Goal: Information Seeking & Learning: Learn about a topic

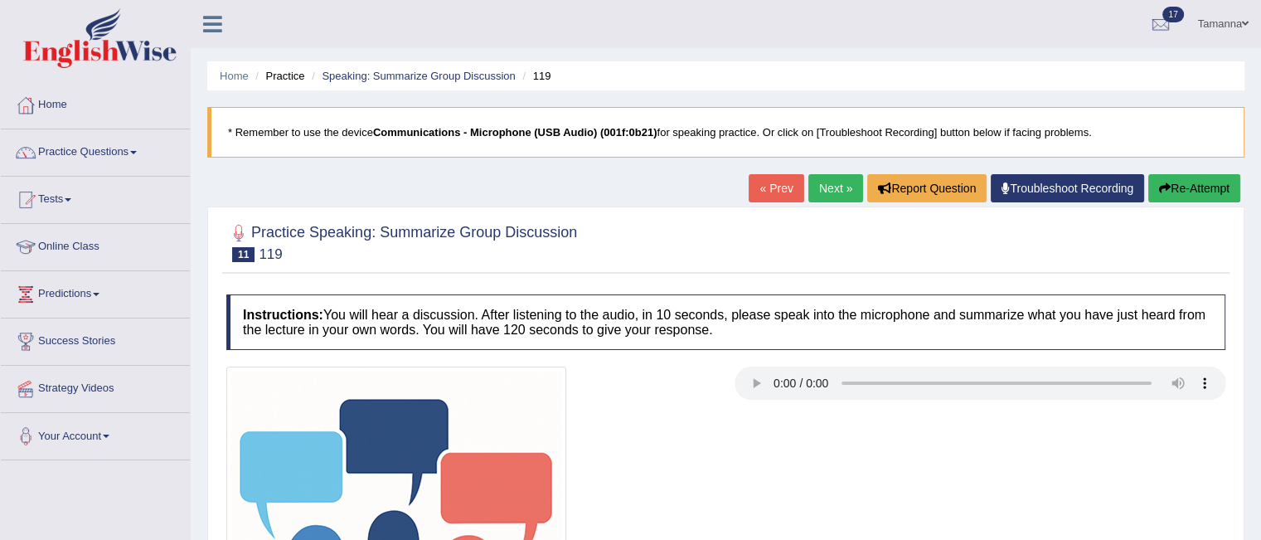
click at [632, 141] on blockquote "* Remember to use the device Communications - Microphone (USB Audio) (001f:0b21…" at bounding box center [725, 132] width 1037 height 51
click at [1190, 189] on button "Re-Attempt" at bounding box center [1194, 188] width 92 height 28
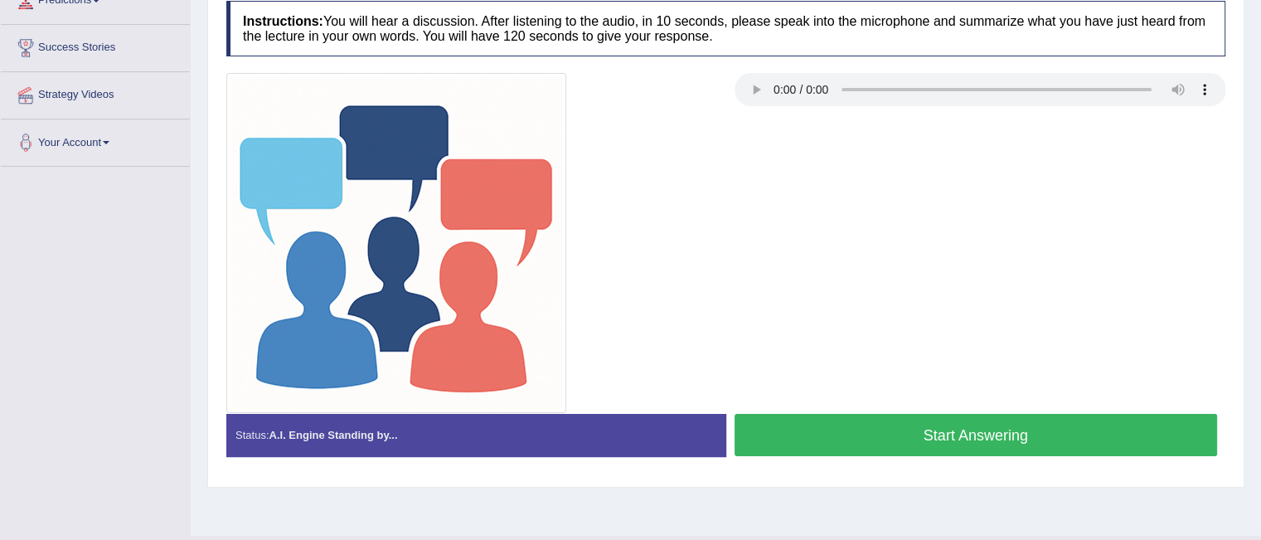
scroll to position [331, 0]
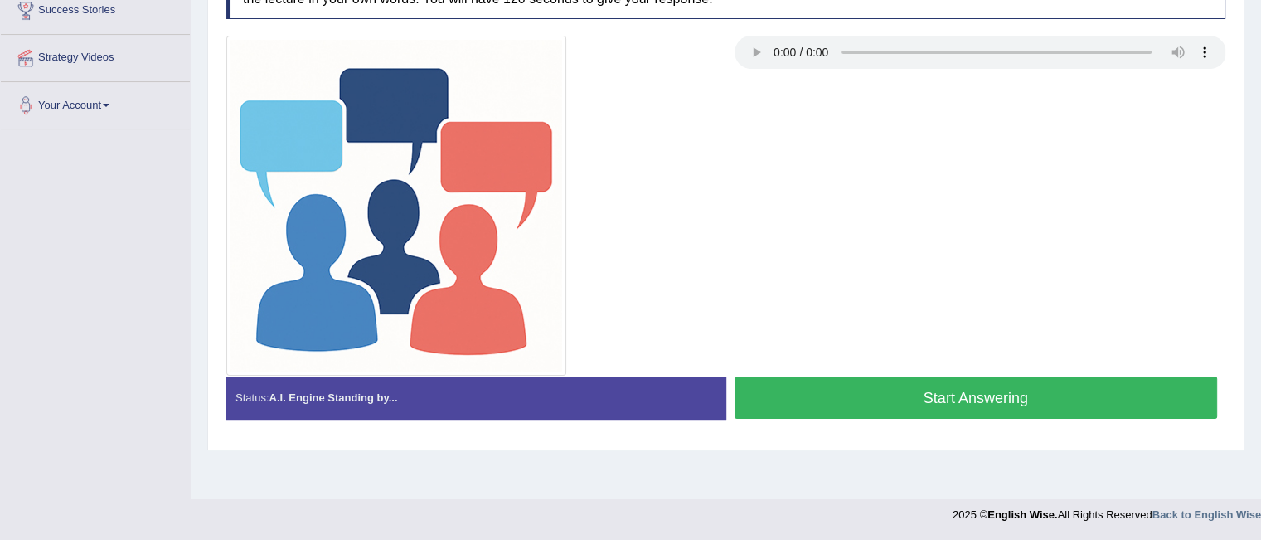
click at [1033, 382] on button "Start Answering" at bounding box center [975, 397] width 483 height 42
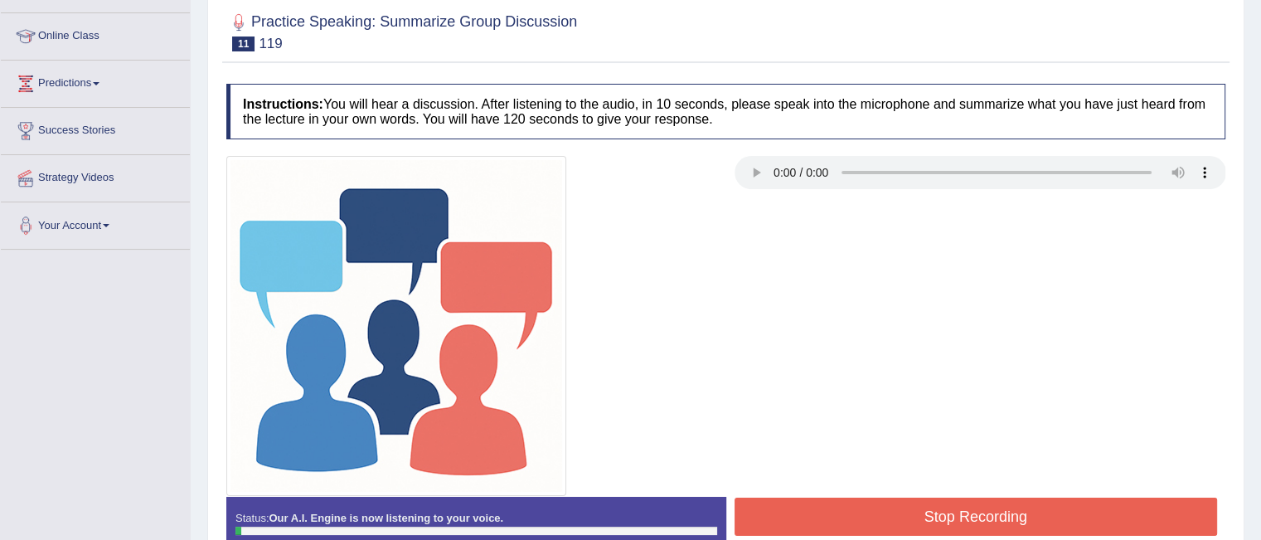
scroll to position [183, 0]
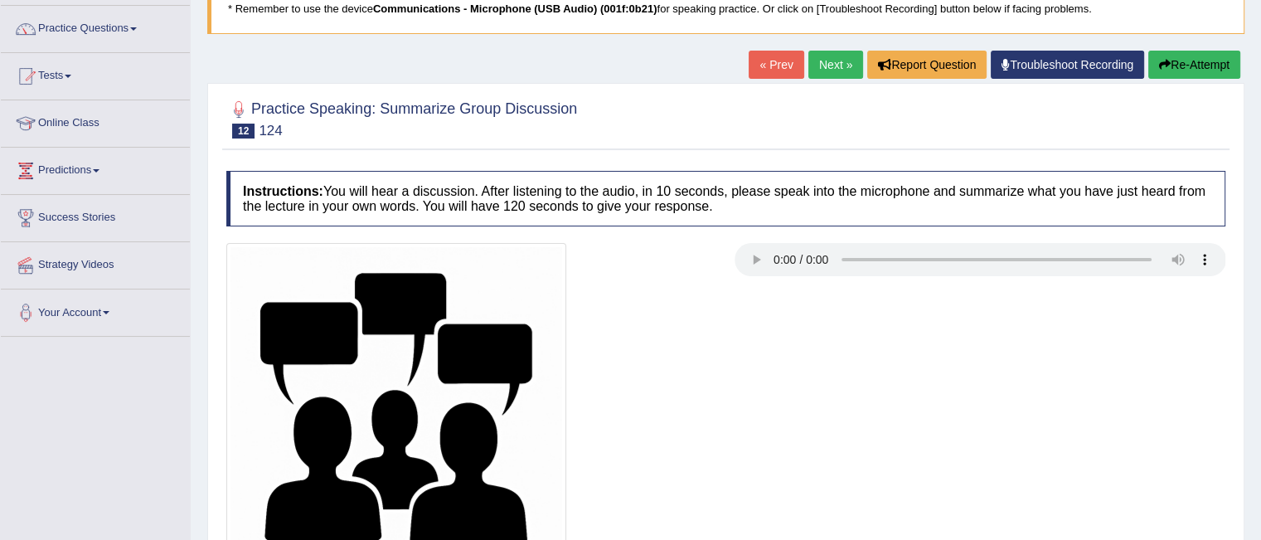
scroll to position [106, 0]
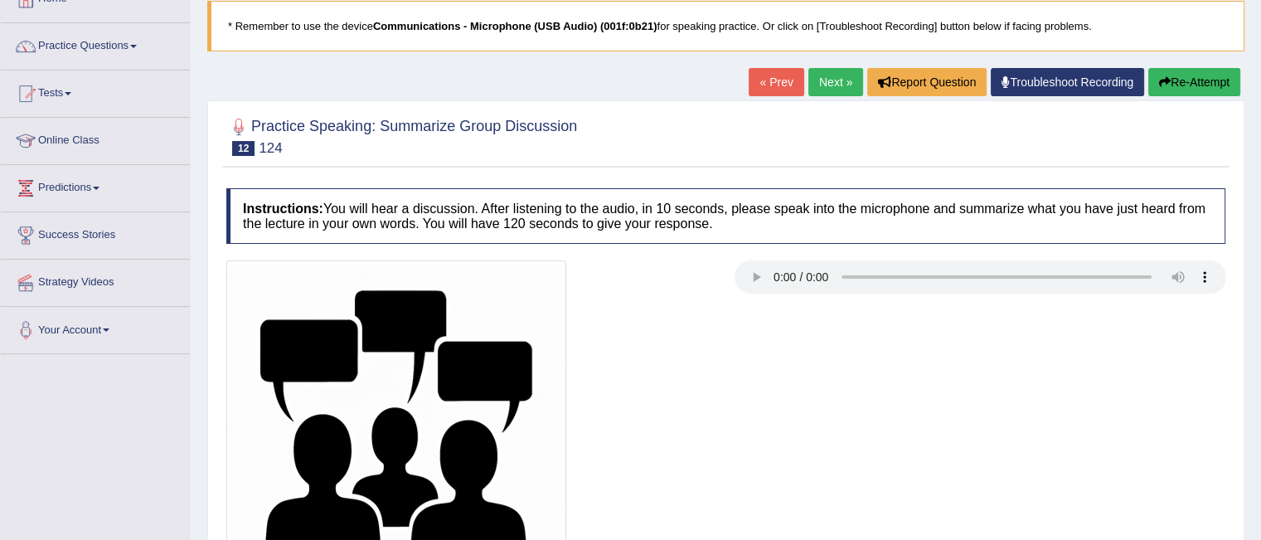
click at [836, 88] on link "Next »" at bounding box center [835, 82] width 55 height 28
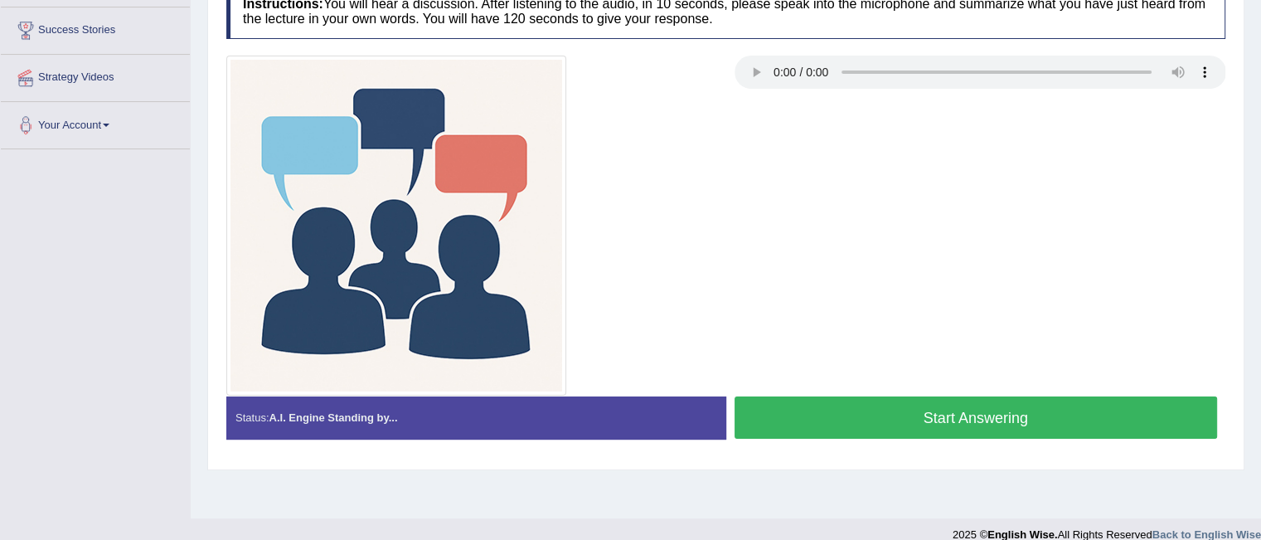
scroll to position [331, 0]
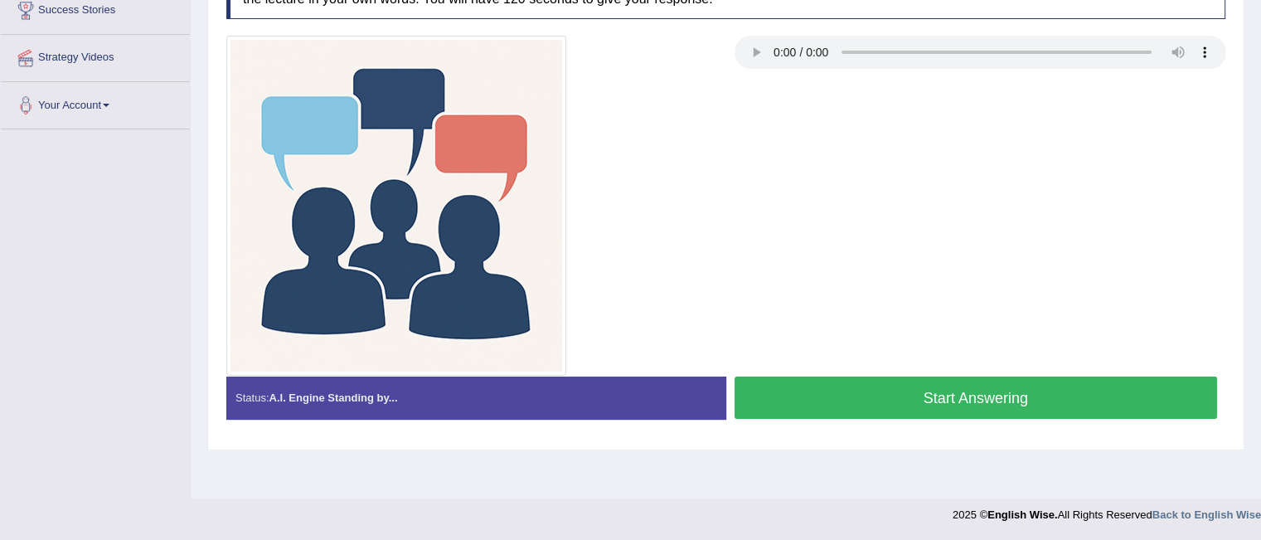
click at [1015, 407] on button "Start Answering" at bounding box center [975, 397] width 483 height 42
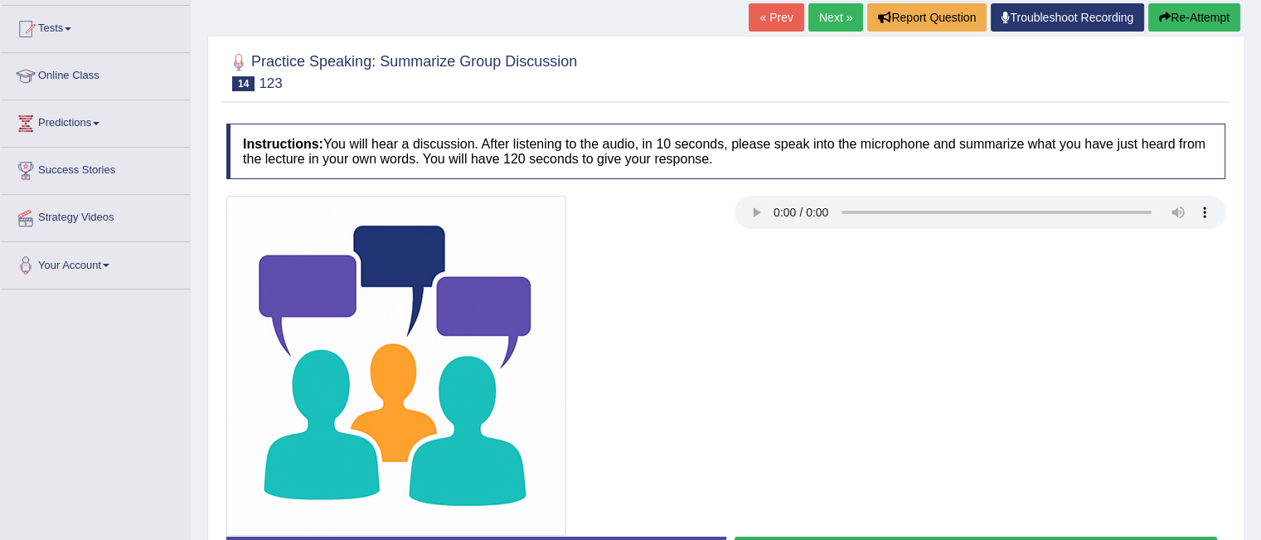
scroll to position [179, 0]
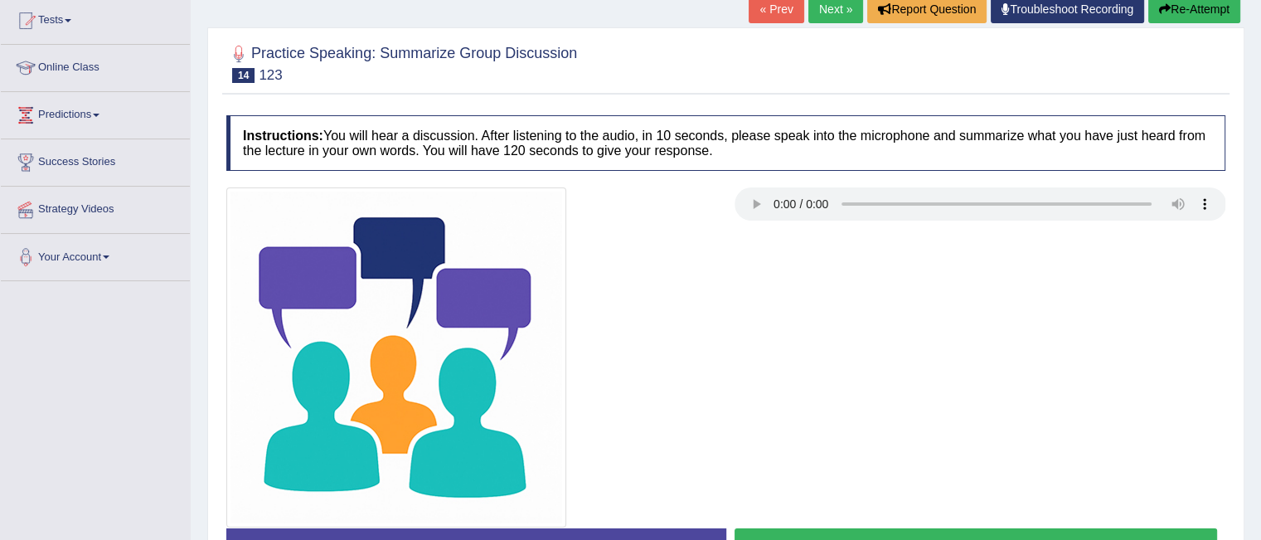
click at [759, 532] on button "Start Answering" at bounding box center [975, 549] width 483 height 42
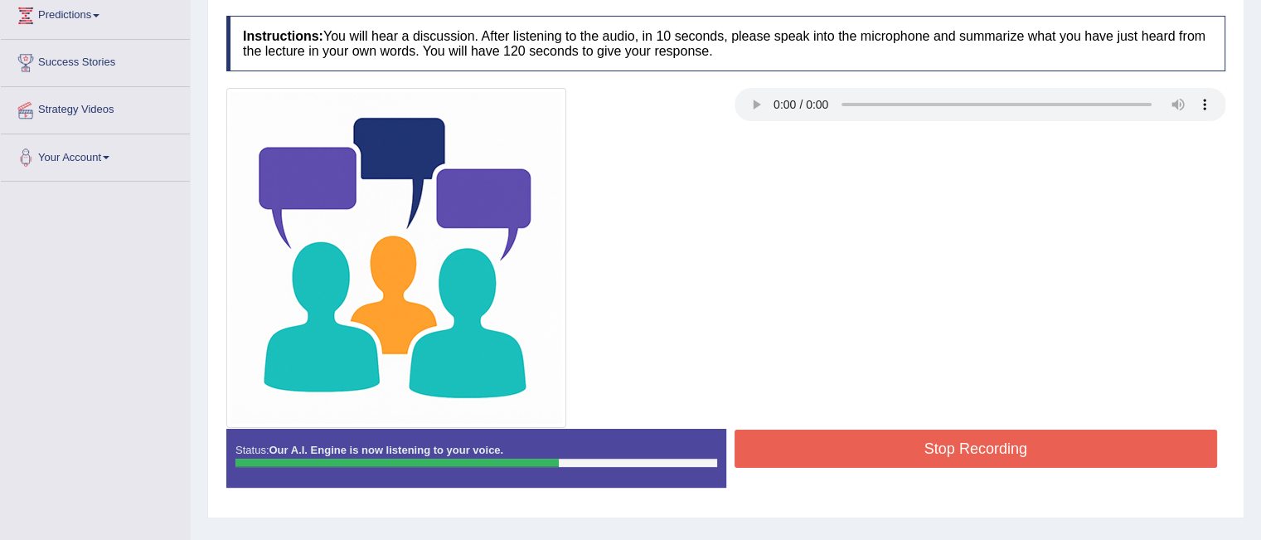
scroll to position [331, 0]
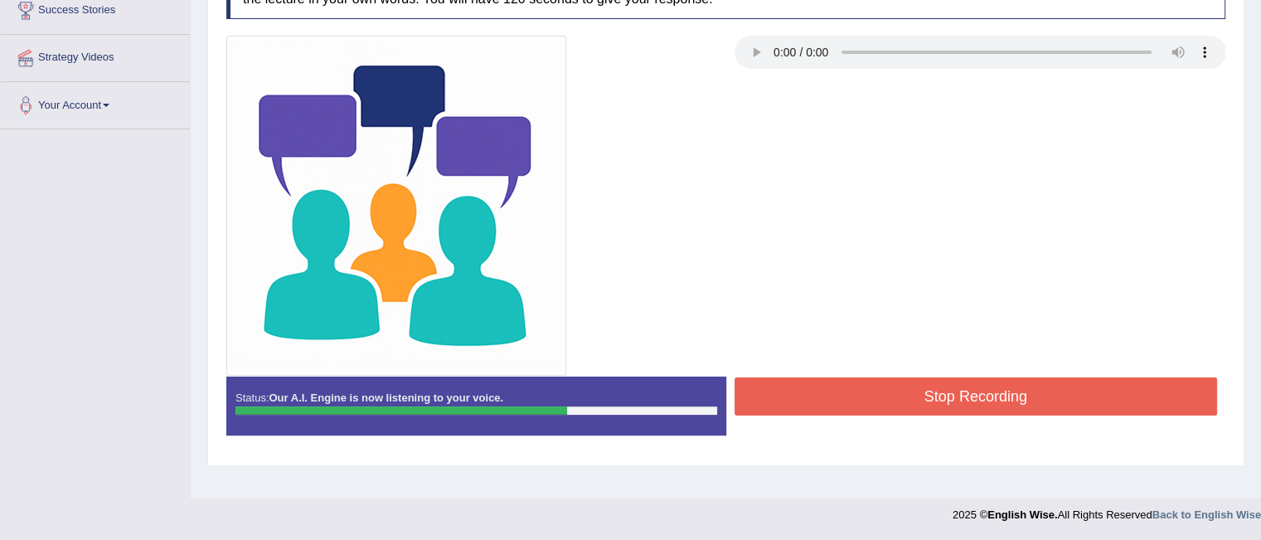
click at [1046, 402] on button "Stop Recording" at bounding box center [975, 396] width 483 height 38
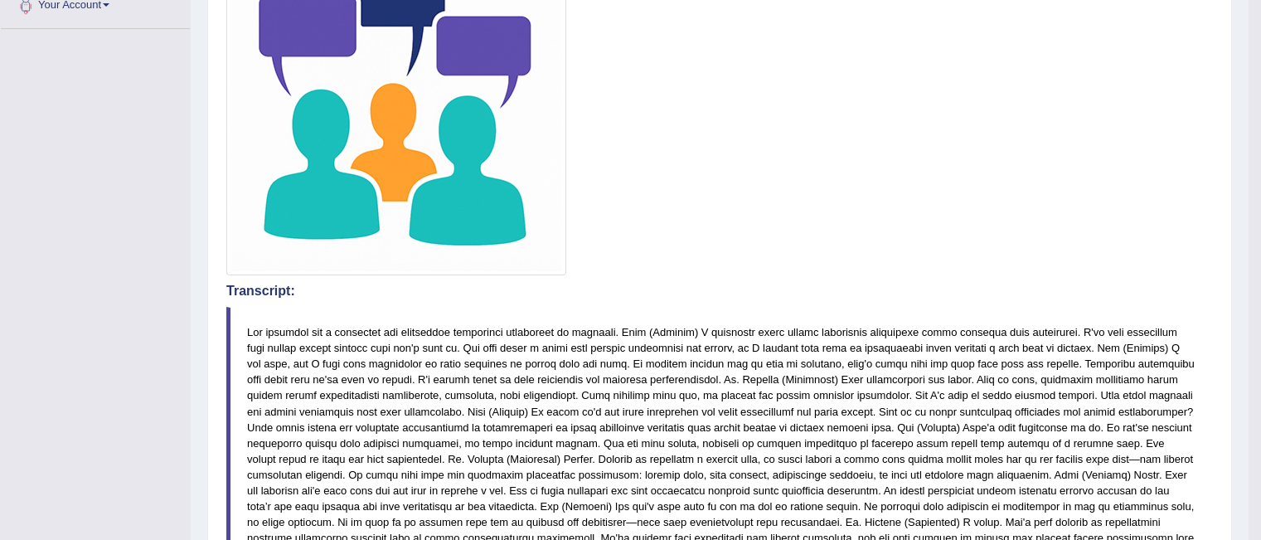
scroll to position [0, 0]
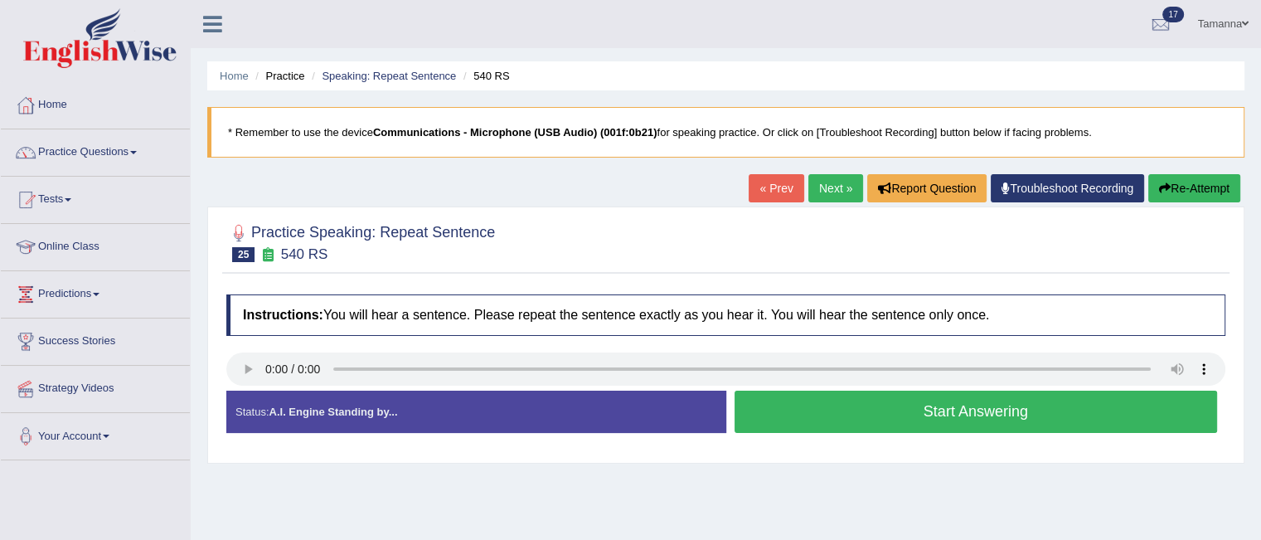
click at [763, 391] on button "Start Answering" at bounding box center [975, 411] width 483 height 42
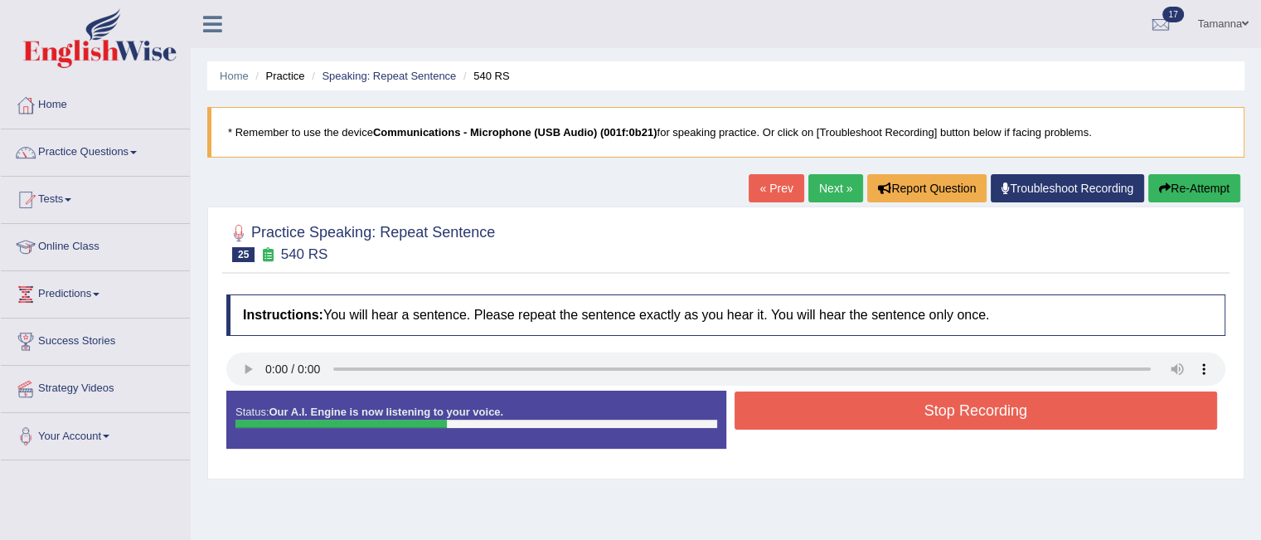
click at [763, 391] on button "Stop Recording" at bounding box center [975, 410] width 483 height 38
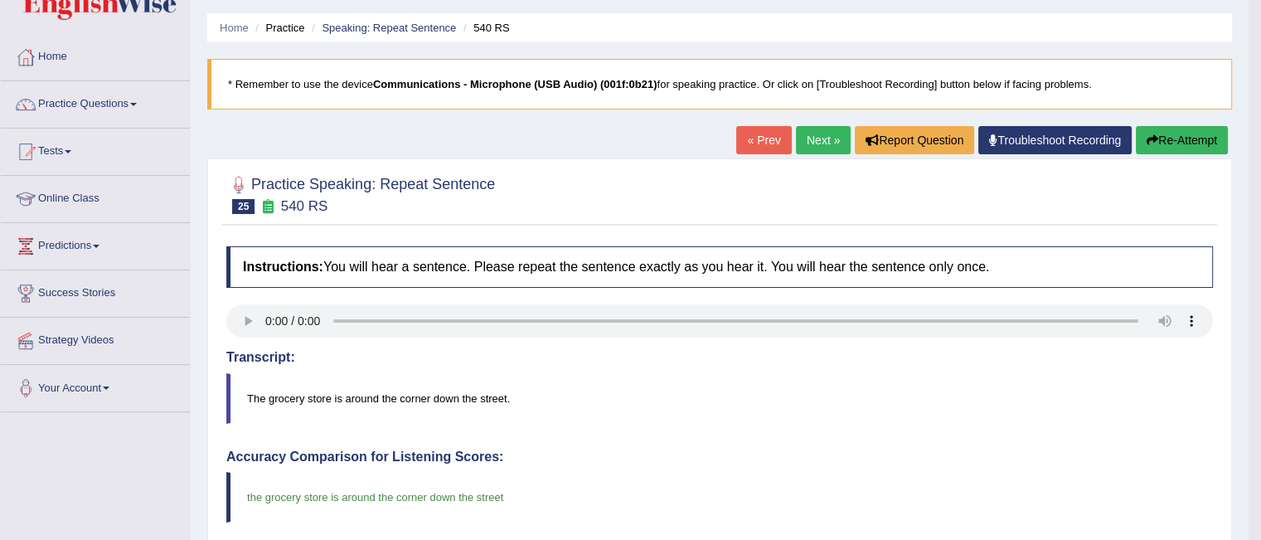
scroll to position [46, 0]
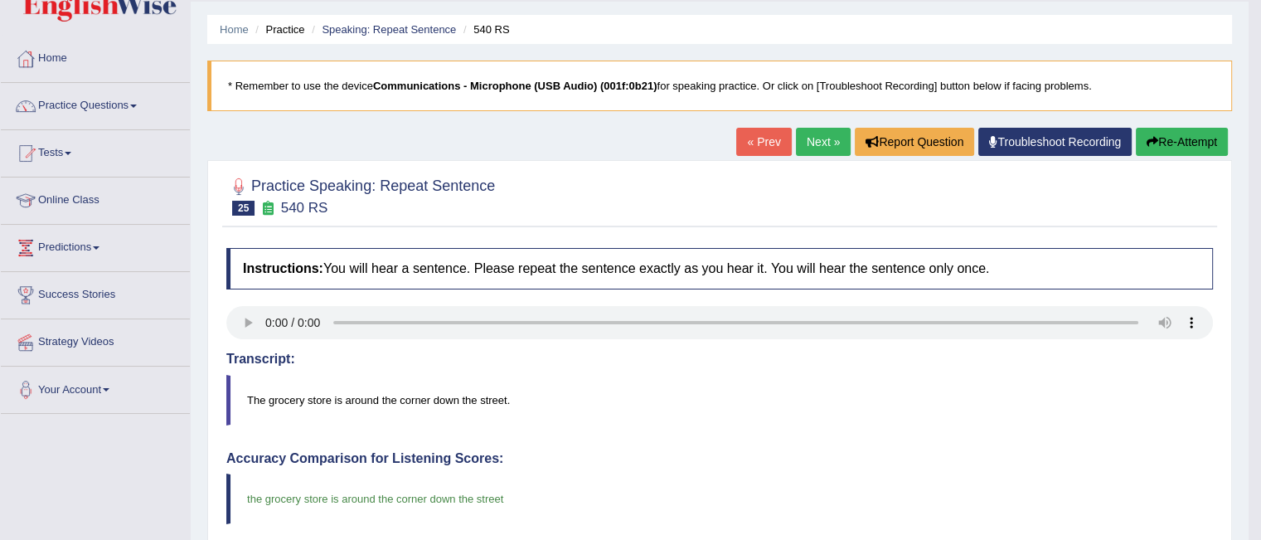
click at [816, 138] on link "Next »" at bounding box center [823, 142] width 55 height 28
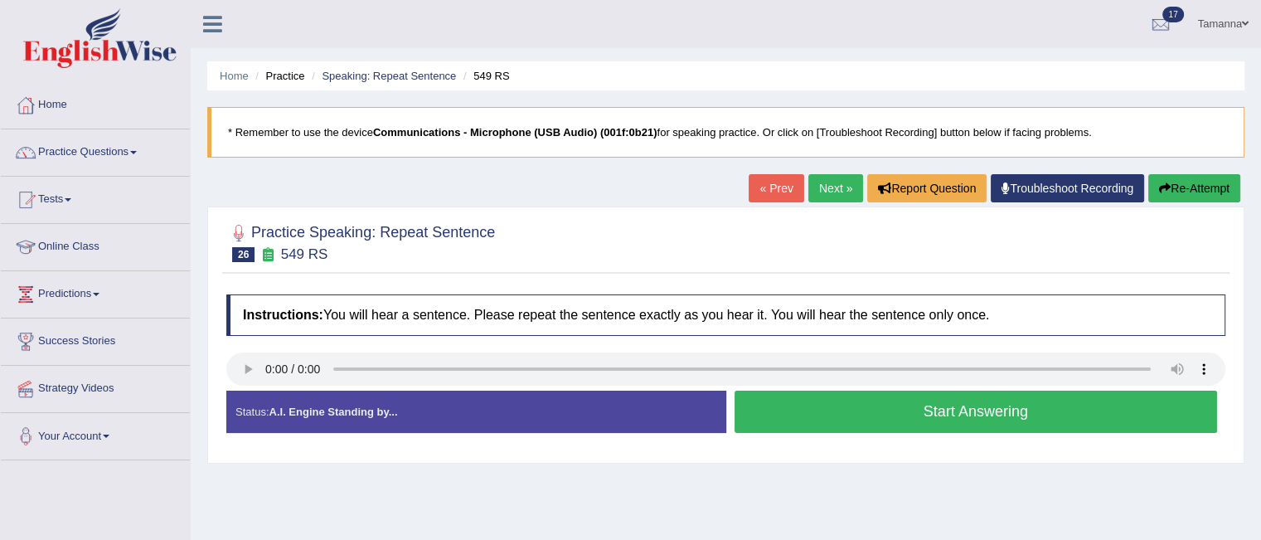
click at [781, 402] on button "Start Answering" at bounding box center [975, 411] width 483 height 42
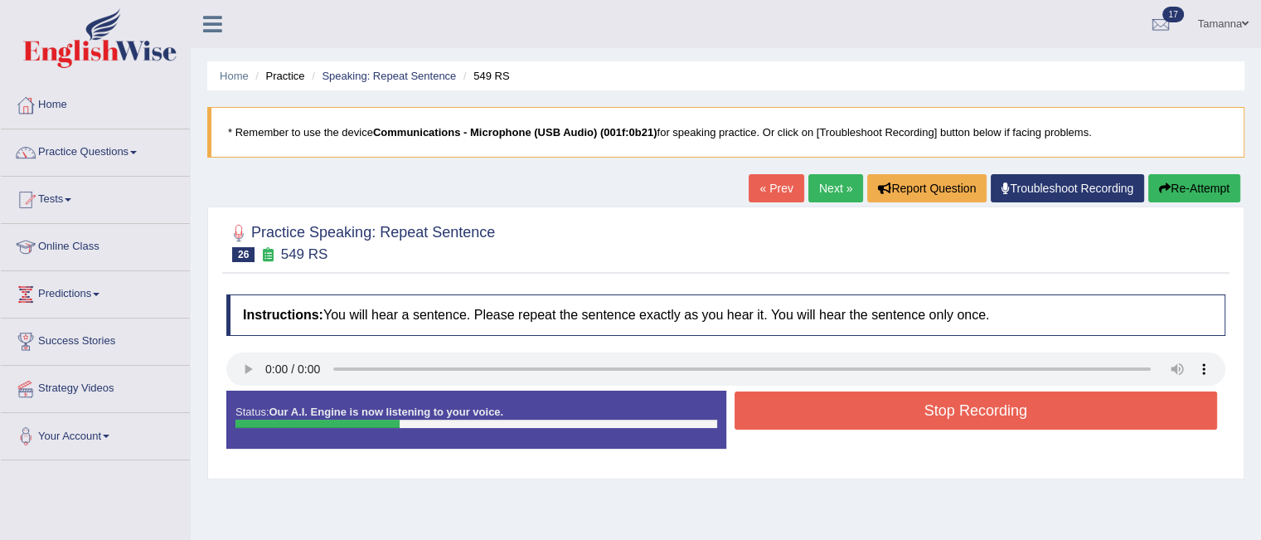
click at [781, 402] on button "Stop Recording" at bounding box center [975, 410] width 483 height 38
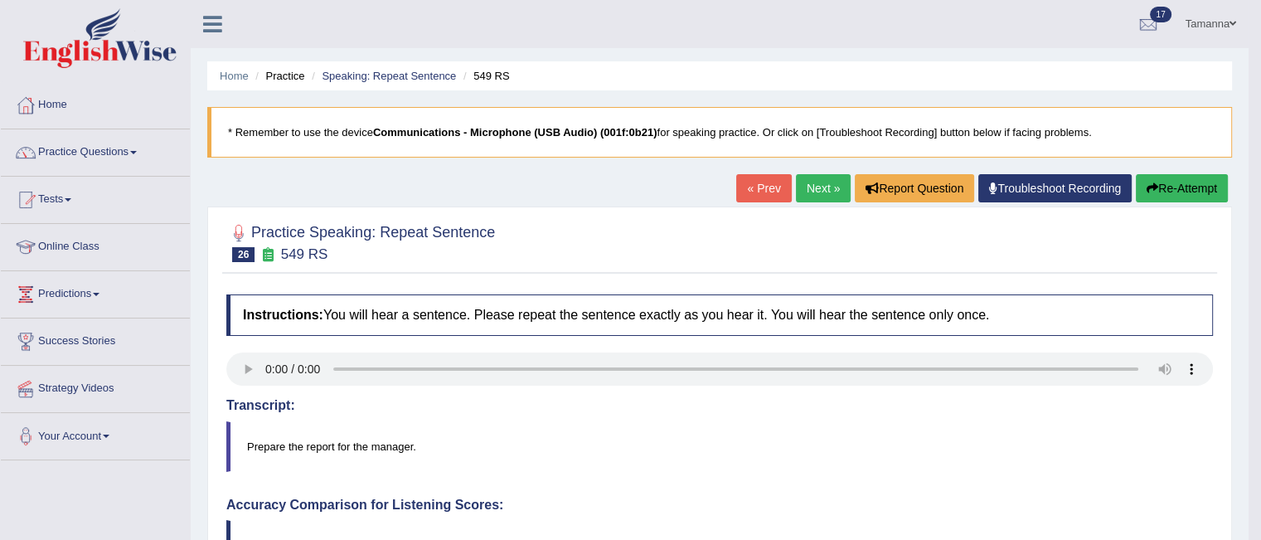
click at [816, 185] on link "Next »" at bounding box center [823, 188] width 55 height 28
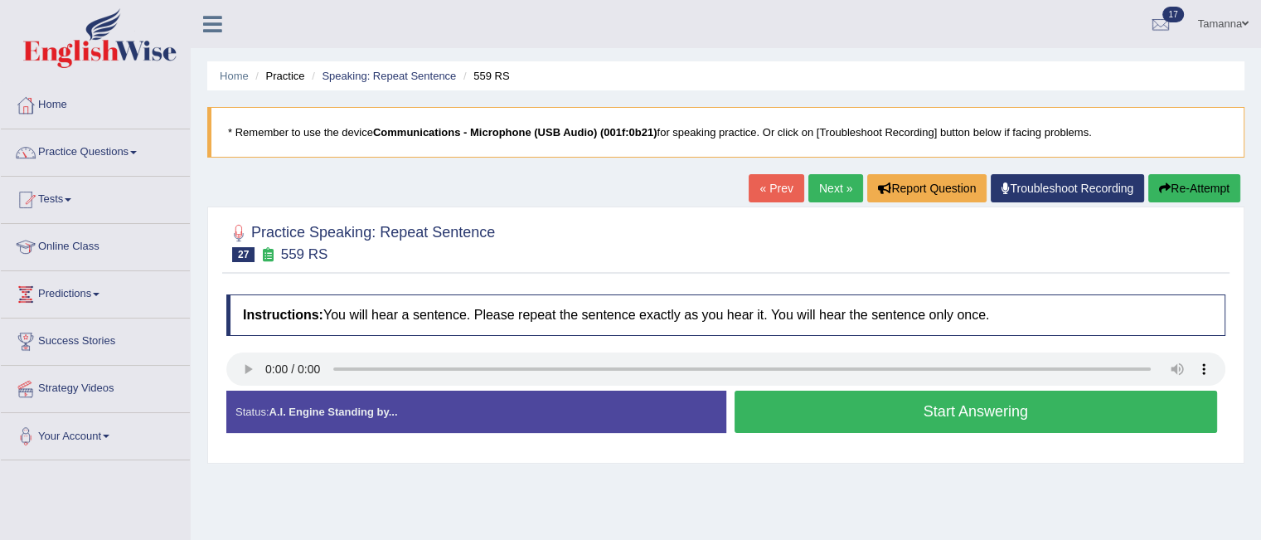
click at [764, 414] on button "Start Answering" at bounding box center [975, 411] width 483 height 42
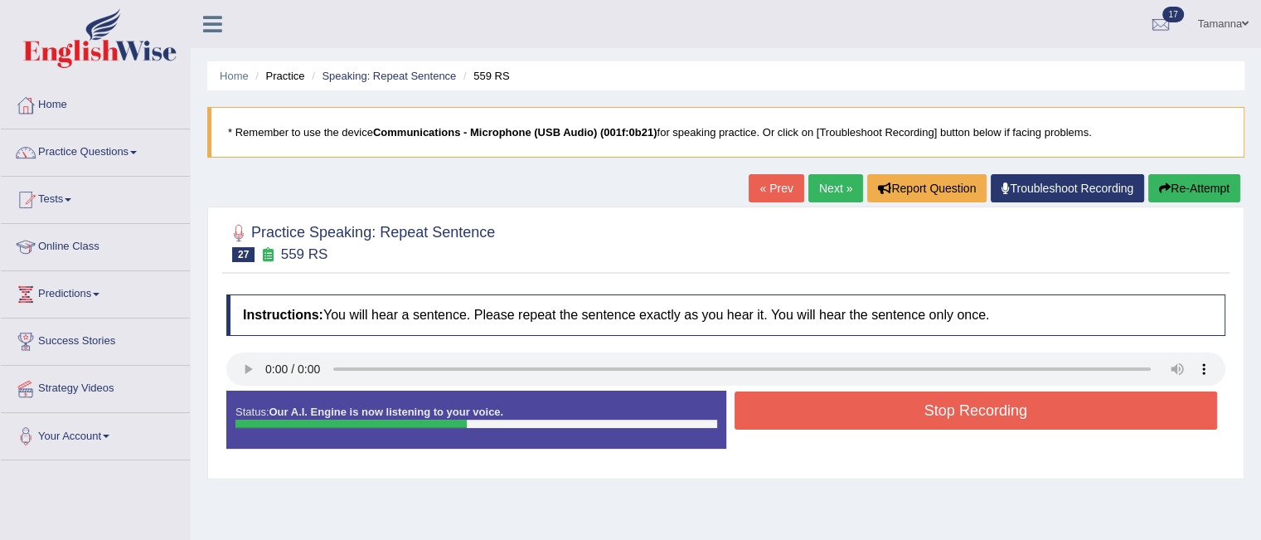
click at [764, 414] on button "Stop Recording" at bounding box center [975, 410] width 483 height 38
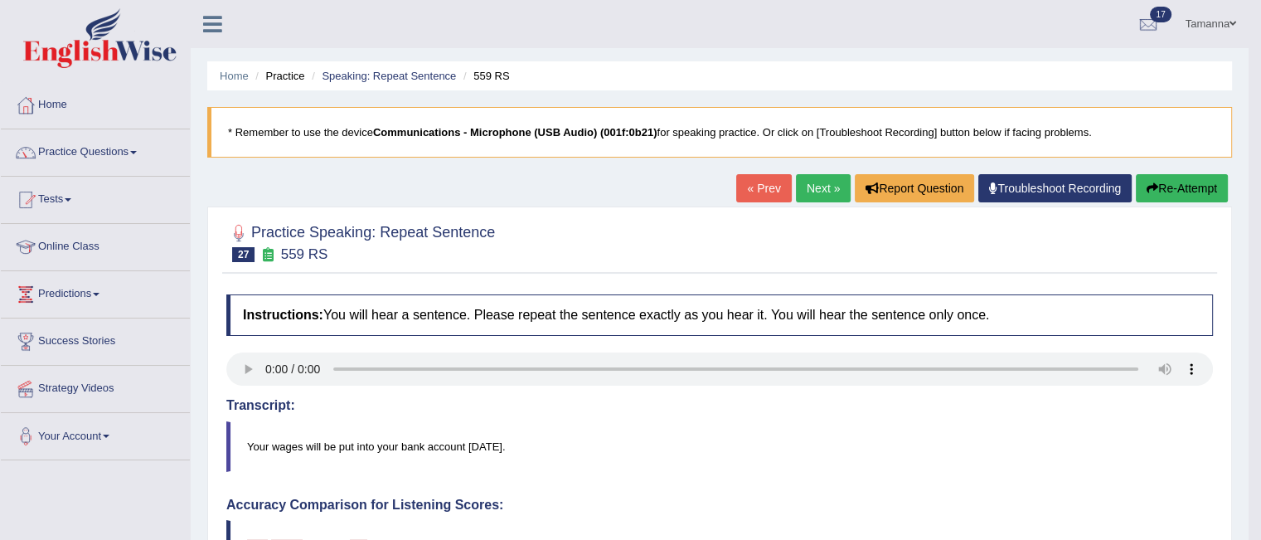
click at [812, 183] on link "Next »" at bounding box center [823, 188] width 55 height 28
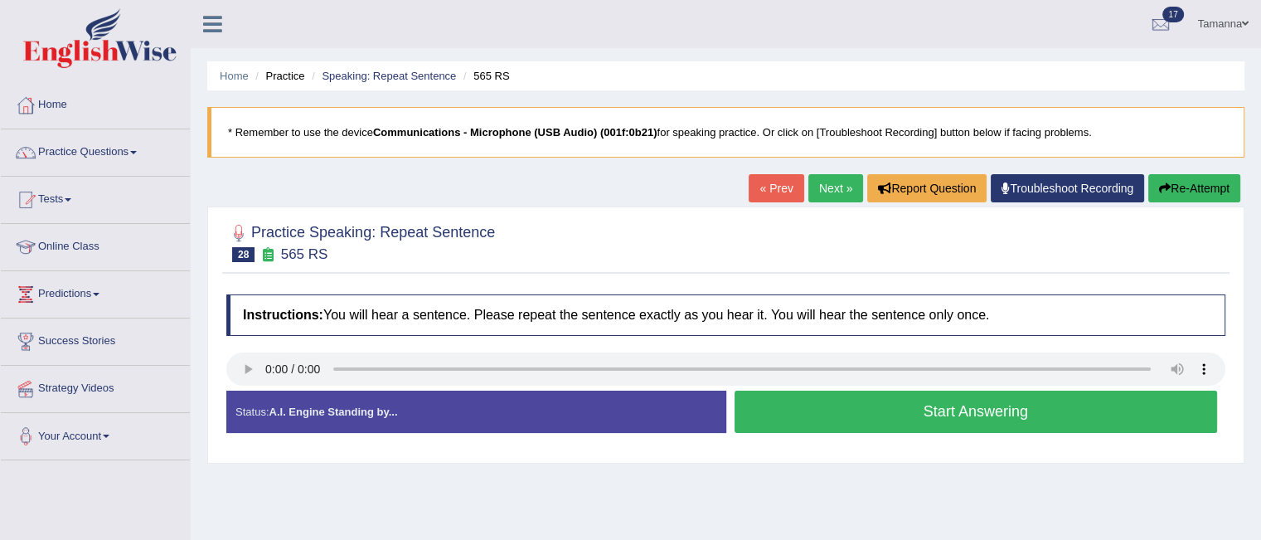
click at [744, 402] on button "Start Answering" at bounding box center [975, 411] width 483 height 42
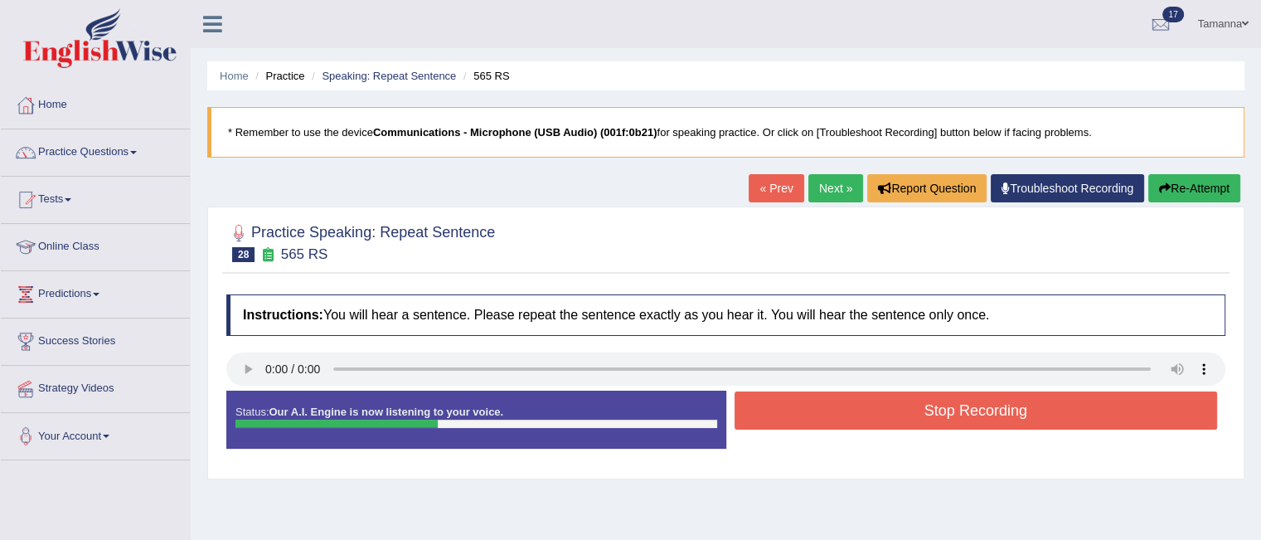
click at [744, 402] on button "Stop Recording" at bounding box center [975, 410] width 483 height 38
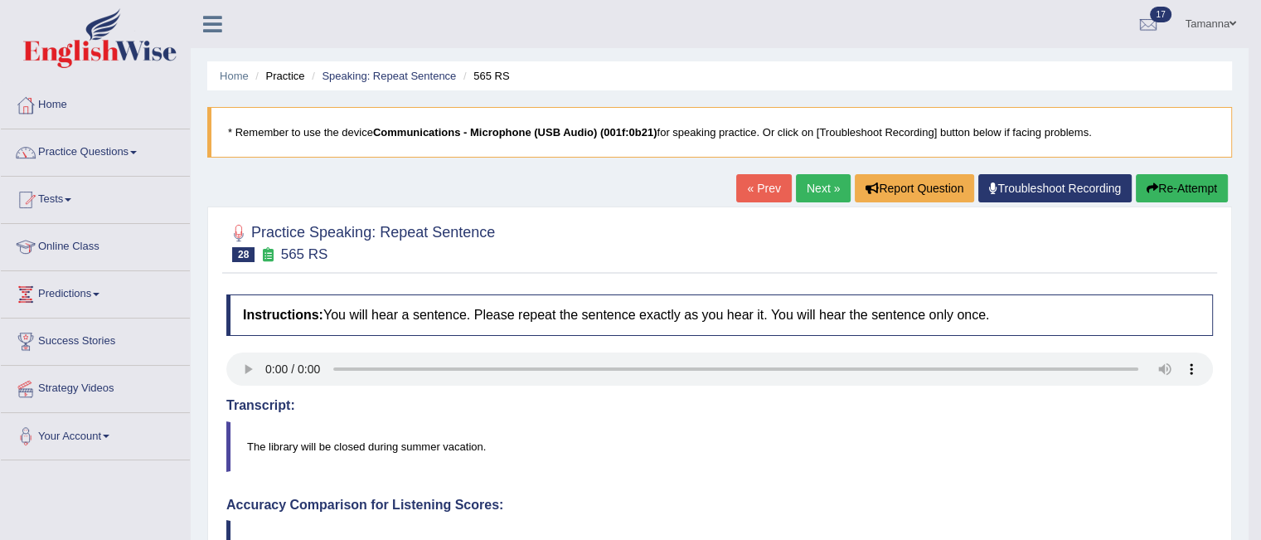
click at [800, 183] on link "Next »" at bounding box center [823, 188] width 55 height 28
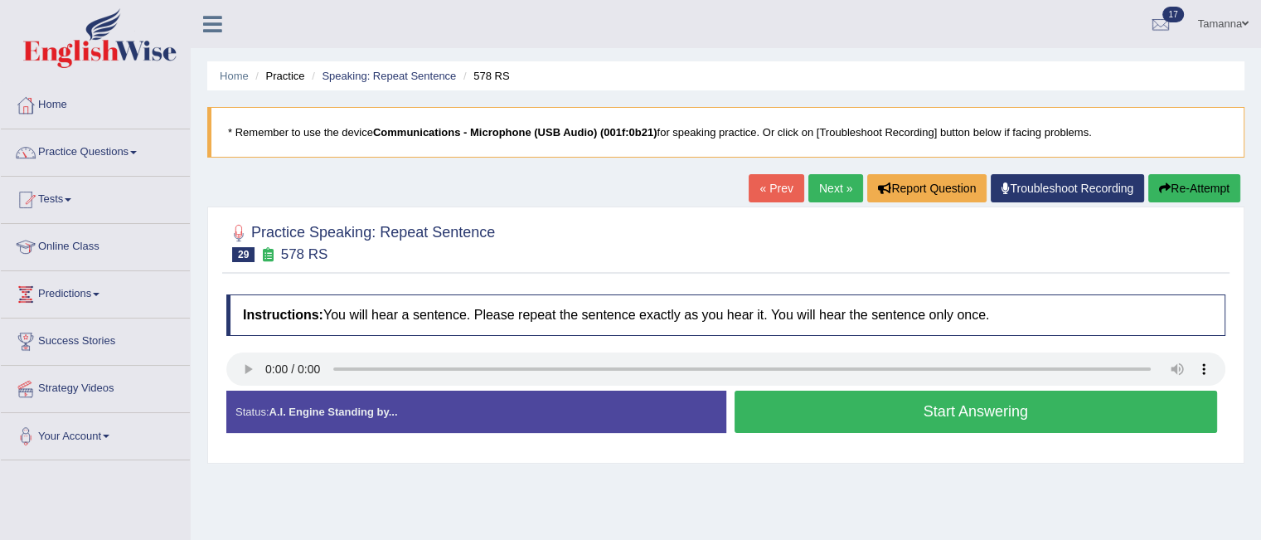
click at [770, 400] on button "Start Answering" at bounding box center [975, 411] width 483 height 42
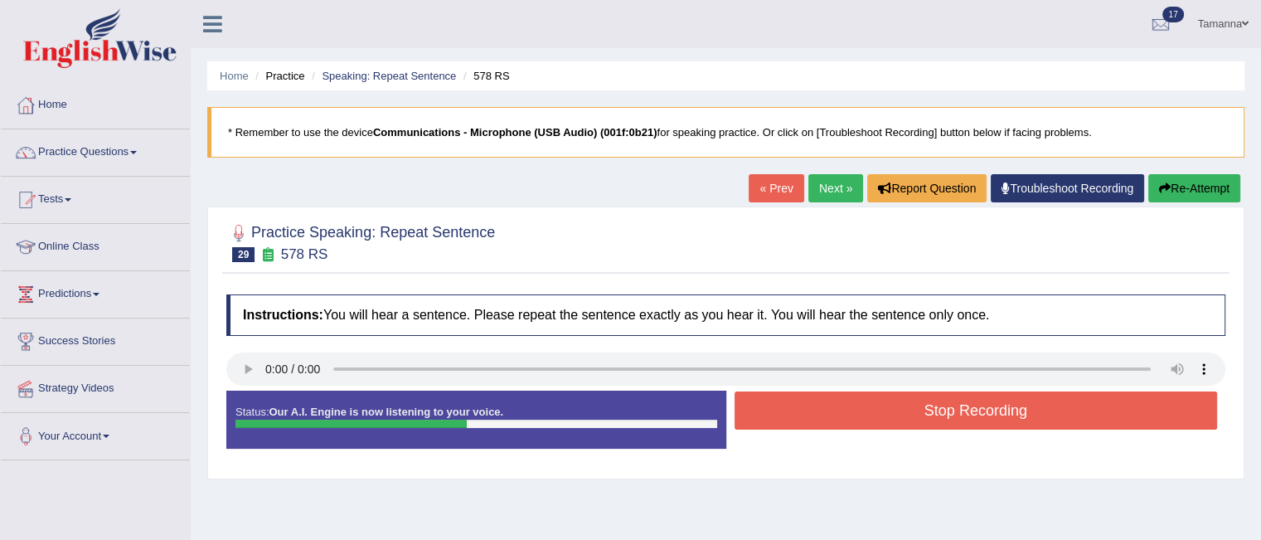
click at [770, 400] on button "Stop Recording" at bounding box center [975, 410] width 483 height 38
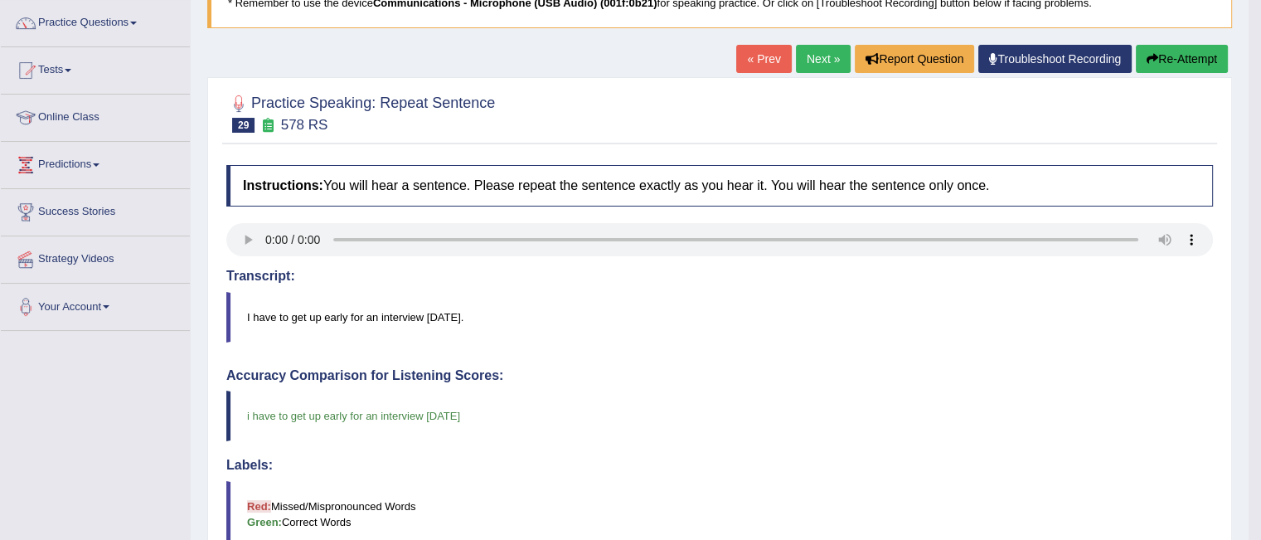
scroll to position [124, 0]
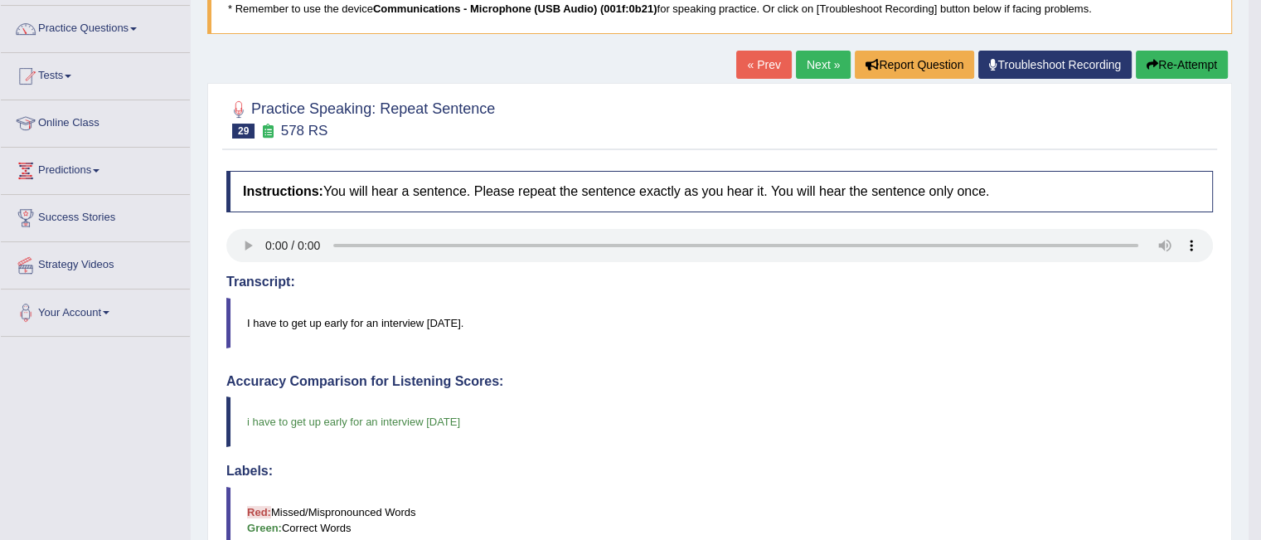
click at [809, 71] on link "Next »" at bounding box center [823, 65] width 55 height 28
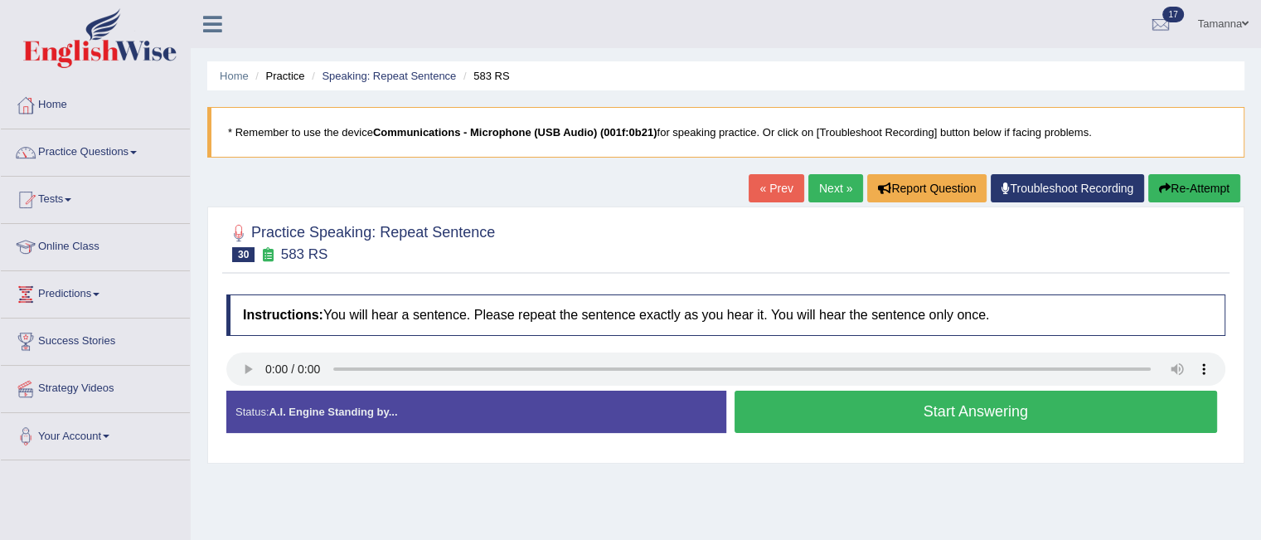
click at [831, 407] on button "Start Answering" at bounding box center [975, 411] width 483 height 42
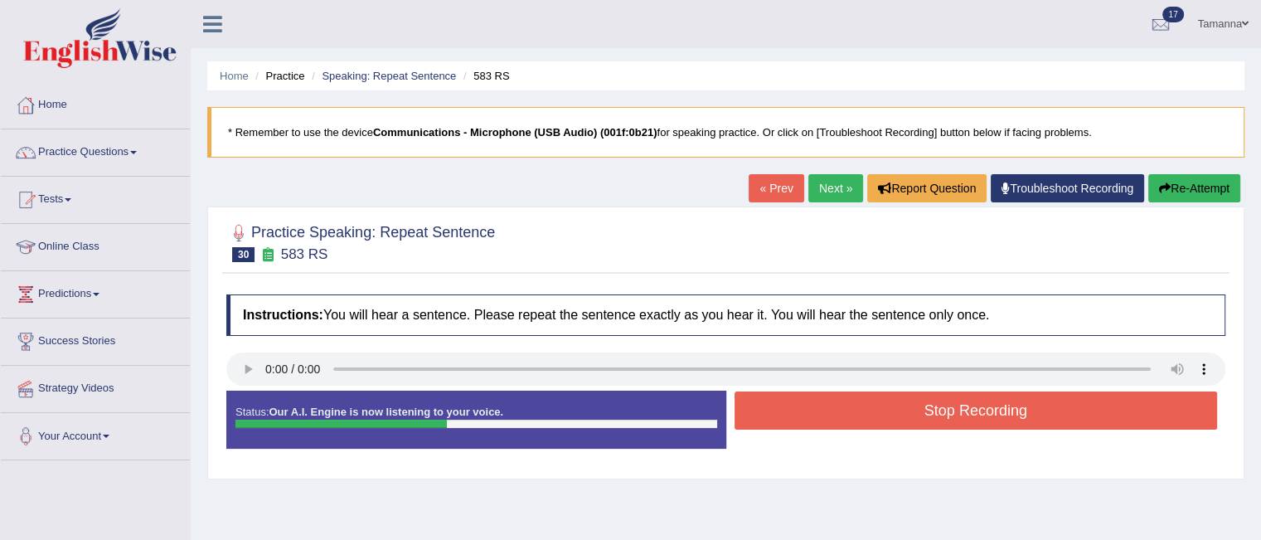
click at [831, 407] on button "Stop Recording" at bounding box center [975, 410] width 483 height 38
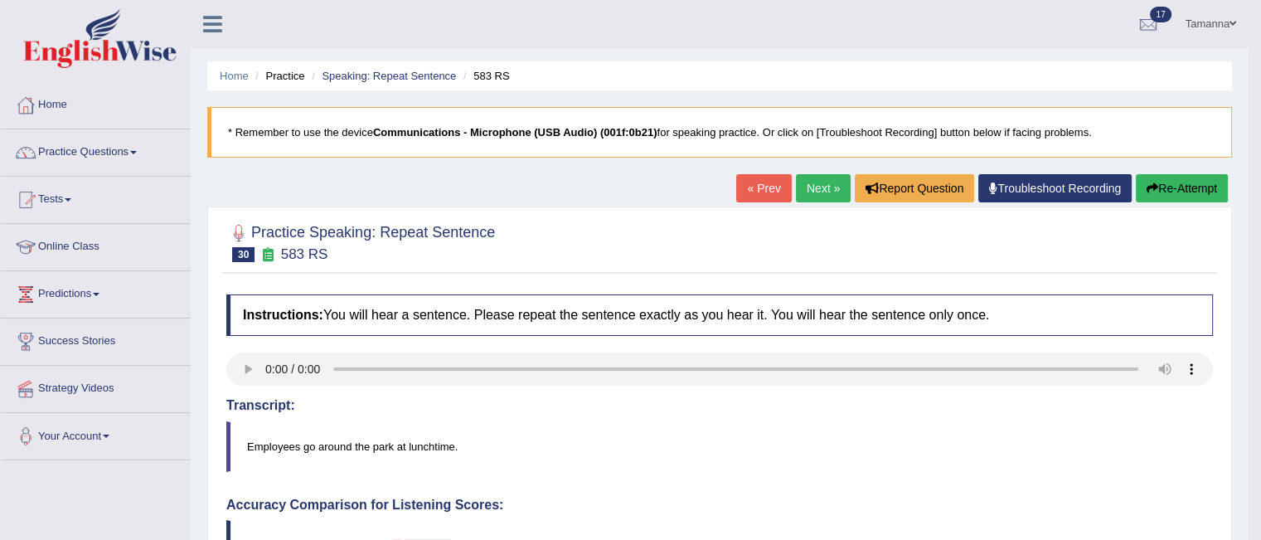
drag, startPoint x: 1258, startPoint y: 125, endPoint x: 1263, endPoint y: 225, distance: 100.4
click at [1260, 225] on html "Toggle navigation Home Practice Questions Speaking Practice Read Aloud Repeat S…" at bounding box center [630, 270] width 1261 height 540
click at [815, 182] on link "Next »" at bounding box center [823, 188] width 55 height 28
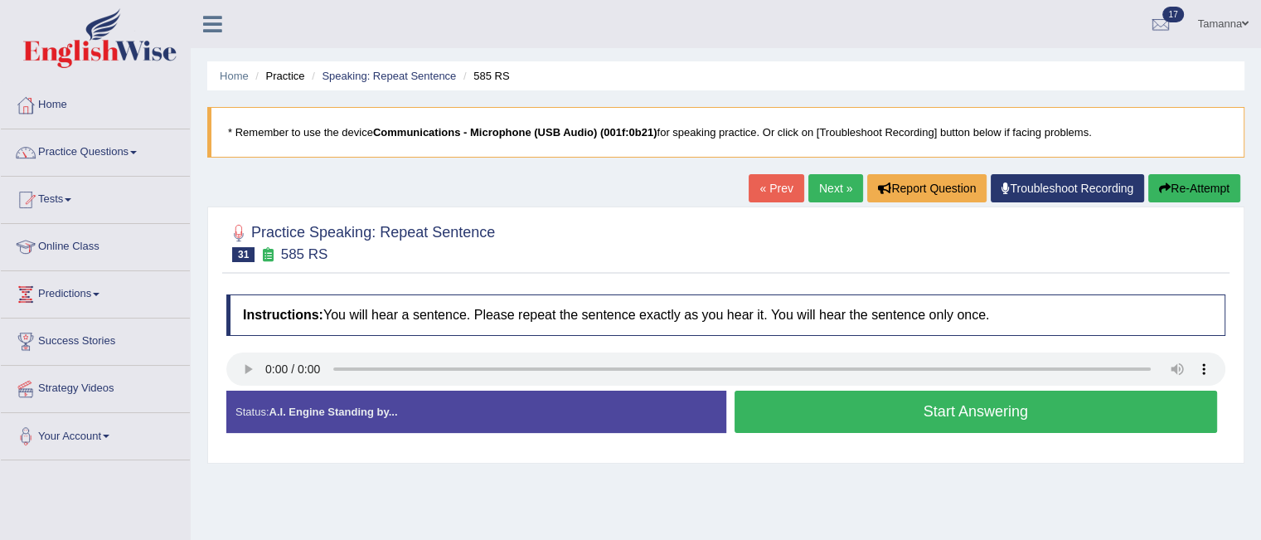
click at [783, 400] on button "Start Answering" at bounding box center [975, 411] width 483 height 42
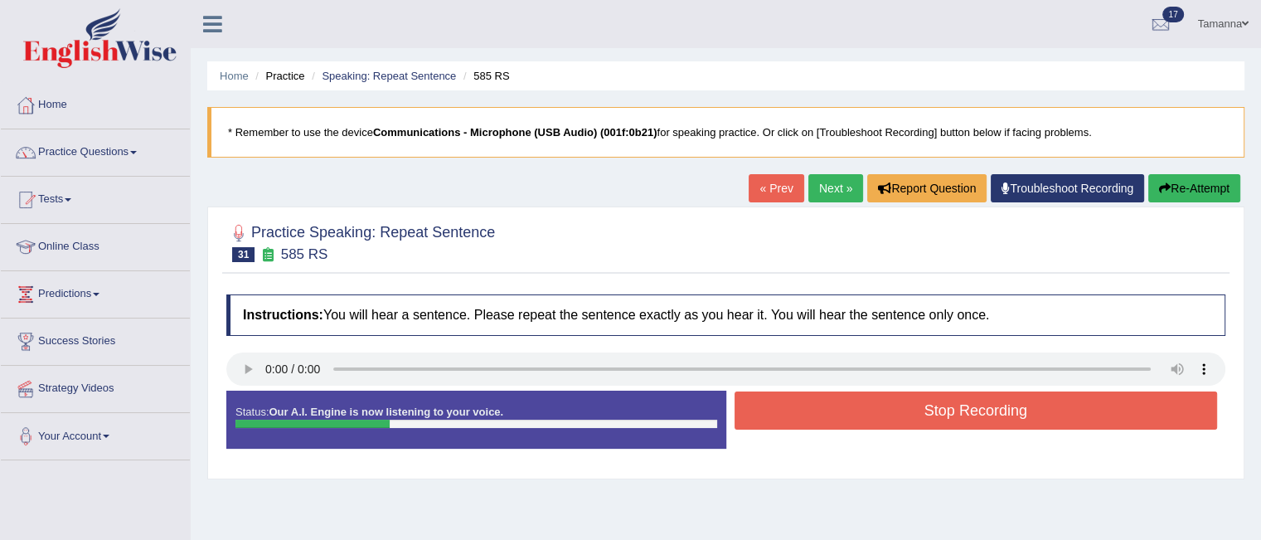
click at [783, 400] on button "Stop Recording" at bounding box center [975, 410] width 483 height 38
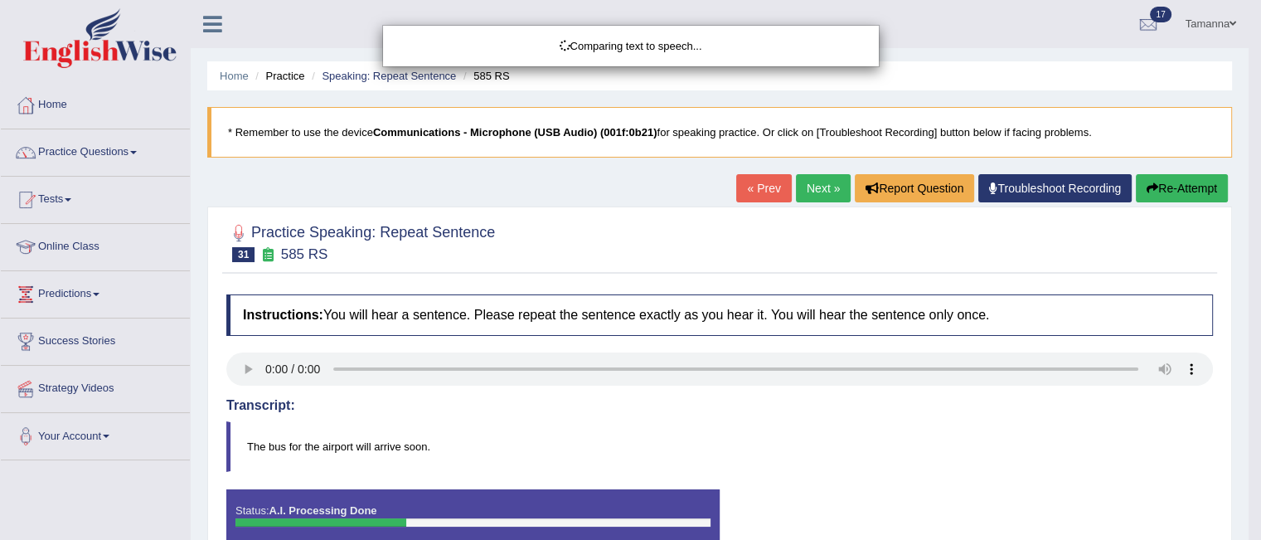
click at [836, 191] on body "Toggle navigation Home Practice Questions Speaking Practice Read Aloud Repeat S…" at bounding box center [630, 270] width 1261 height 540
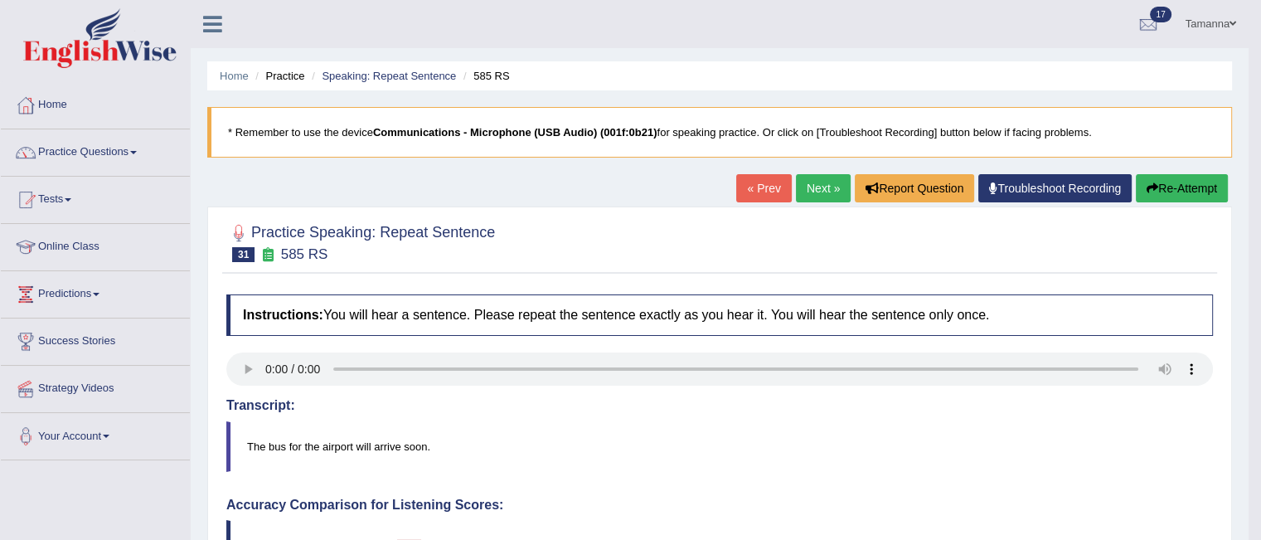
click at [836, 191] on link "Next »" at bounding box center [823, 188] width 55 height 28
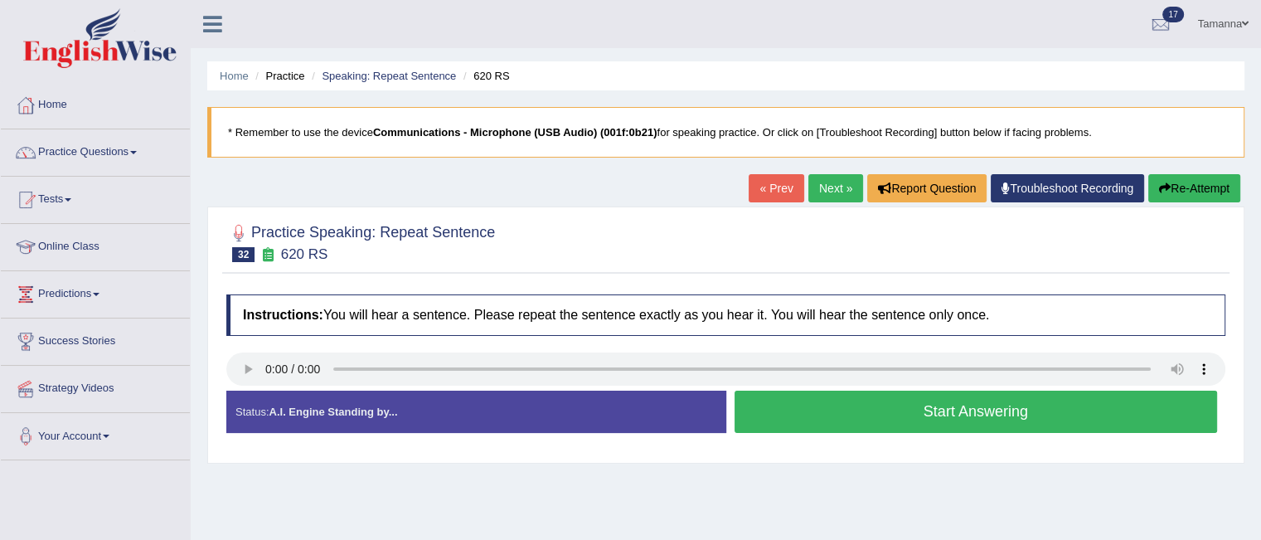
click at [783, 415] on button "Start Answering" at bounding box center [975, 411] width 483 height 42
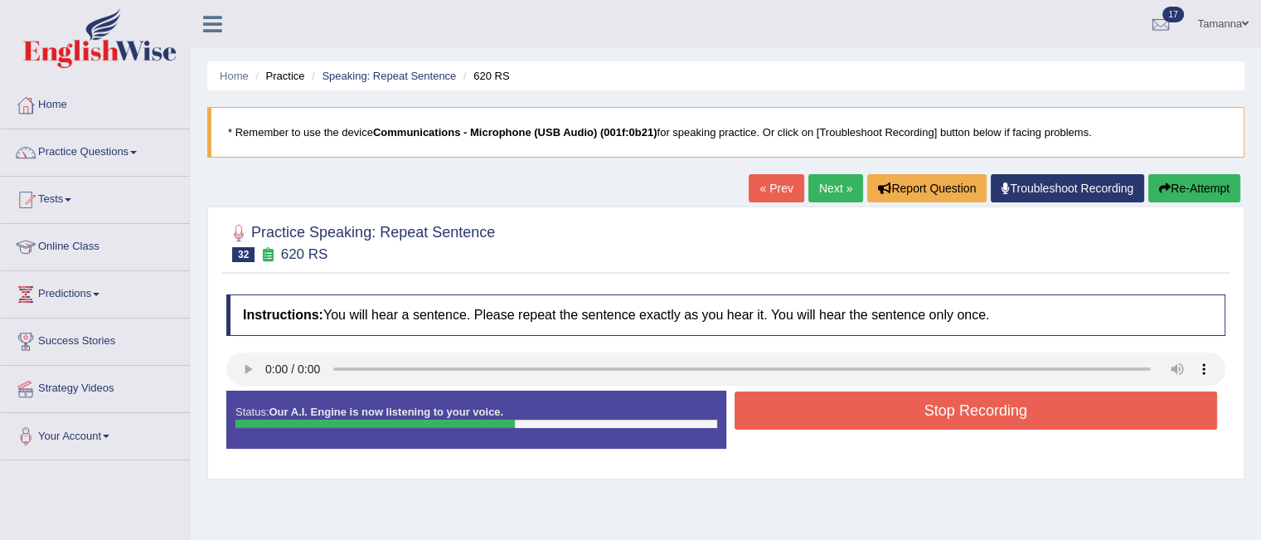
click at [783, 415] on button "Stop Recording" at bounding box center [975, 410] width 483 height 38
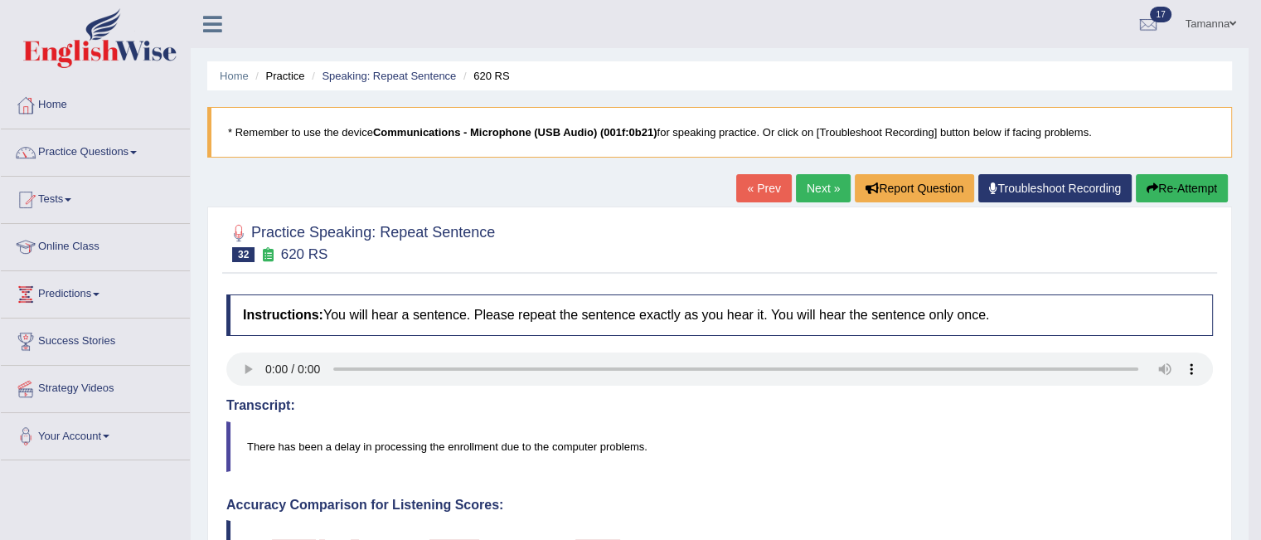
drag, startPoint x: 1266, startPoint y: 72, endPoint x: 1263, endPoint y: 157, distance: 85.4
click at [812, 182] on link "Next »" at bounding box center [823, 188] width 55 height 28
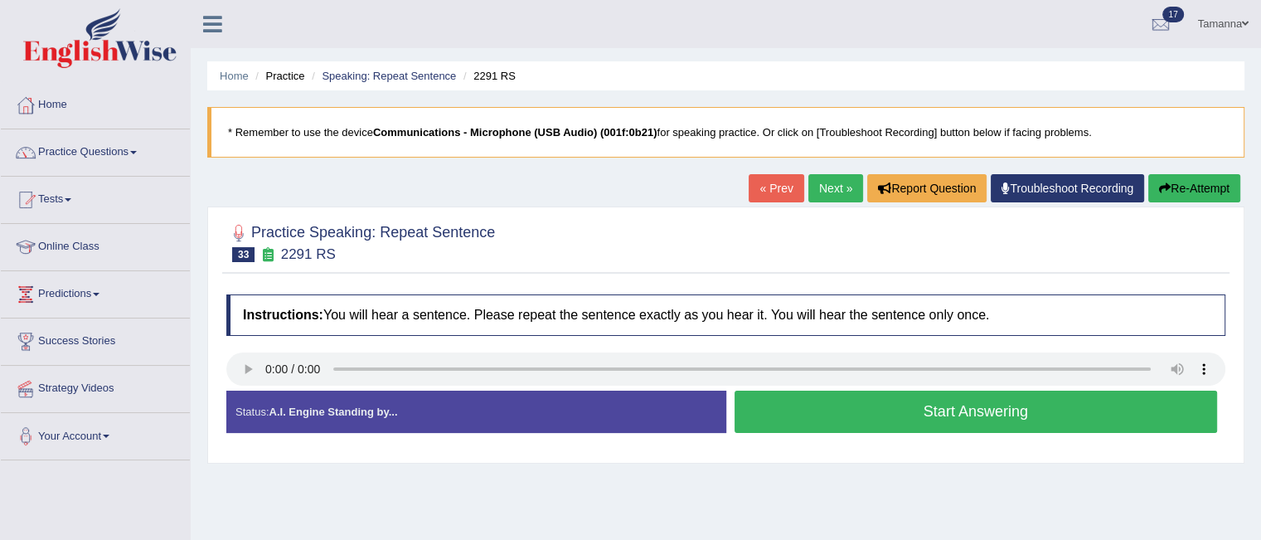
click at [809, 429] on button "Start Answering" at bounding box center [975, 411] width 483 height 42
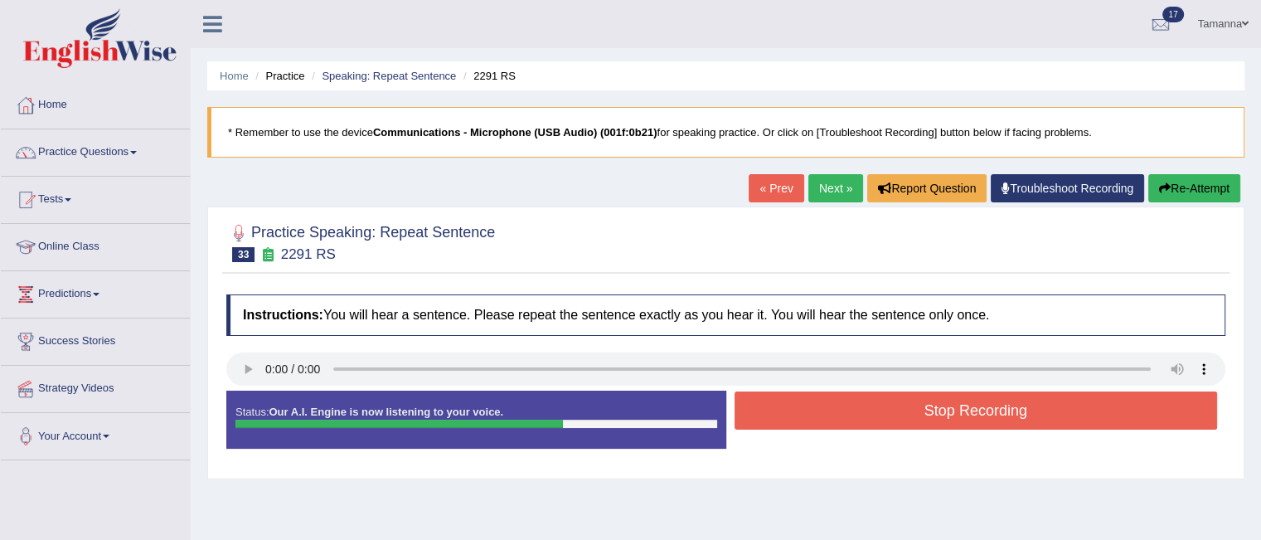
click at [809, 404] on button "Stop Recording" at bounding box center [975, 410] width 483 height 38
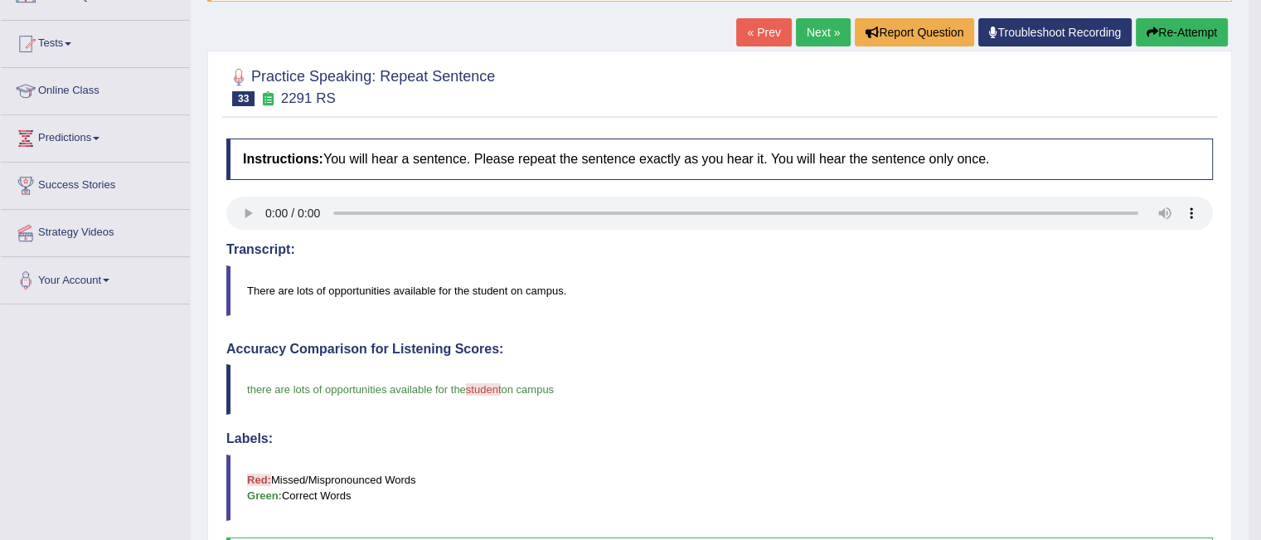
scroll to position [100, 0]
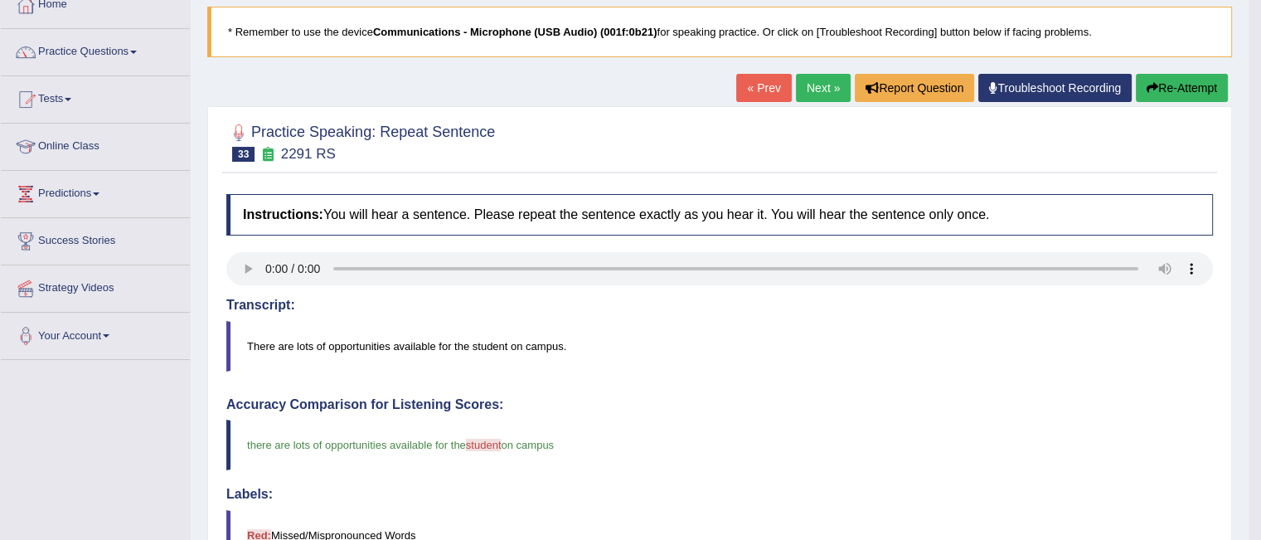
click at [806, 86] on link "Next »" at bounding box center [823, 88] width 55 height 28
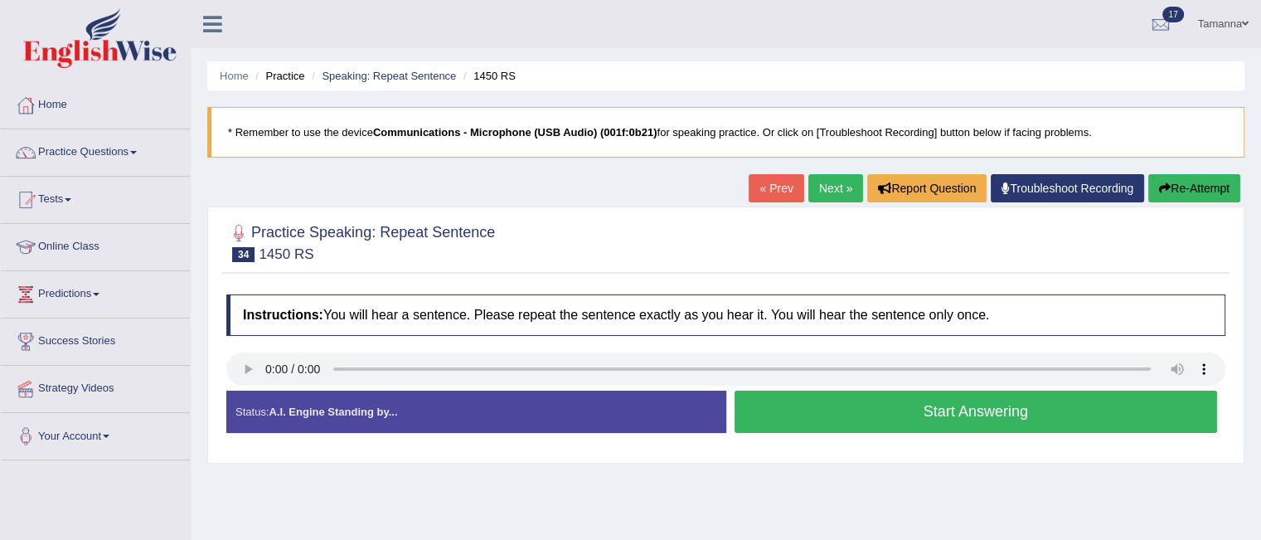
click at [785, 399] on button "Start Answering" at bounding box center [975, 411] width 483 height 42
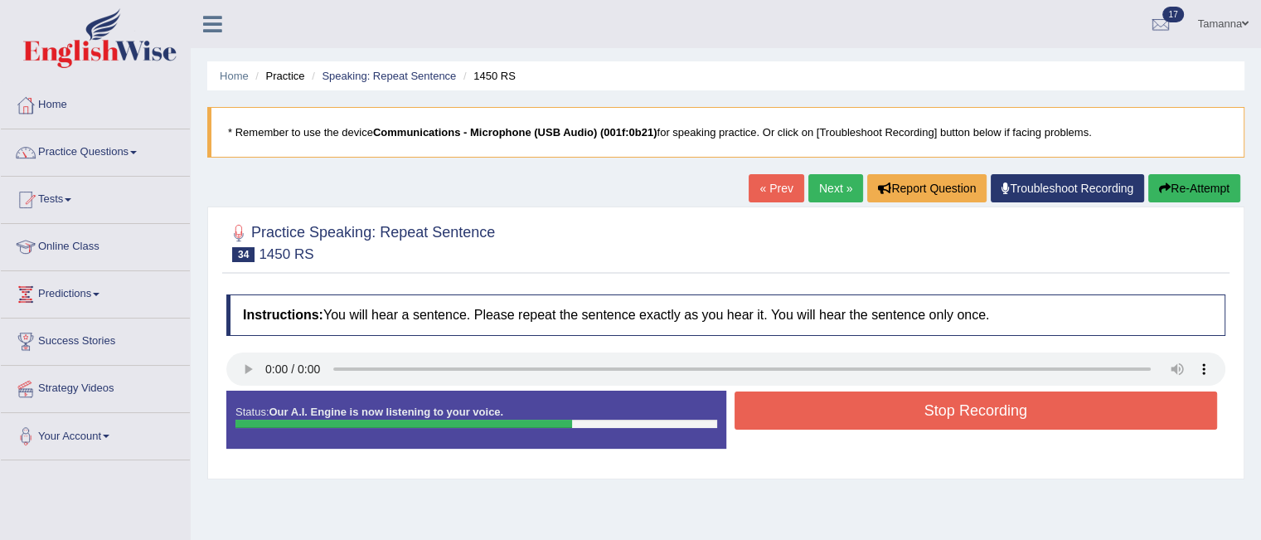
click at [785, 399] on button "Stop Recording" at bounding box center [975, 410] width 483 height 38
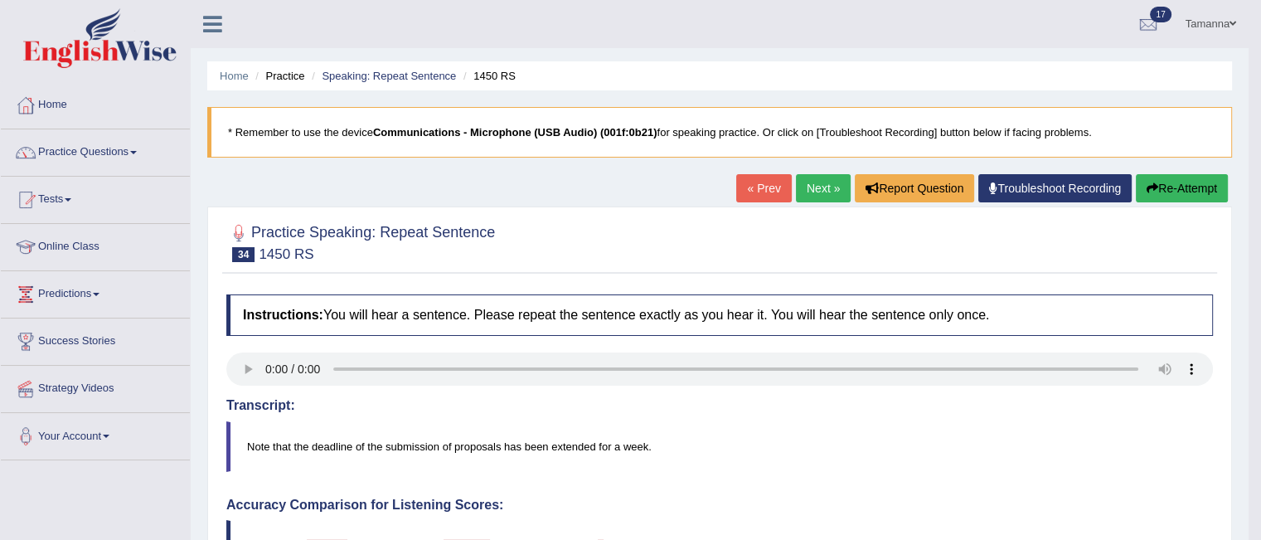
click at [816, 183] on link "Next »" at bounding box center [823, 188] width 55 height 28
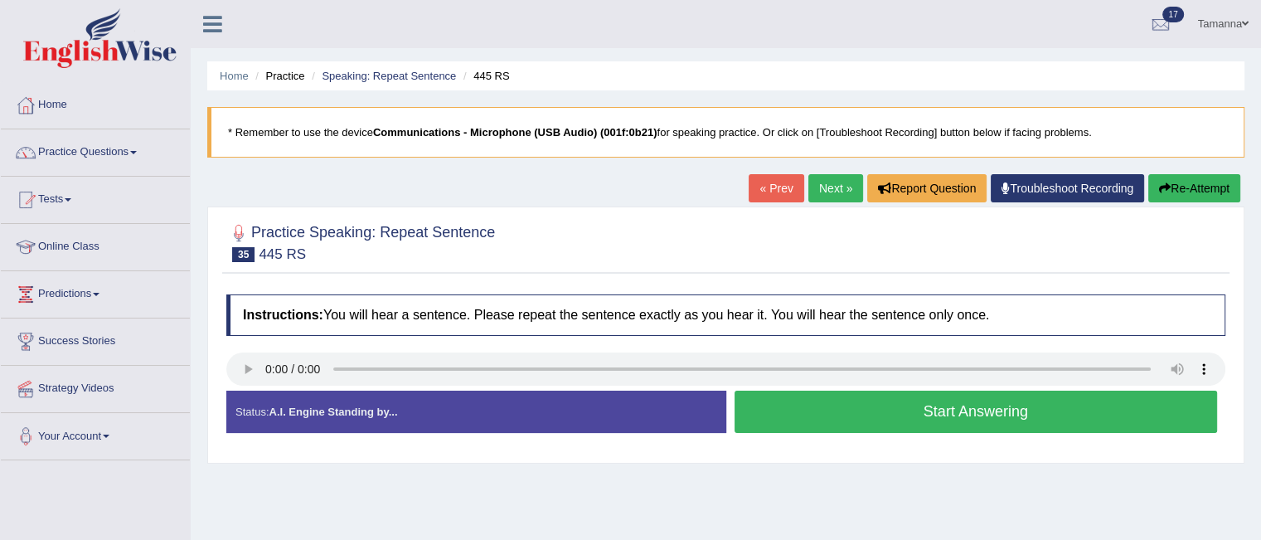
click at [849, 407] on button "Start Answering" at bounding box center [975, 411] width 483 height 42
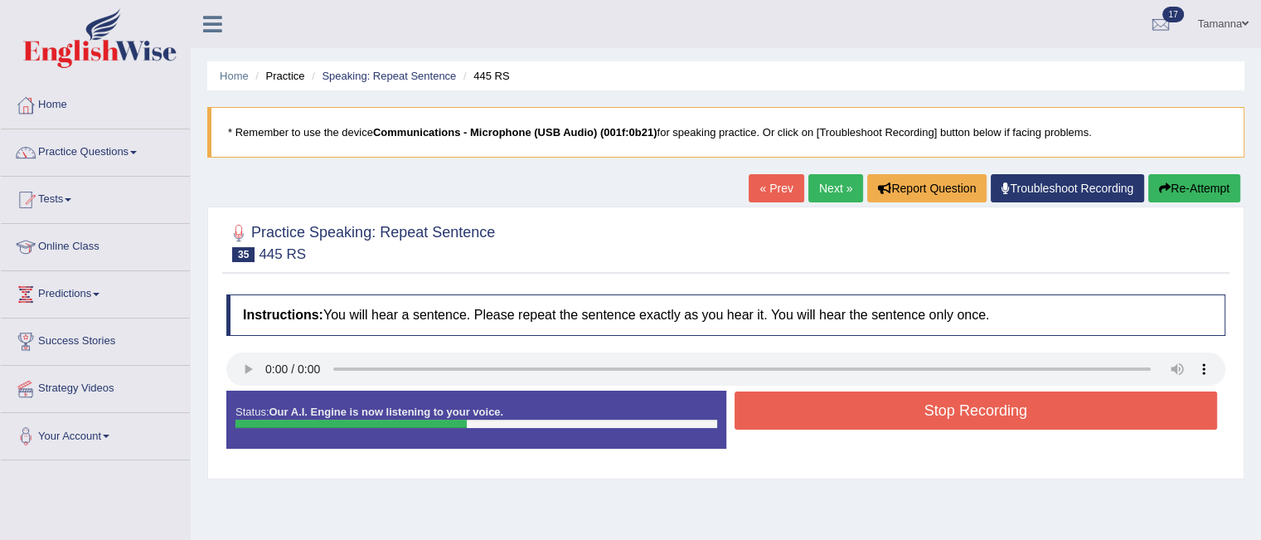
click at [849, 407] on button "Stop Recording" at bounding box center [975, 410] width 483 height 38
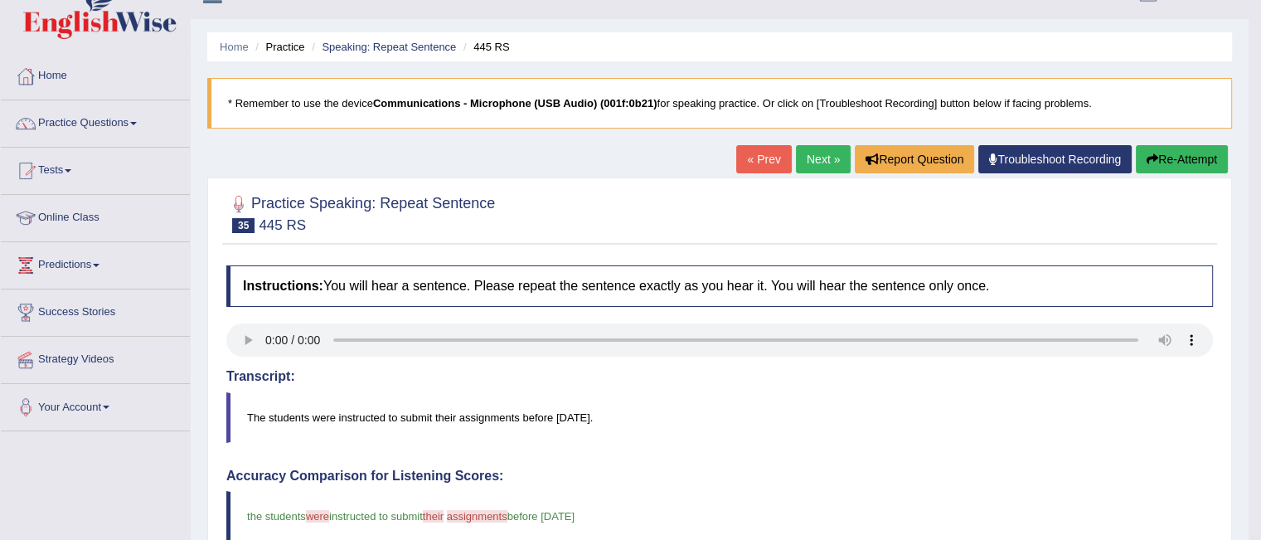
scroll to position [27, 0]
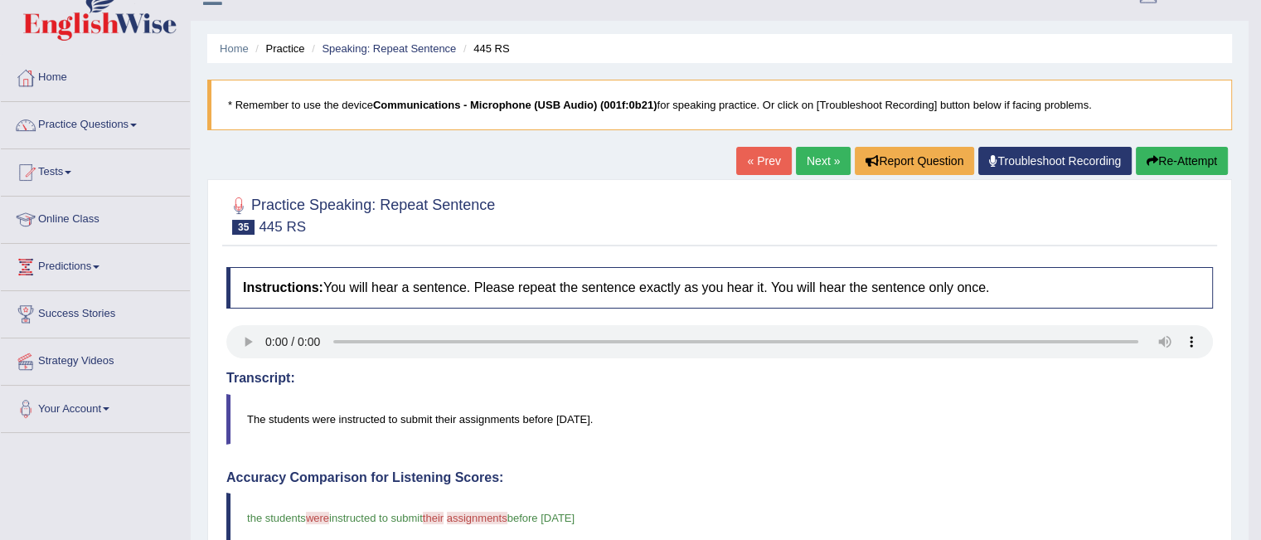
click at [807, 164] on link "Next »" at bounding box center [823, 161] width 55 height 28
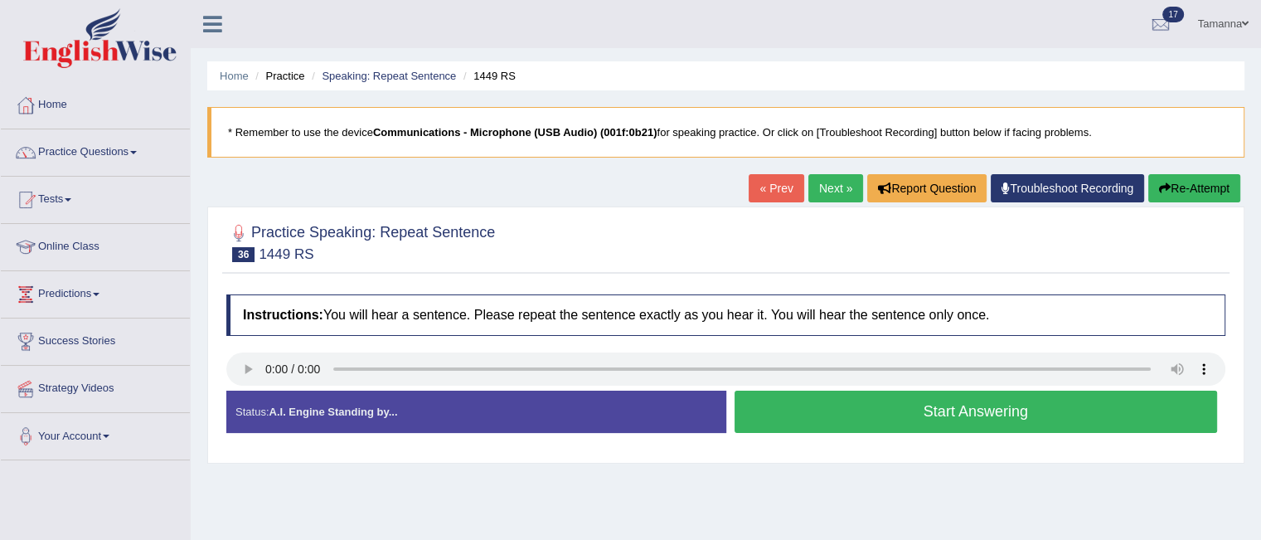
click at [818, 409] on button "Start Answering" at bounding box center [975, 411] width 483 height 42
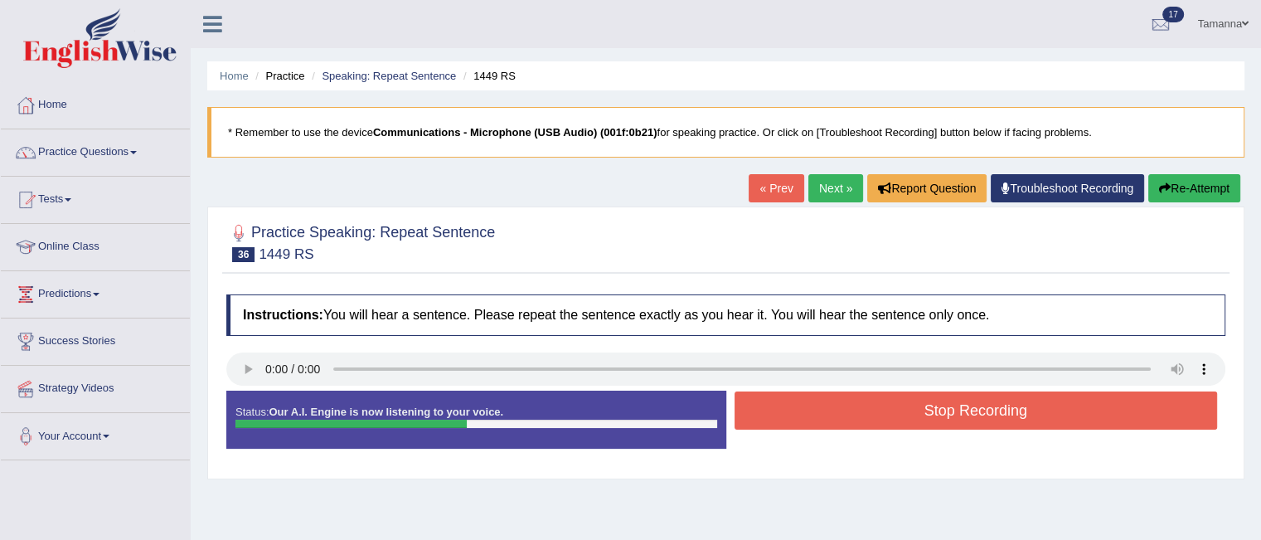
click at [818, 409] on button "Stop Recording" at bounding box center [975, 410] width 483 height 38
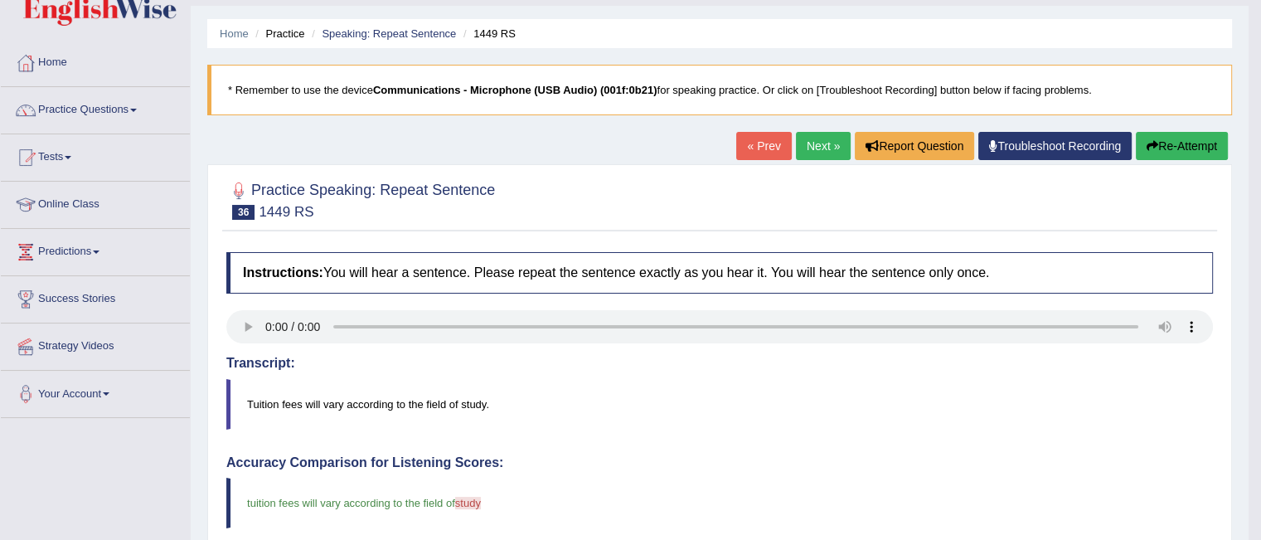
scroll to position [41, 0]
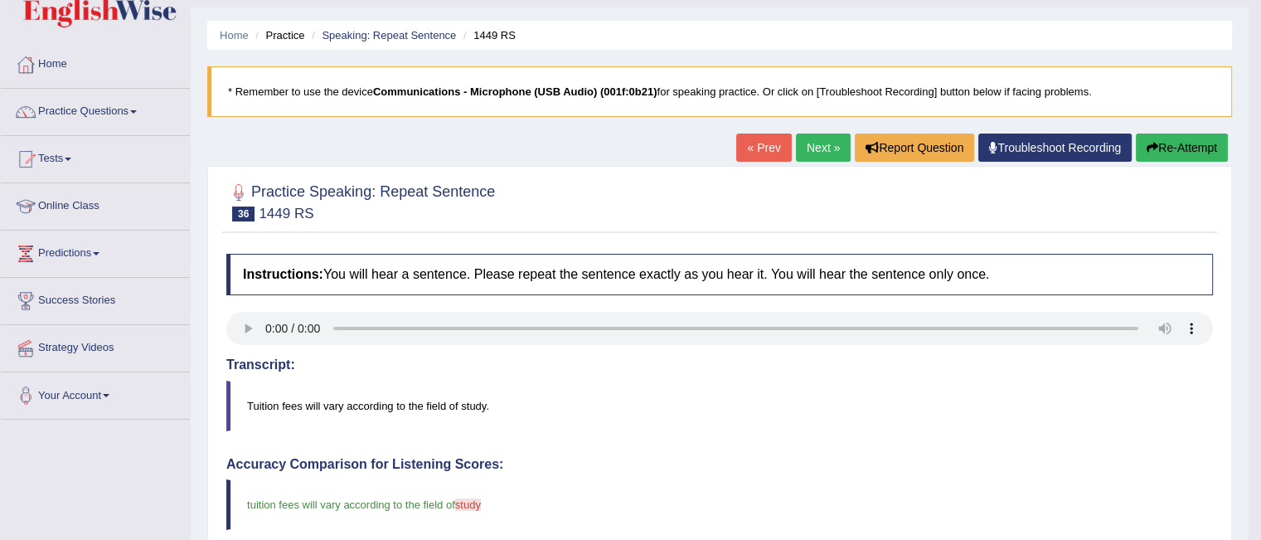
click at [816, 148] on link "Next »" at bounding box center [823, 147] width 55 height 28
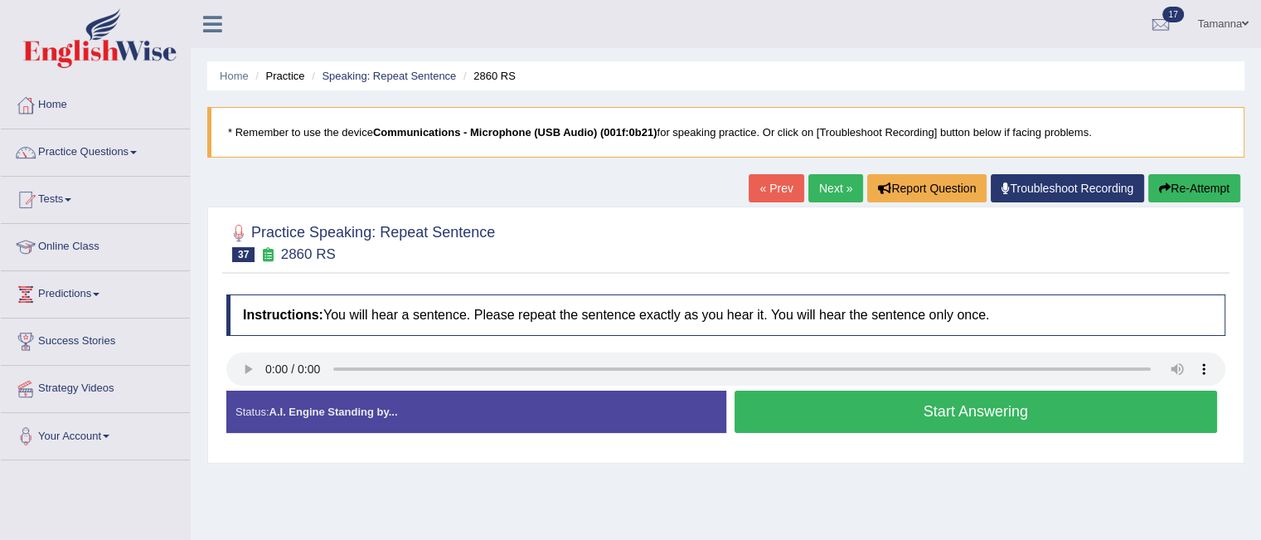
click at [807, 405] on button "Start Answering" at bounding box center [975, 411] width 483 height 42
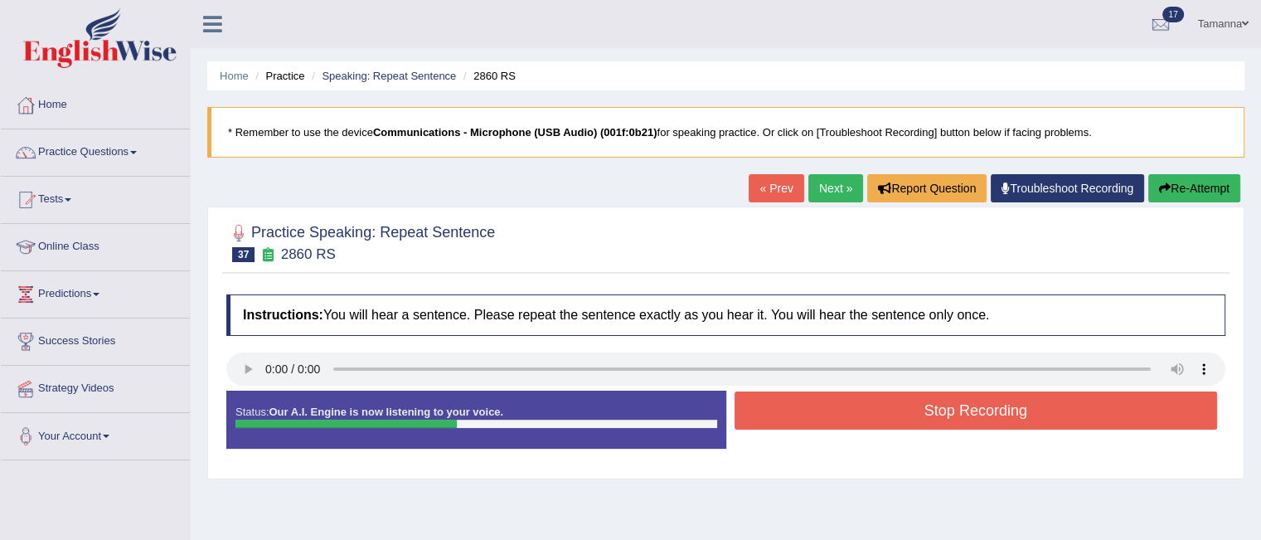
click at [807, 405] on button "Stop Recording" at bounding box center [975, 410] width 483 height 38
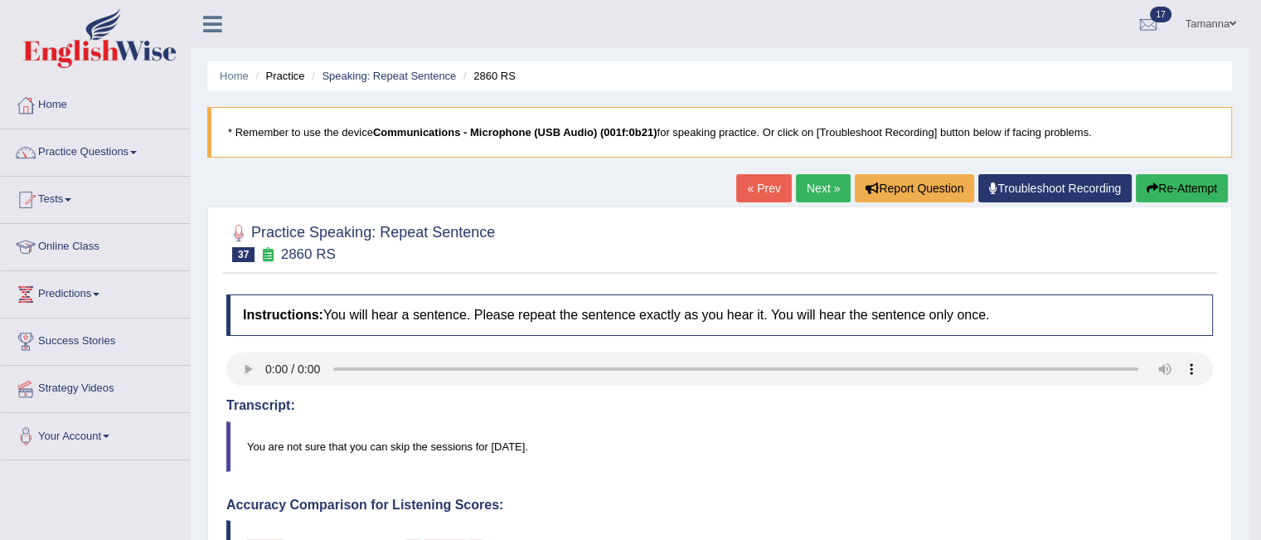
click at [807, 181] on link "Next »" at bounding box center [823, 188] width 55 height 28
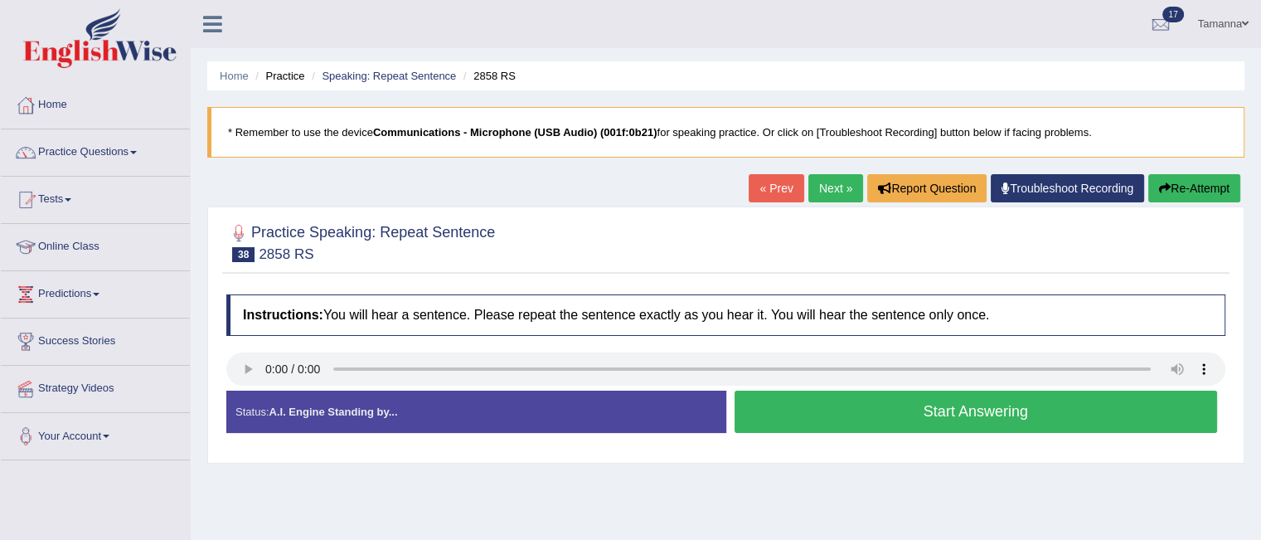
click at [850, 393] on button "Start Answering" at bounding box center [975, 411] width 483 height 42
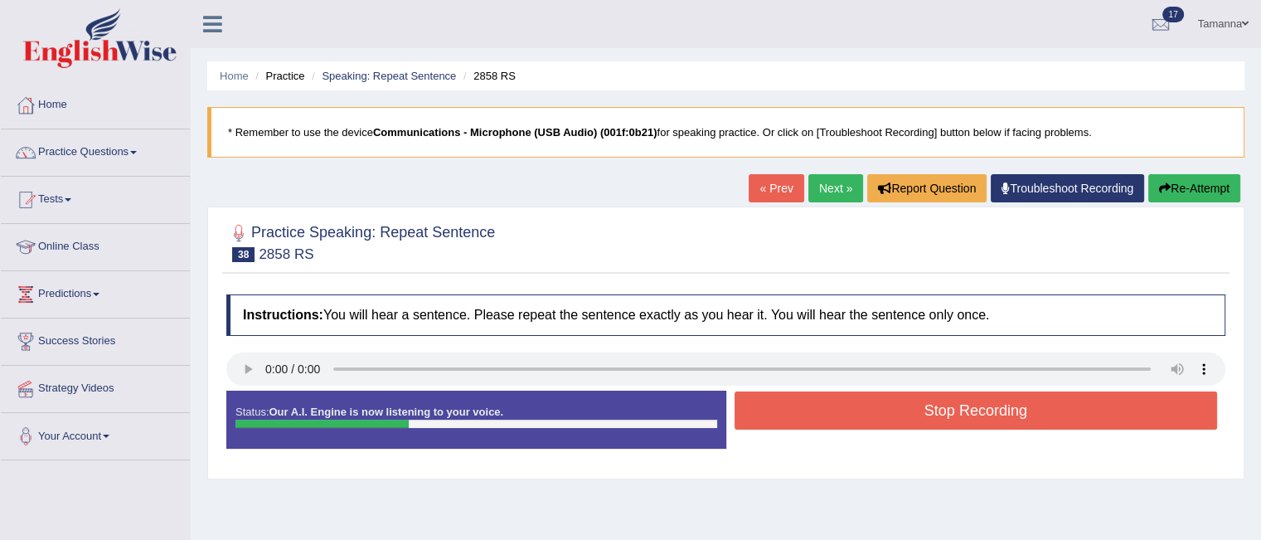
click at [850, 393] on button "Stop Recording" at bounding box center [975, 410] width 483 height 38
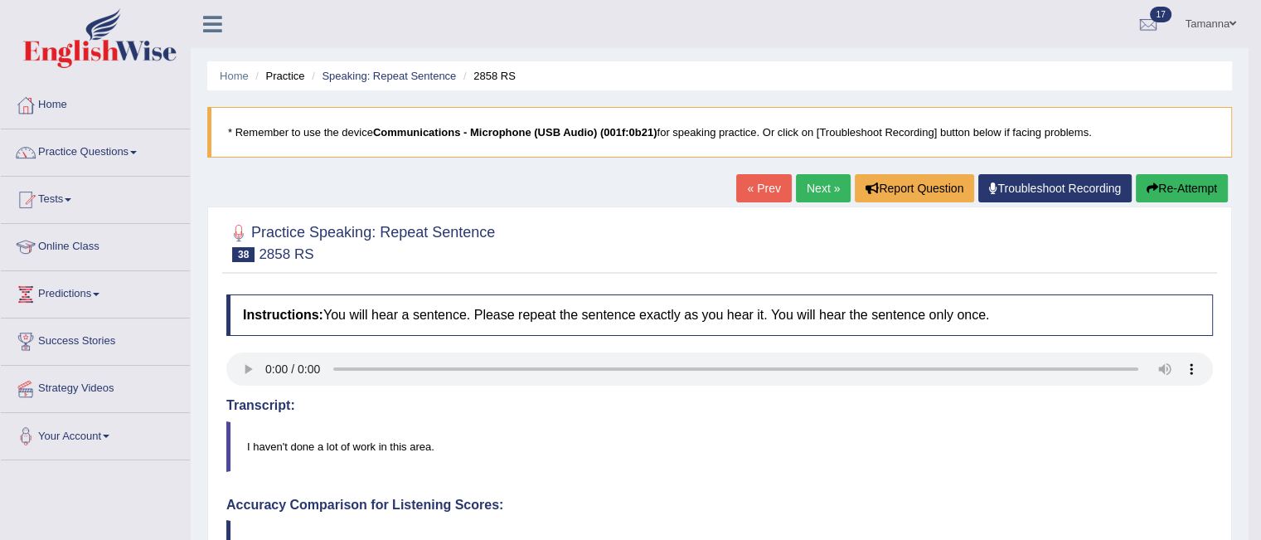
click at [812, 188] on link "Next »" at bounding box center [823, 188] width 55 height 28
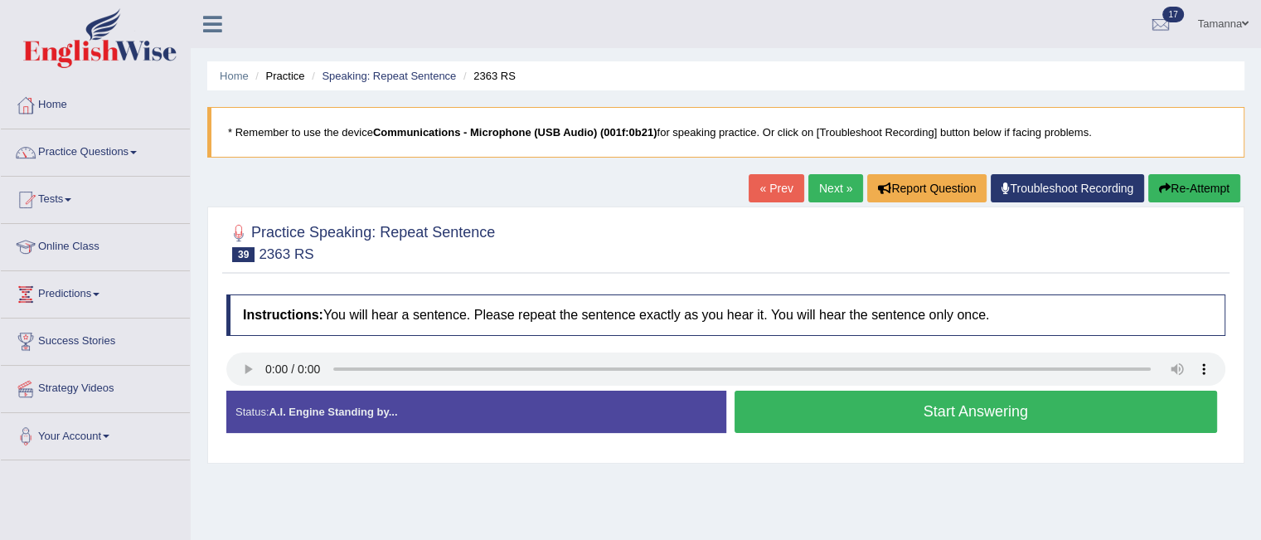
click at [828, 390] on button "Start Answering" at bounding box center [975, 411] width 483 height 42
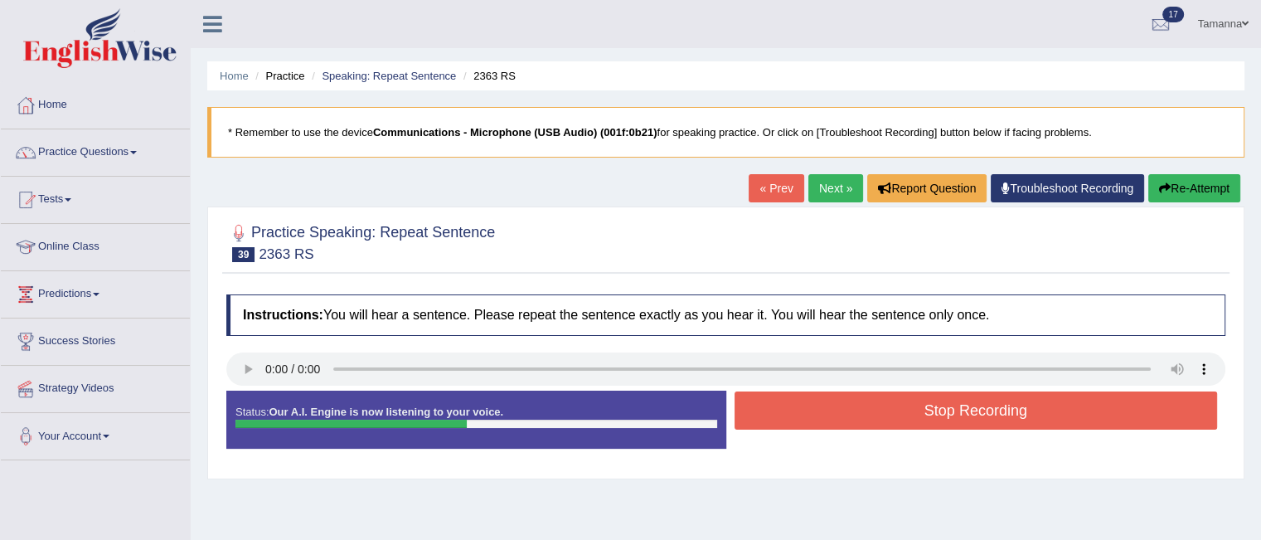
click at [828, 391] on button "Stop Recording" at bounding box center [975, 410] width 483 height 38
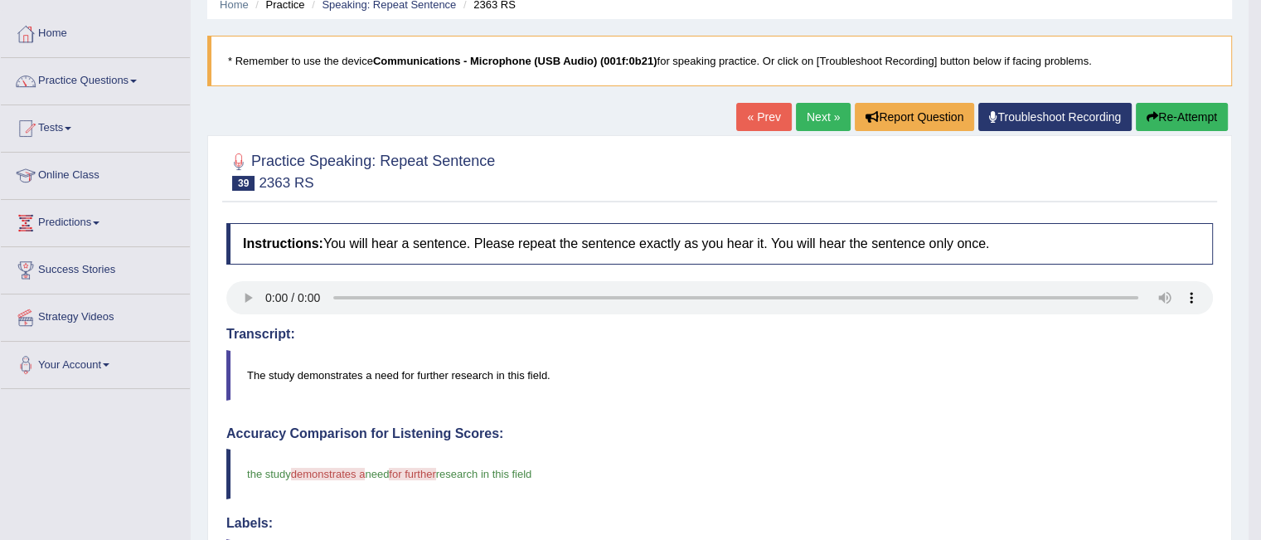
scroll to position [67, 0]
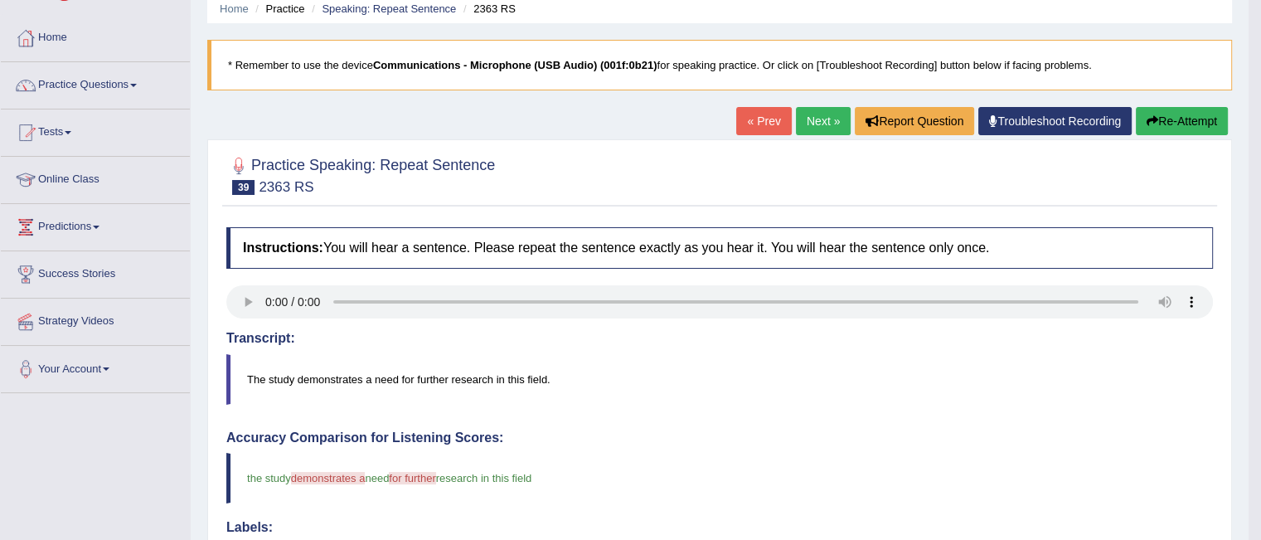
click at [812, 109] on link "Next »" at bounding box center [823, 121] width 55 height 28
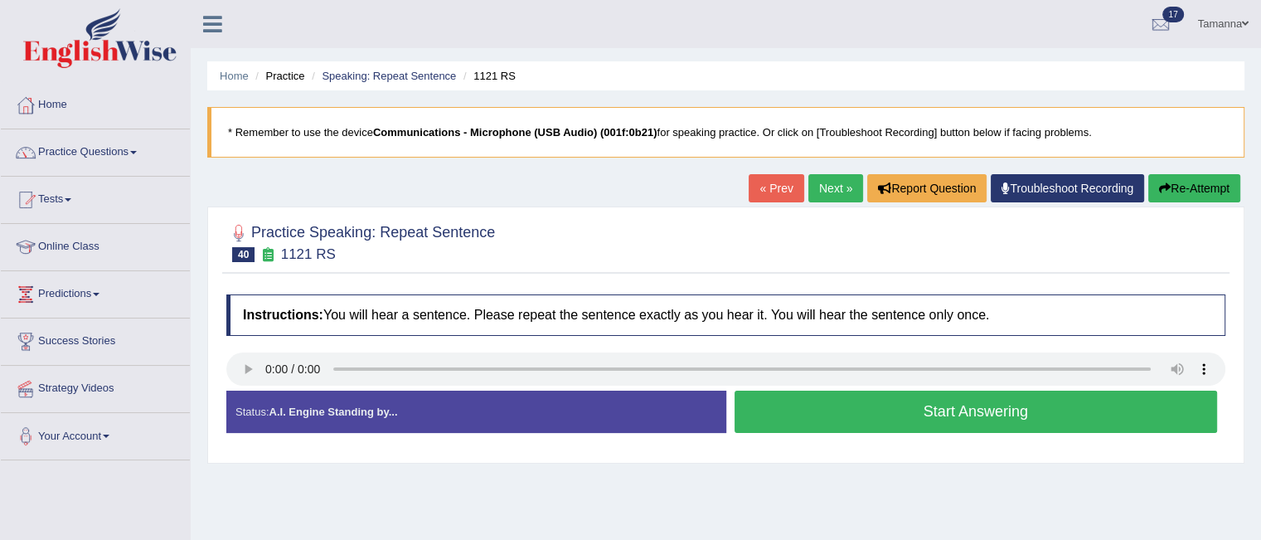
click at [771, 404] on button "Start Answering" at bounding box center [975, 411] width 483 height 42
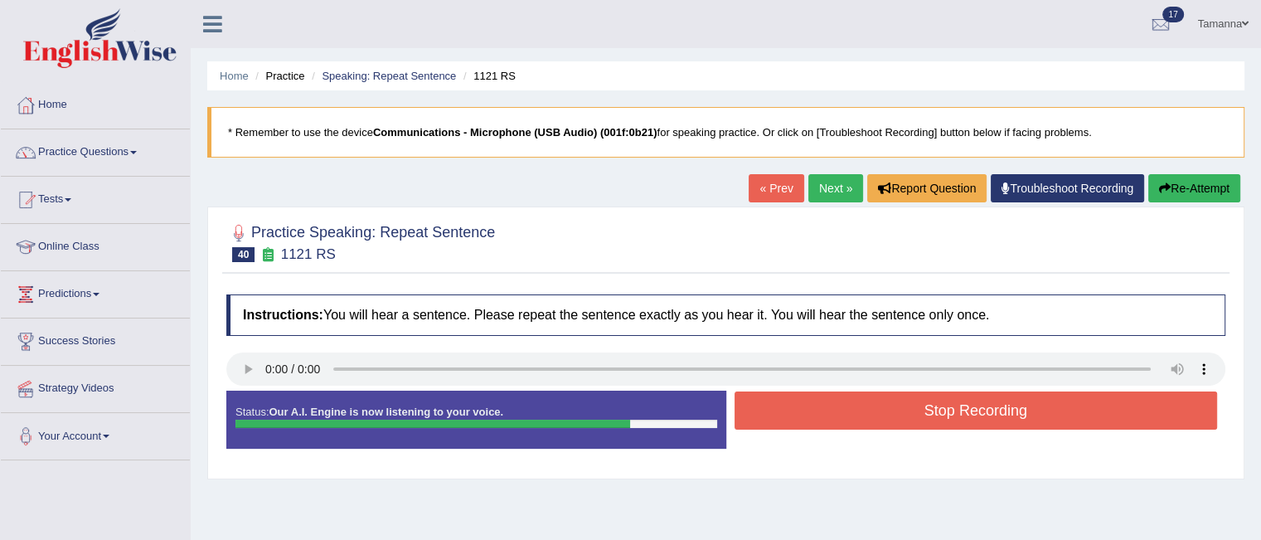
click at [771, 404] on button "Stop Recording" at bounding box center [975, 410] width 483 height 38
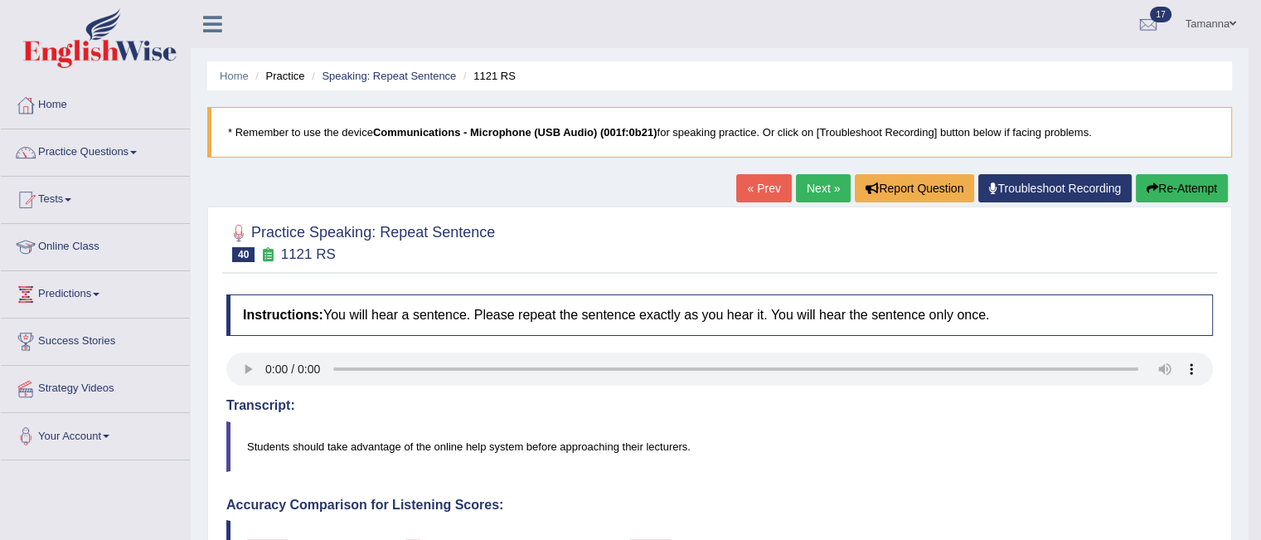
drag, startPoint x: 1267, startPoint y: 179, endPoint x: 1267, endPoint y: 215, distance: 35.7
click at [812, 191] on link "Next »" at bounding box center [823, 188] width 55 height 28
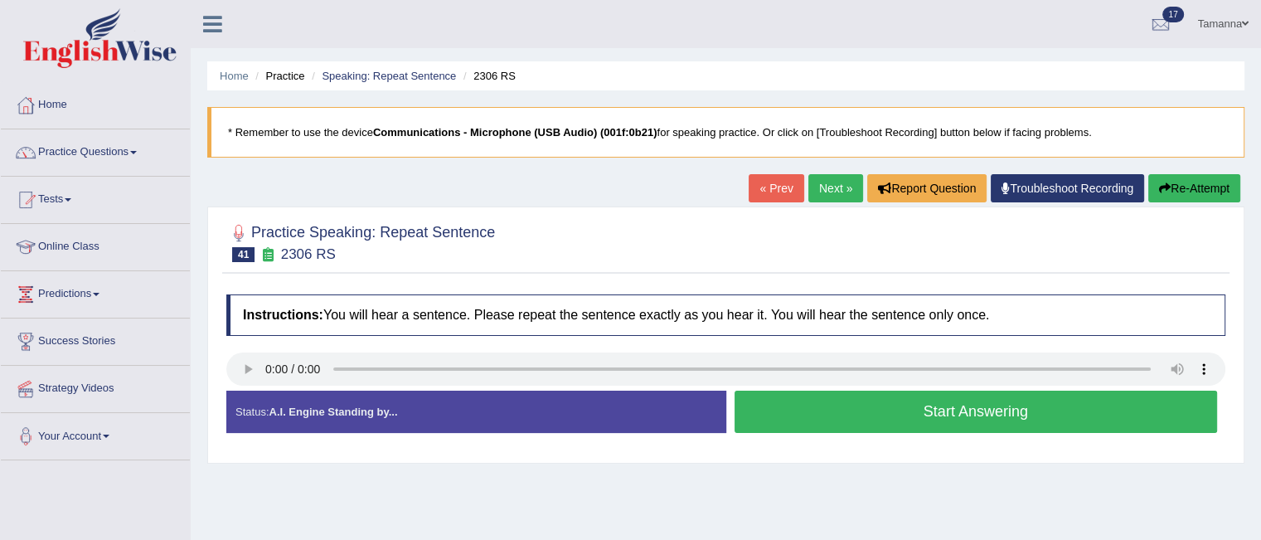
click at [810, 426] on button "Start Answering" at bounding box center [975, 411] width 483 height 42
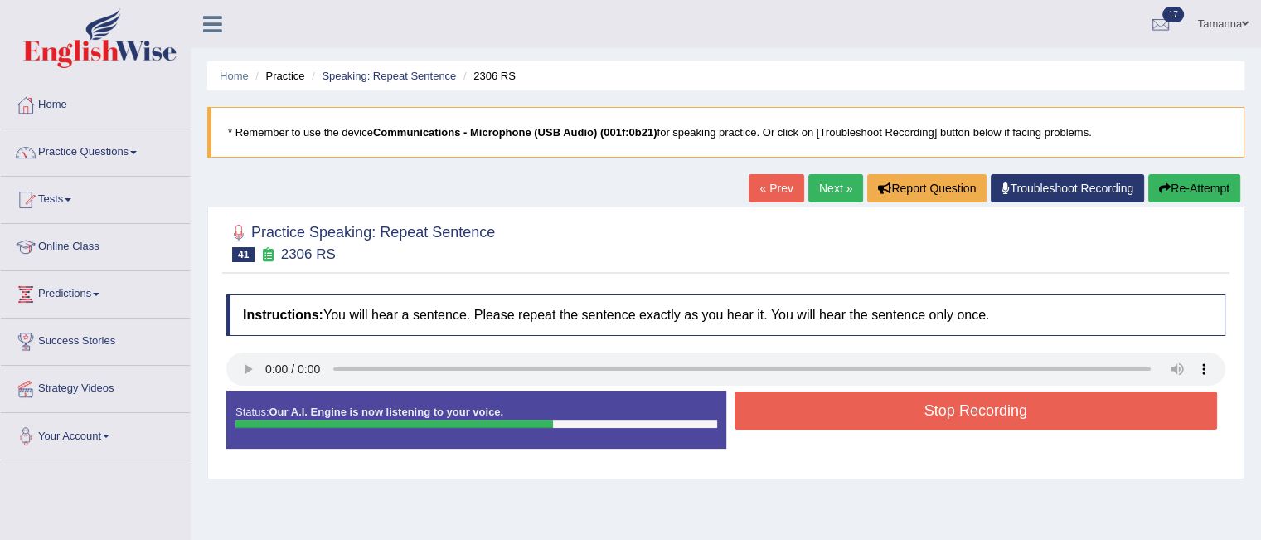
click at [810, 413] on button "Stop Recording" at bounding box center [975, 410] width 483 height 38
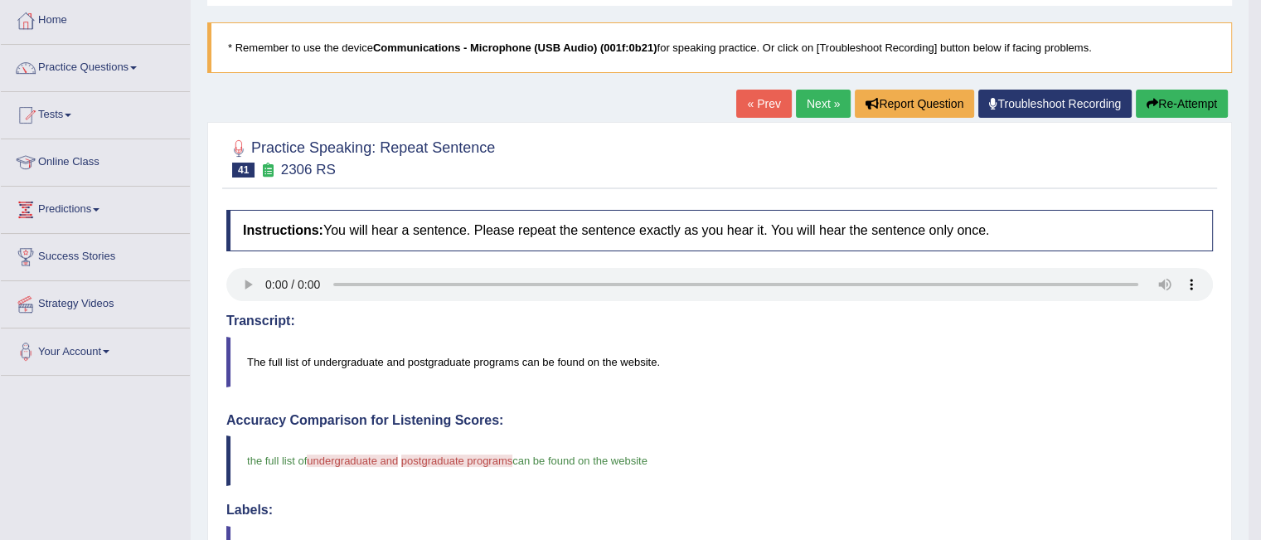
scroll to position [82, 0]
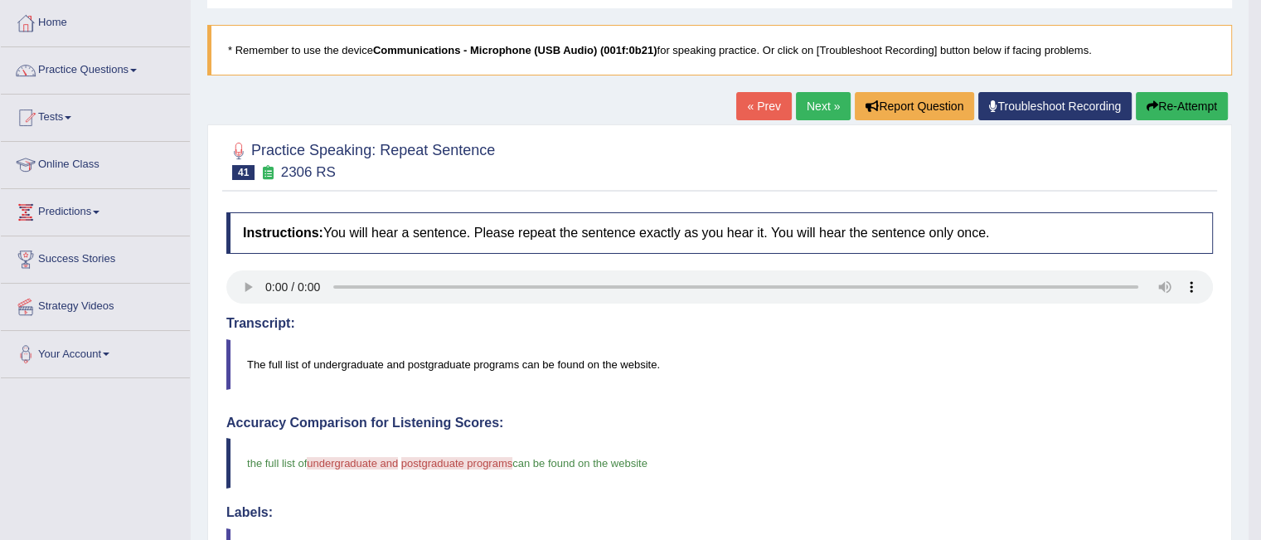
click at [804, 104] on link "Next »" at bounding box center [823, 106] width 55 height 28
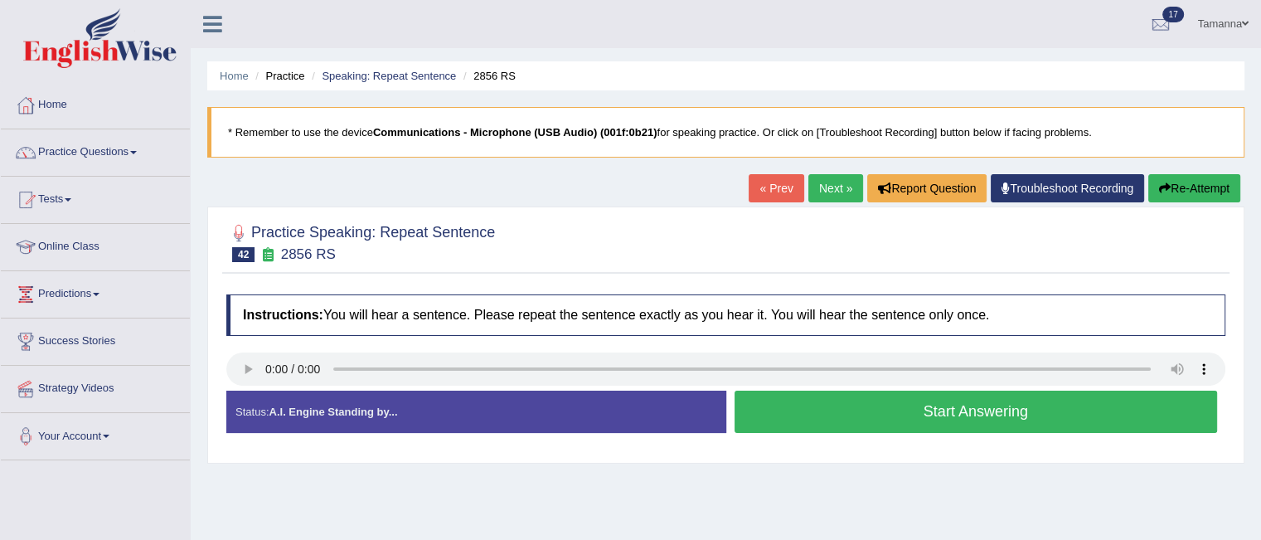
click at [791, 416] on button "Start Answering" at bounding box center [975, 411] width 483 height 42
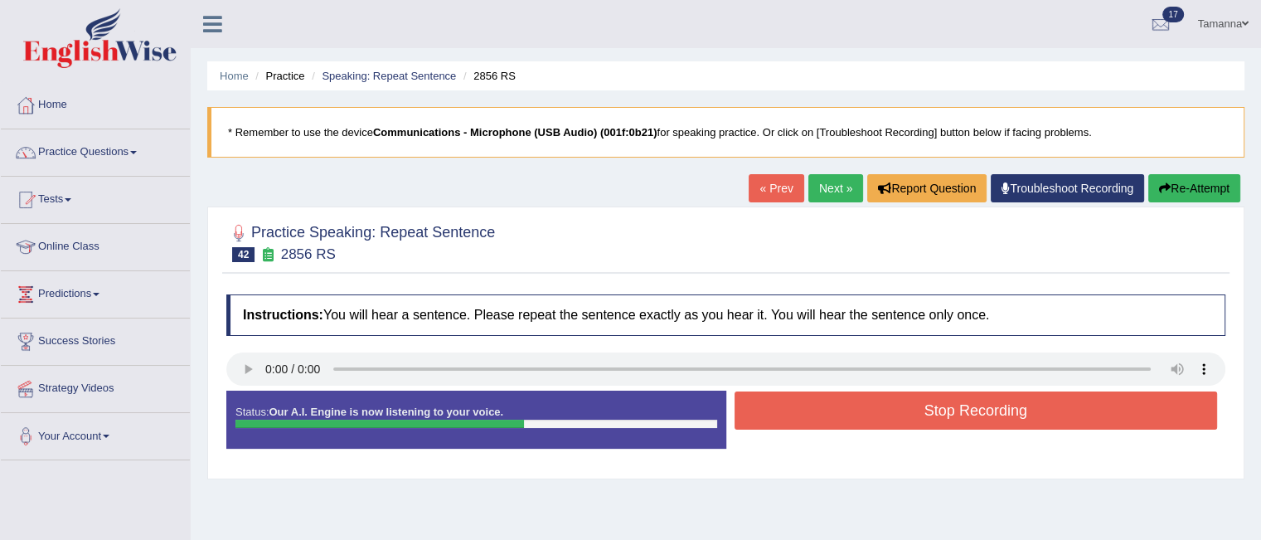
click at [791, 416] on button "Stop Recording" at bounding box center [975, 410] width 483 height 38
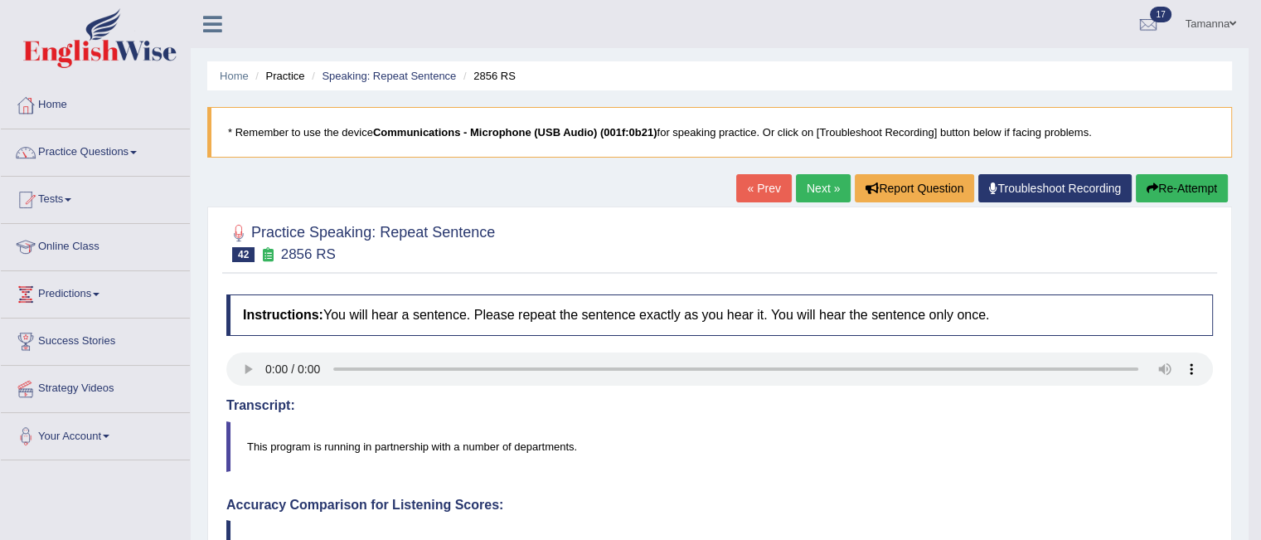
click at [808, 185] on link "Next »" at bounding box center [823, 188] width 55 height 28
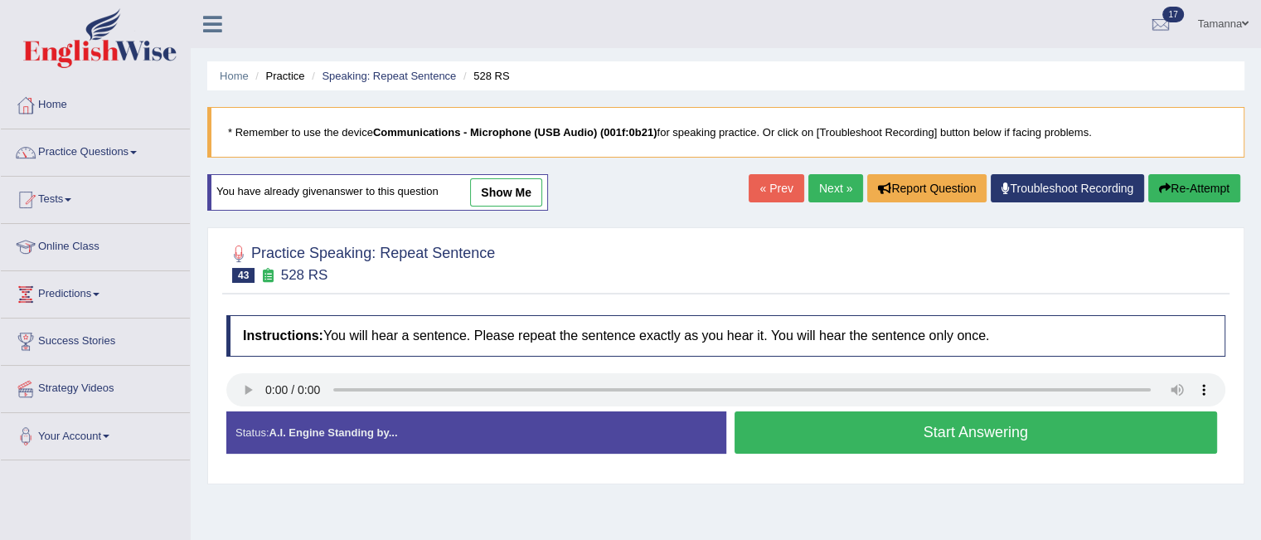
click at [845, 451] on button "Start Answering" at bounding box center [975, 432] width 483 height 42
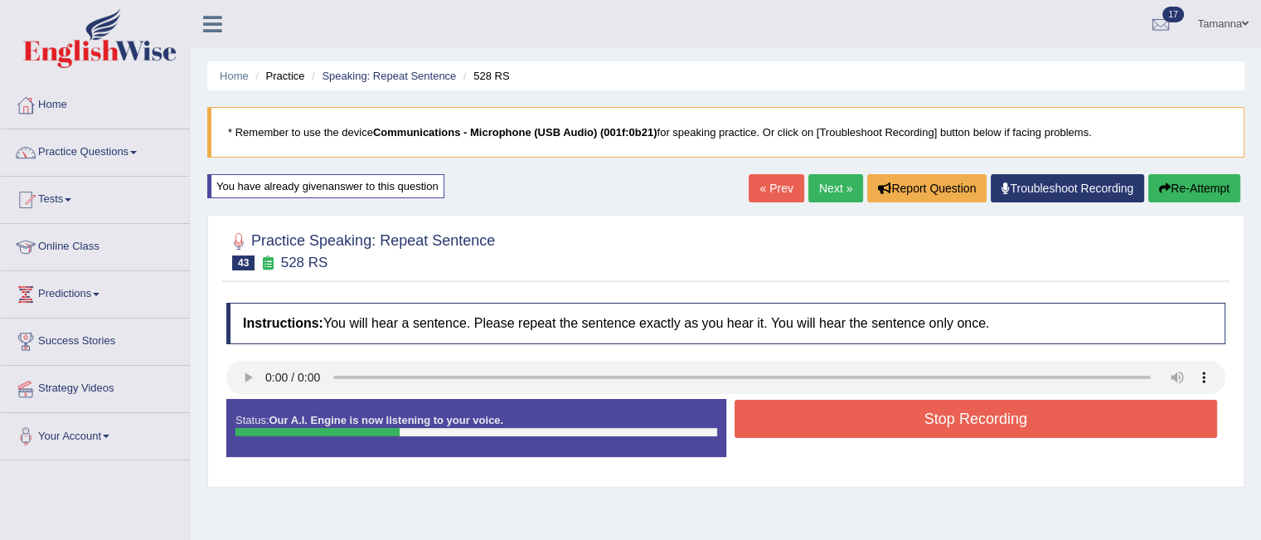
click at [846, 413] on button "Stop Recording" at bounding box center [975, 419] width 483 height 38
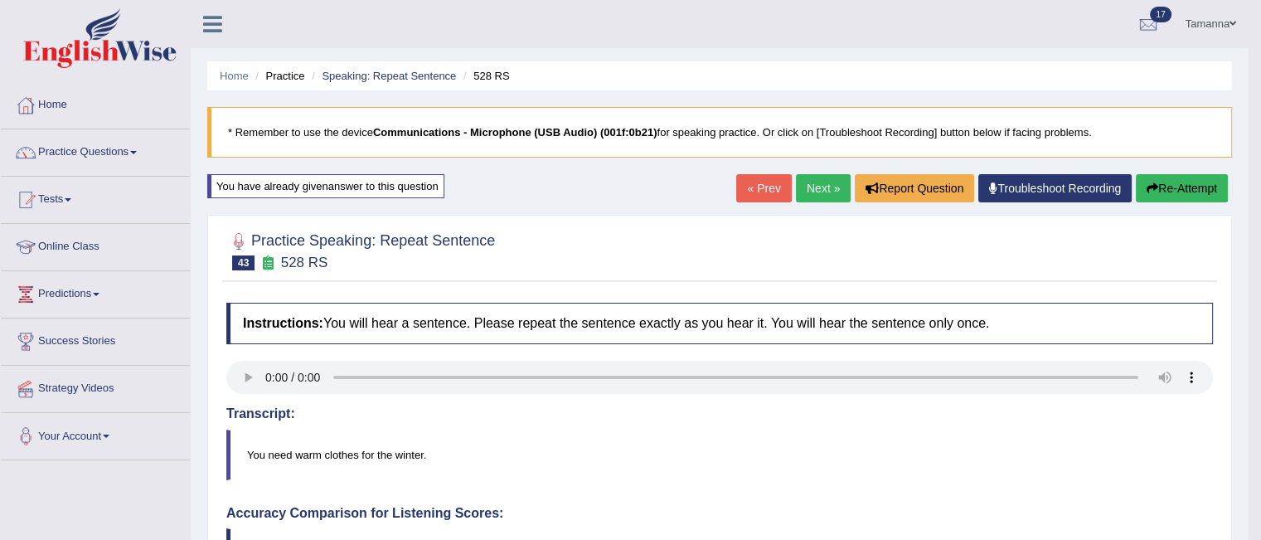
click at [804, 193] on link "Next »" at bounding box center [823, 188] width 55 height 28
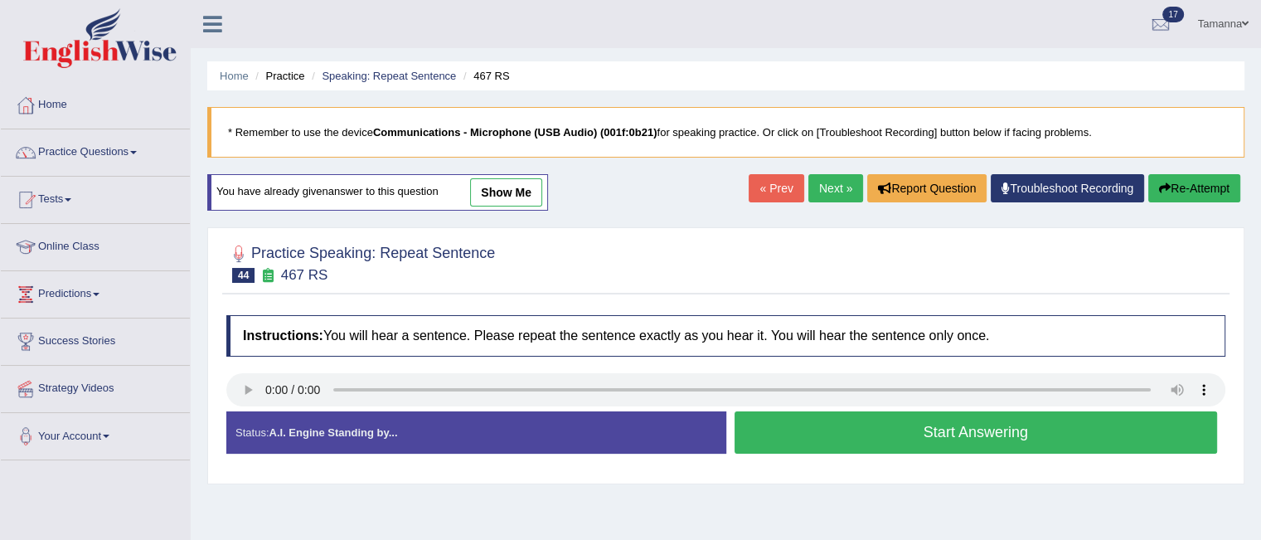
click at [842, 420] on button "Start Answering" at bounding box center [975, 432] width 483 height 42
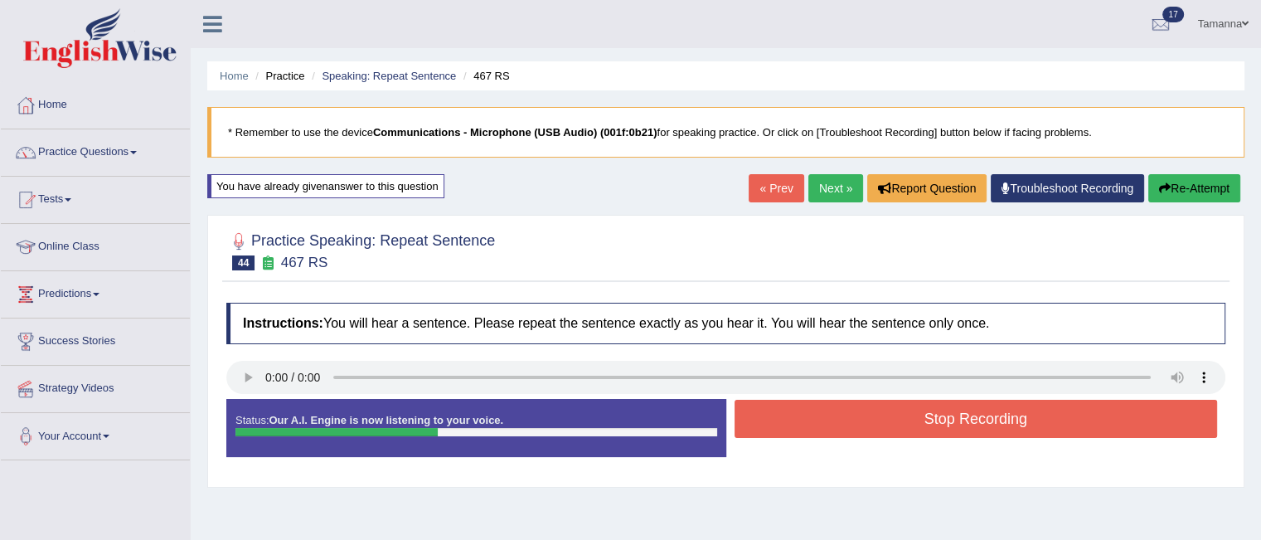
click at [842, 420] on button "Stop Recording" at bounding box center [975, 419] width 483 height 38
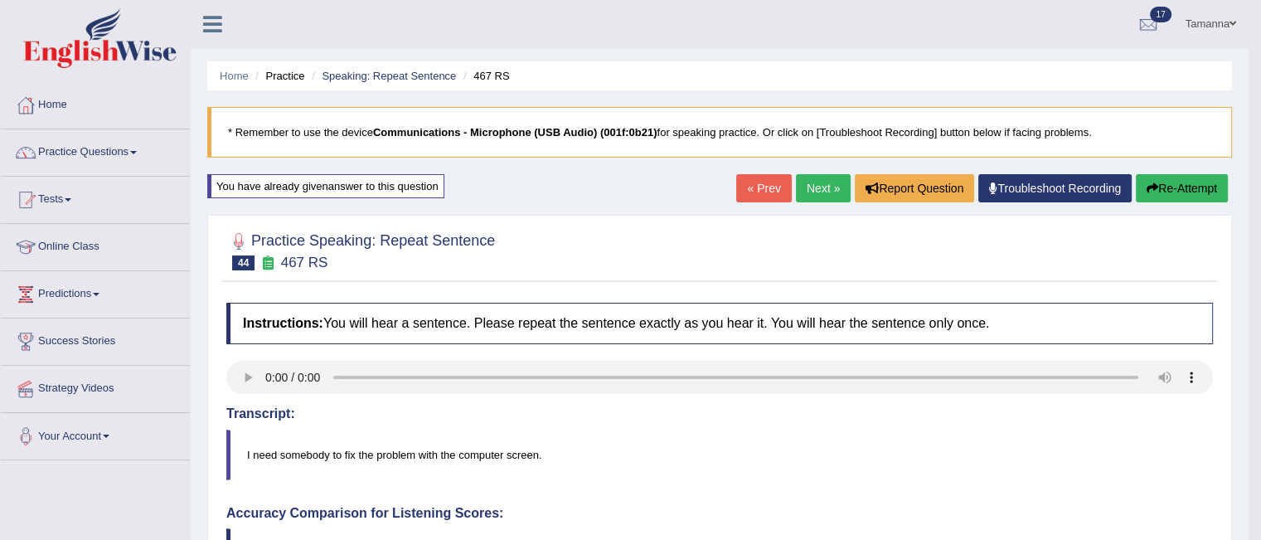
click at [814, 191] on link "Next »" at bounding box center [823, 188] width 55 height 28
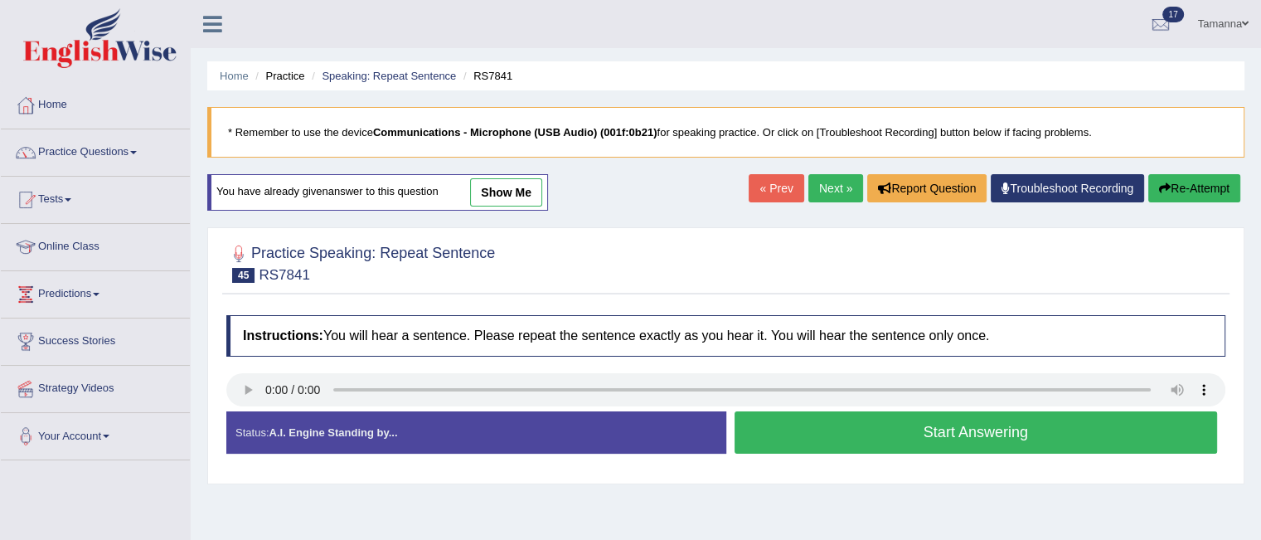
click at [846, 425] on button "Start Answering" at bounding box center [975, 432] width 483 height 42
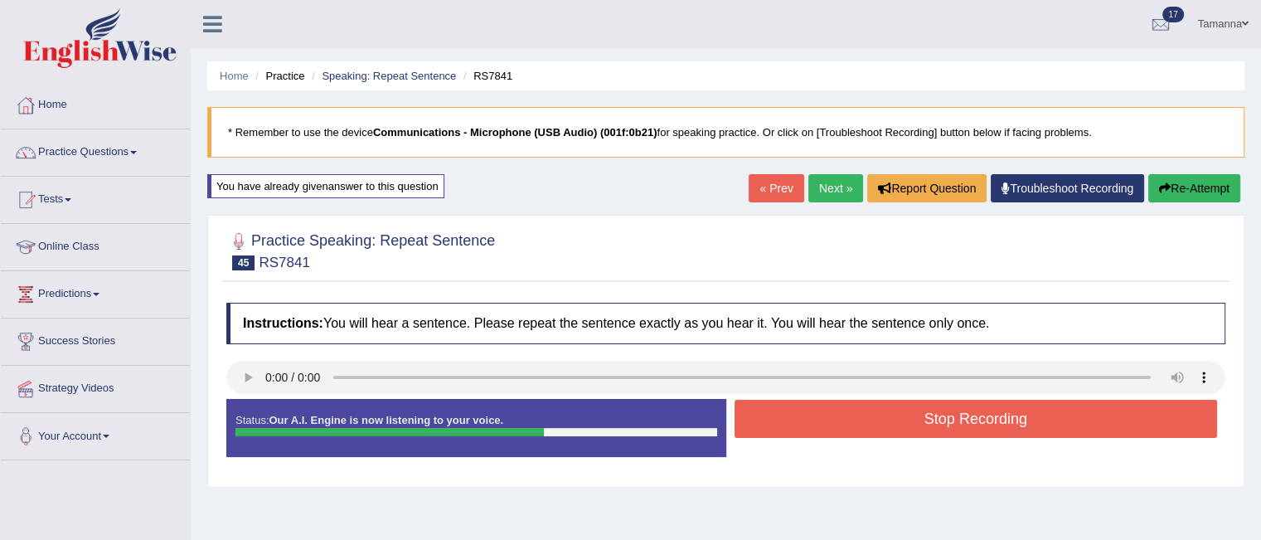
click at [846, 425] on button "Stop Recording" at bounding box center [975, 419] width 483 height 38
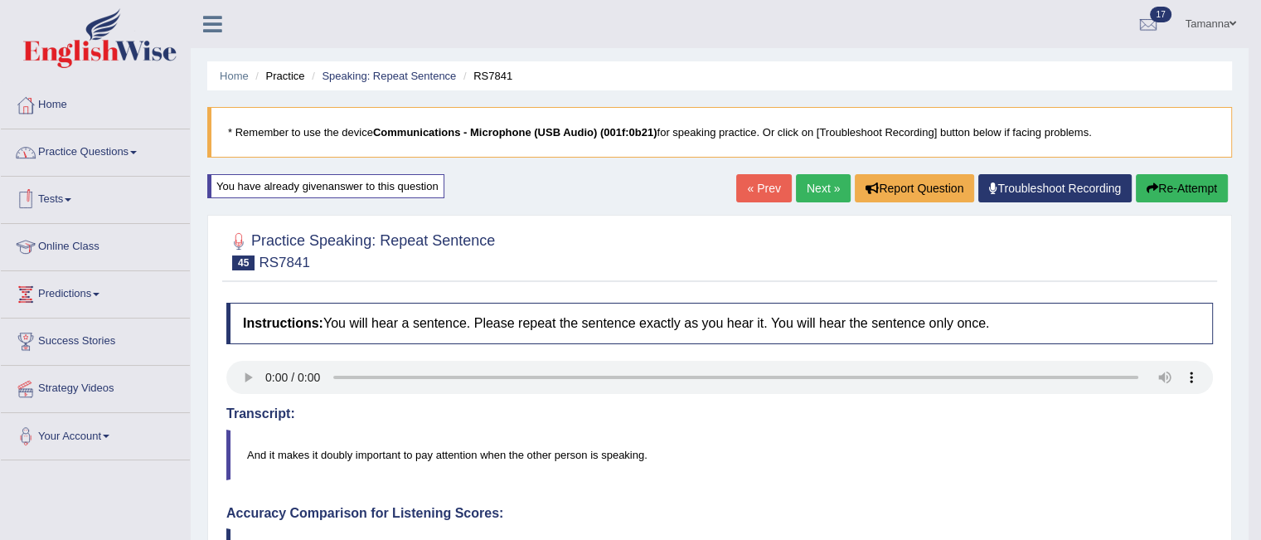
click at [136, 148] on link "Practice Questions" at bounding box center [95, 149] width 189 height 41
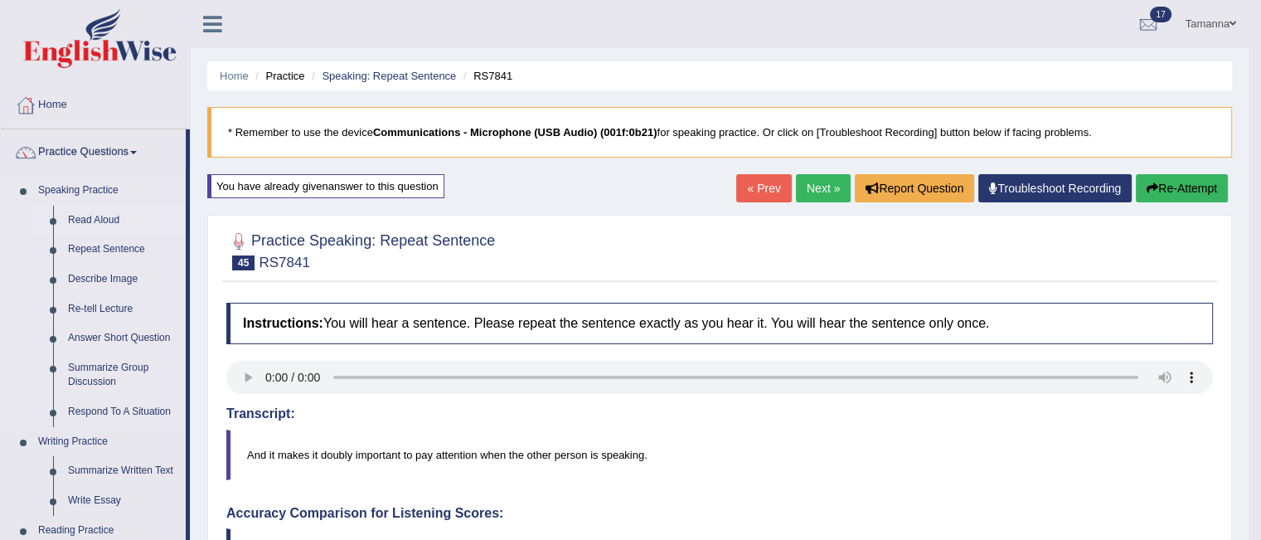
click at [93, 214] on link "Read Aloud" at bounding box center [123, 221] width 125 height 30
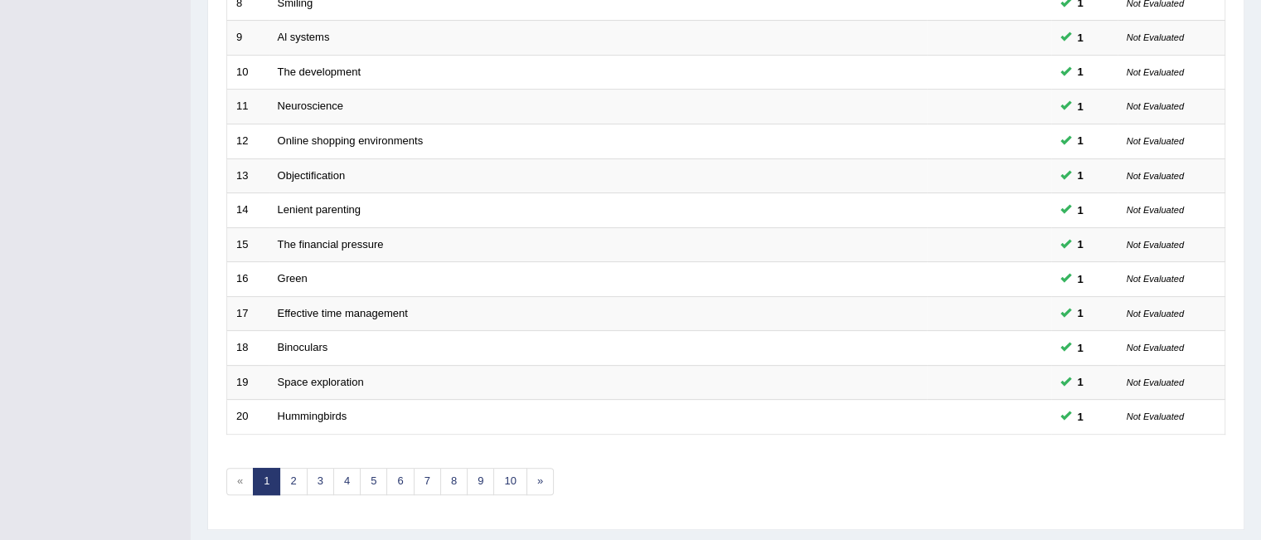
scroll to position [553, 0]
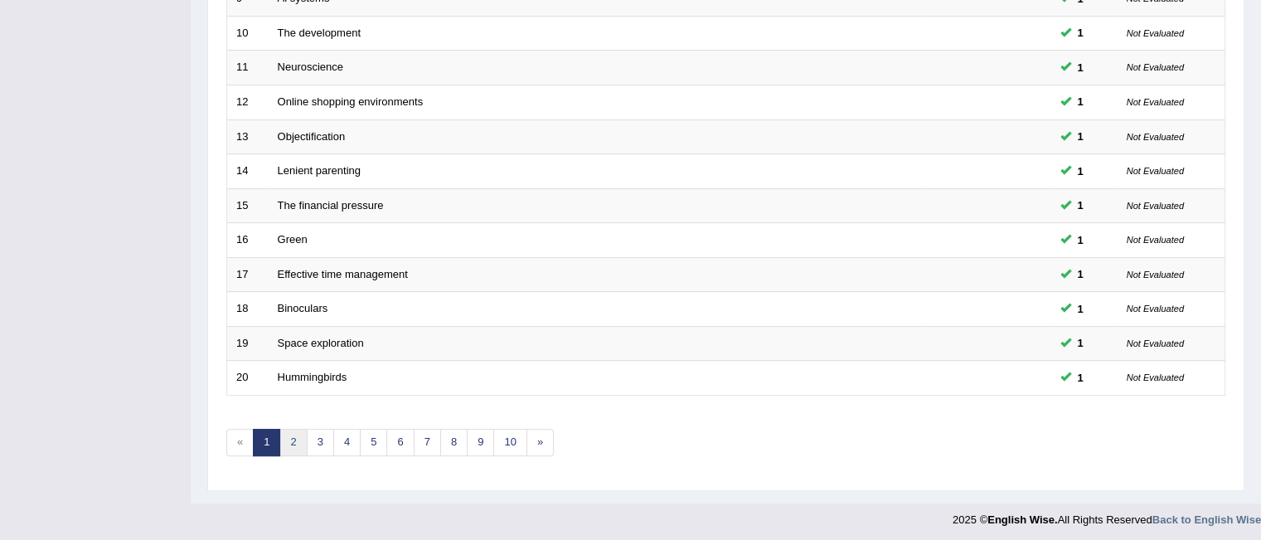
click at [289, 433] on link "2" at bounding box center [292, 442] width 27 height 27
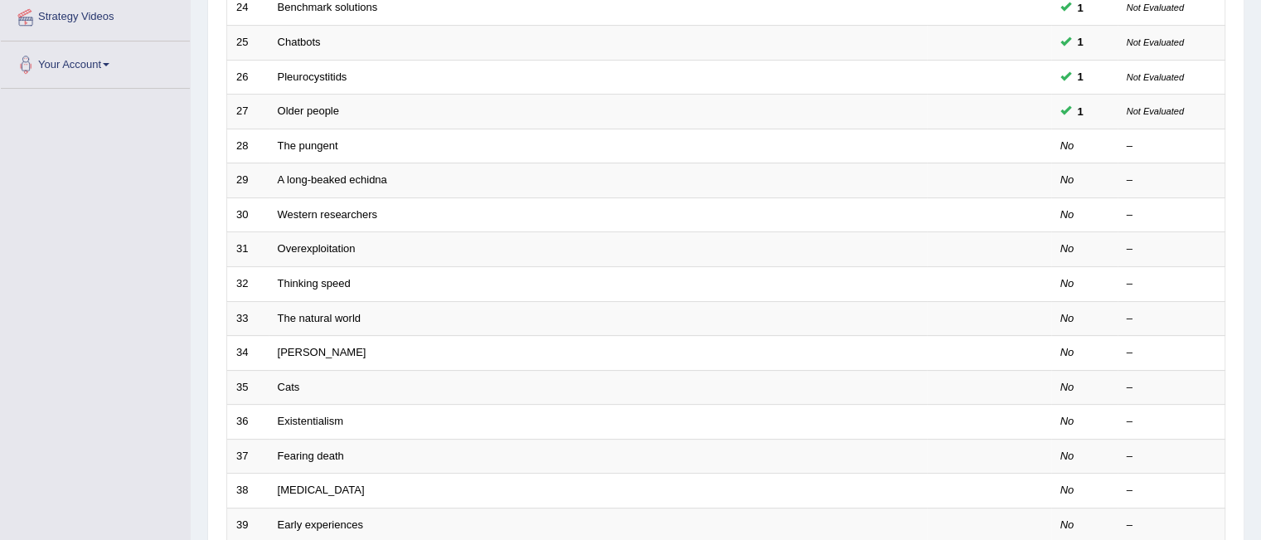
scroll to position [390, 0]
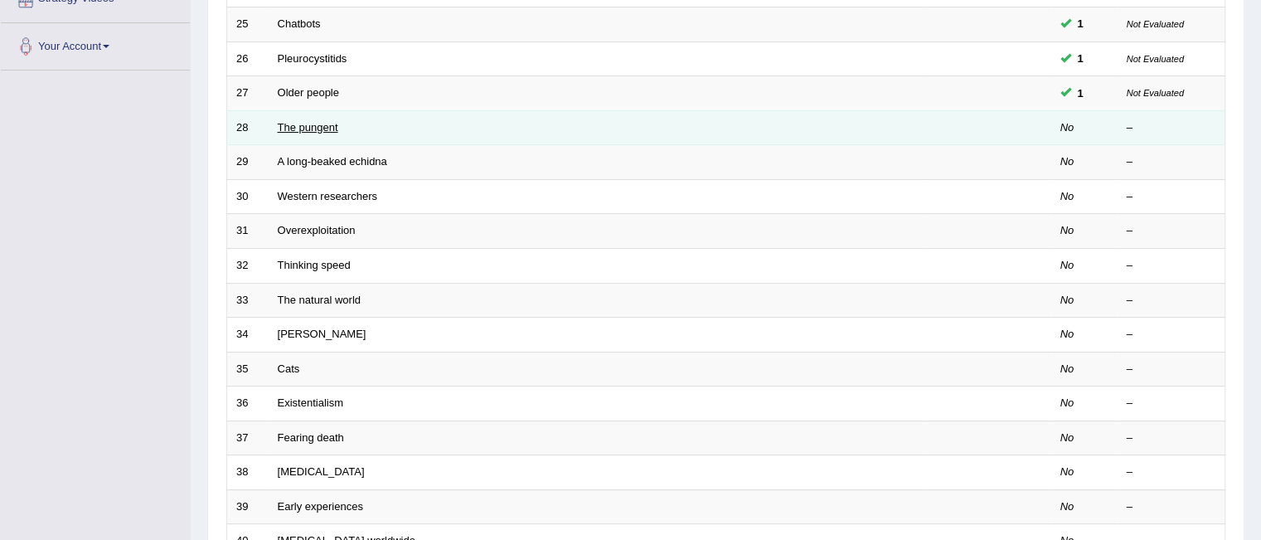
click at [295, 122] on link "The pungent" at bounding box center [308, 127] width 61 height 12
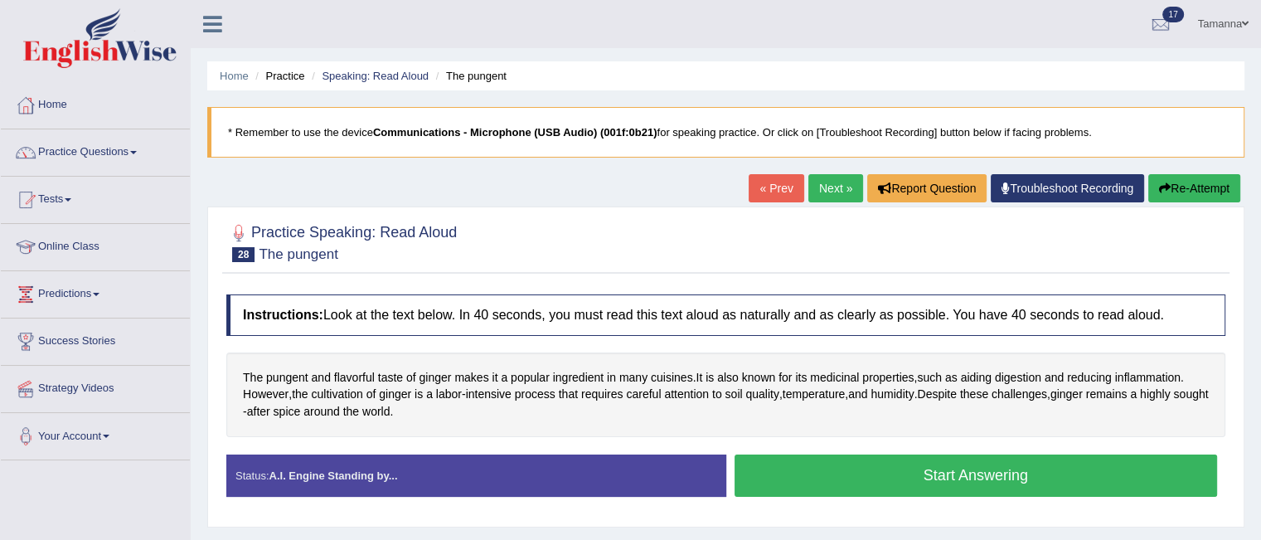
click at [780, 482] on button "Start Answering" at bounding box center [975, 475] width 483 height 42
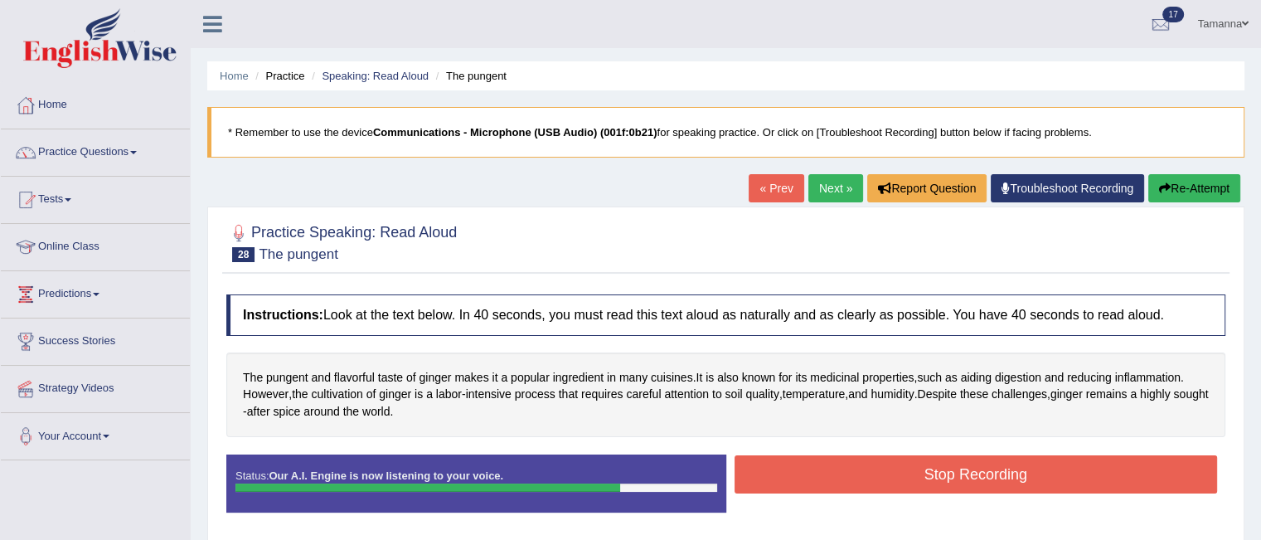
click at [780, 482] on button "Stop Recording" at bounding box center [975, 474] width 483 height 38
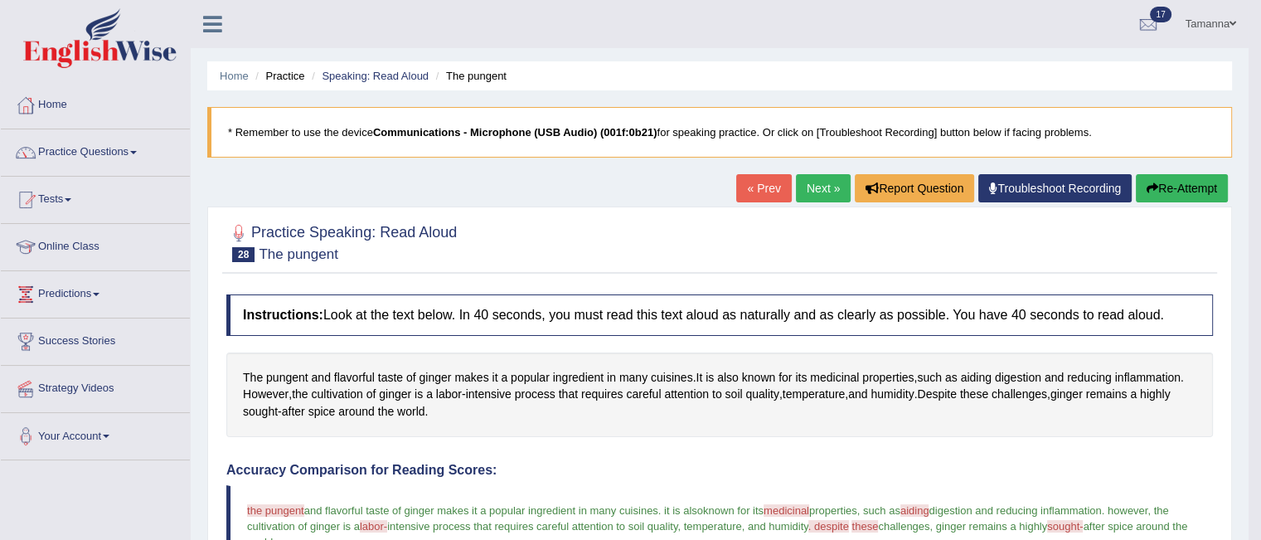
click at [820, 184] on link "Next »" at bounding box center [823, 188] width 55 height 28
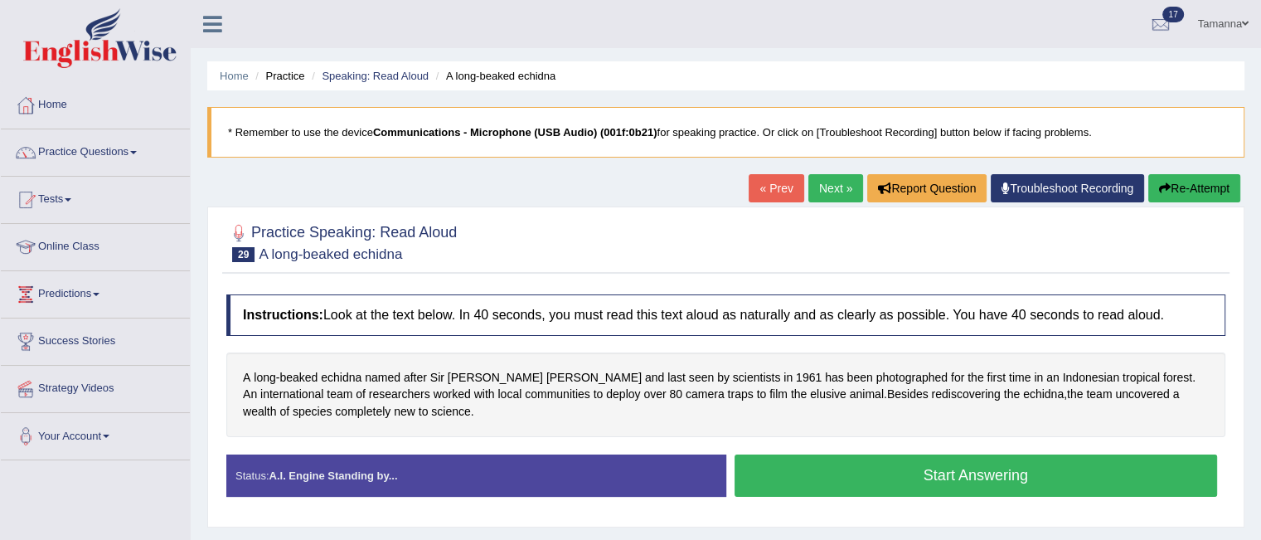
click at [856, 475] on button "Start Answering" at bounding box center [975, 475] width 483 height 42
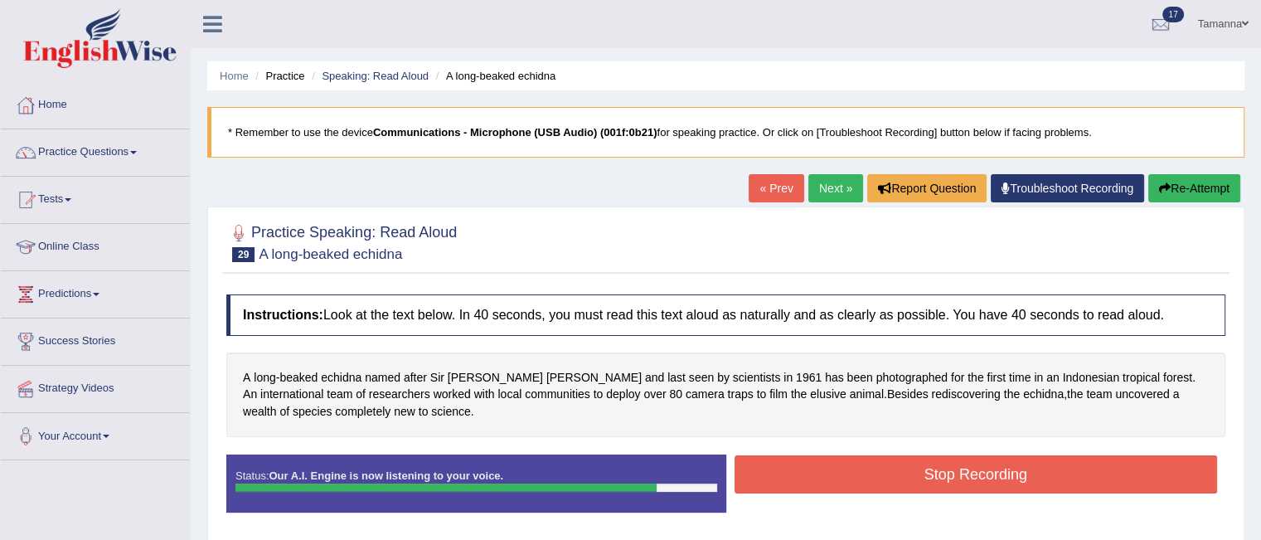
click at [856, 475] on button "Stop Recording" at bounding box center [975, 474] width 483 height 38
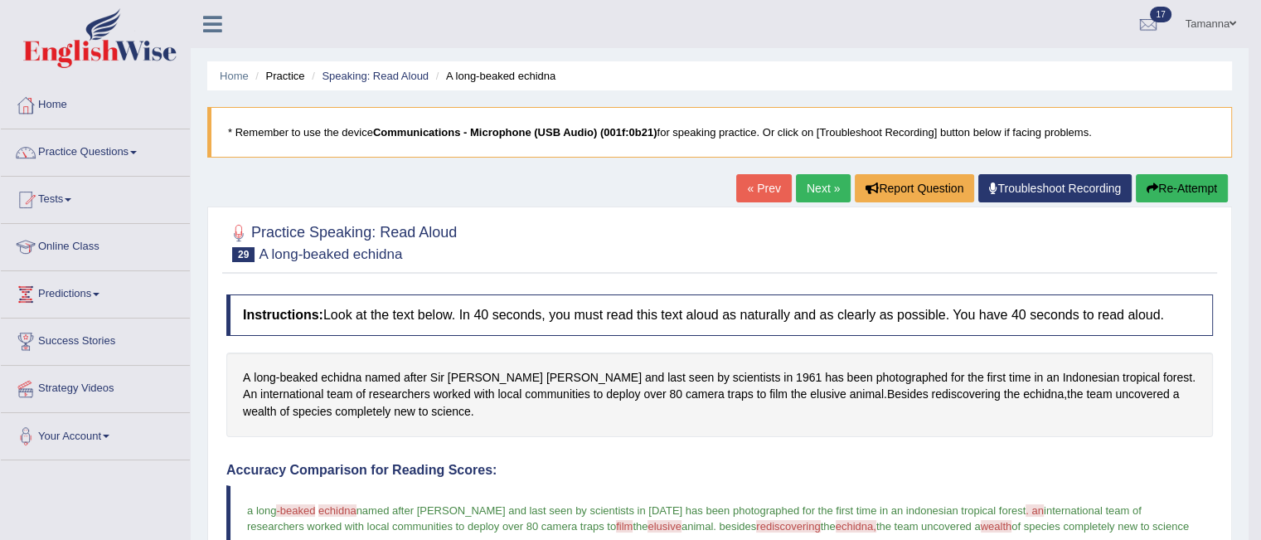
drag, startPoint x: 1257, startPoint y: 104, endPoint x: 1266, endPoint y: 165, distance: 62.0
click at [1260, 165] on html "Toggle navigation Home Practice Questions Speaking Practice Read Aloud Repeat S…" at bounding box center [630, 270] width 1261 height 540
click at [811, 195] on link "Next »" at bounding box center [823, 188] width 55 height 28
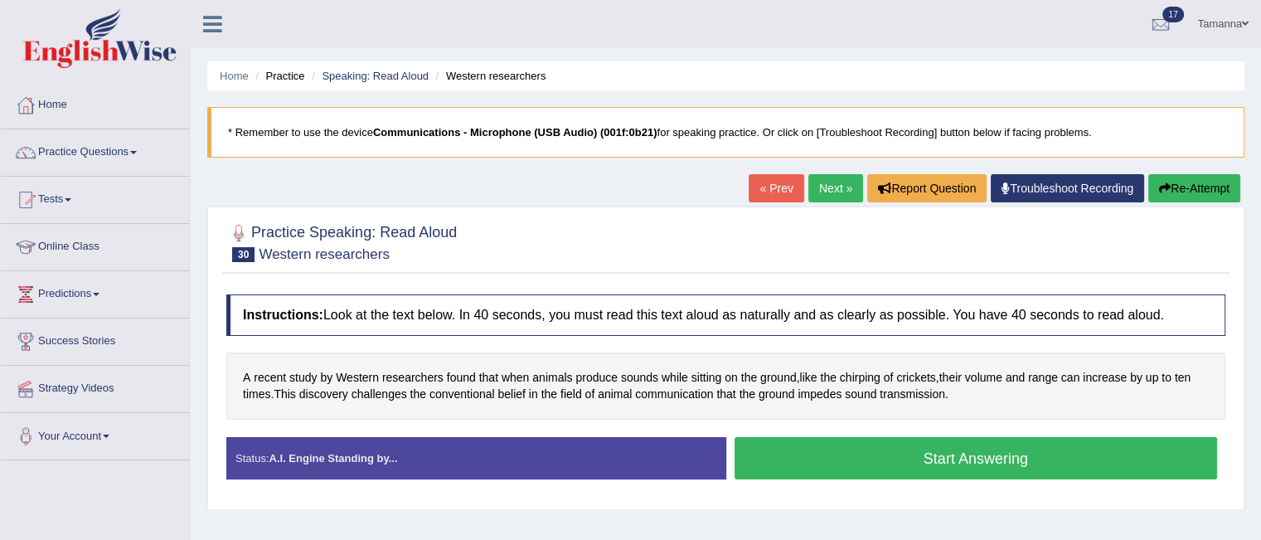
click at [884, 454] on button "Start Answering" at bounding box center [975, 458] width 483 height 42
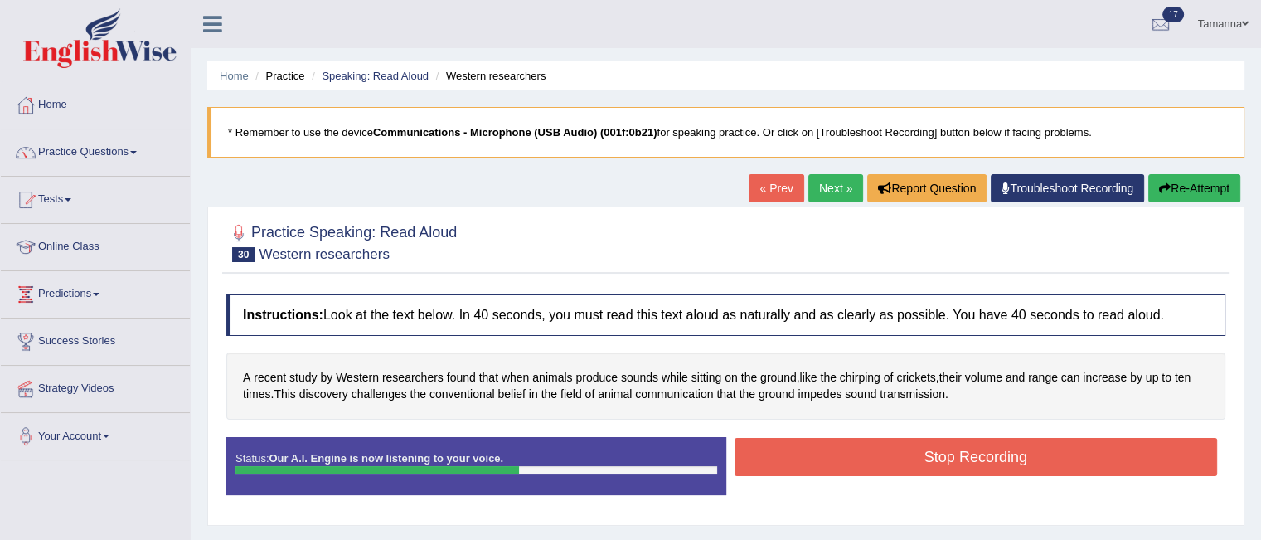
click at [884, 454] on button "Stop Recording" at bounding box center [975, 457] width 483 height 38
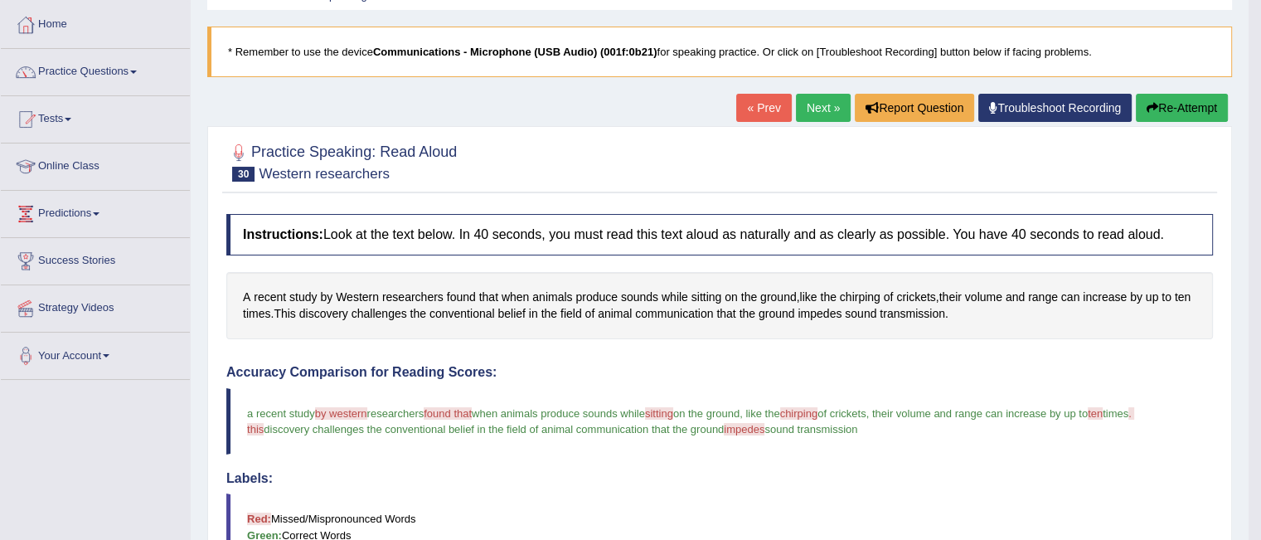
scroll to position [27, 0]
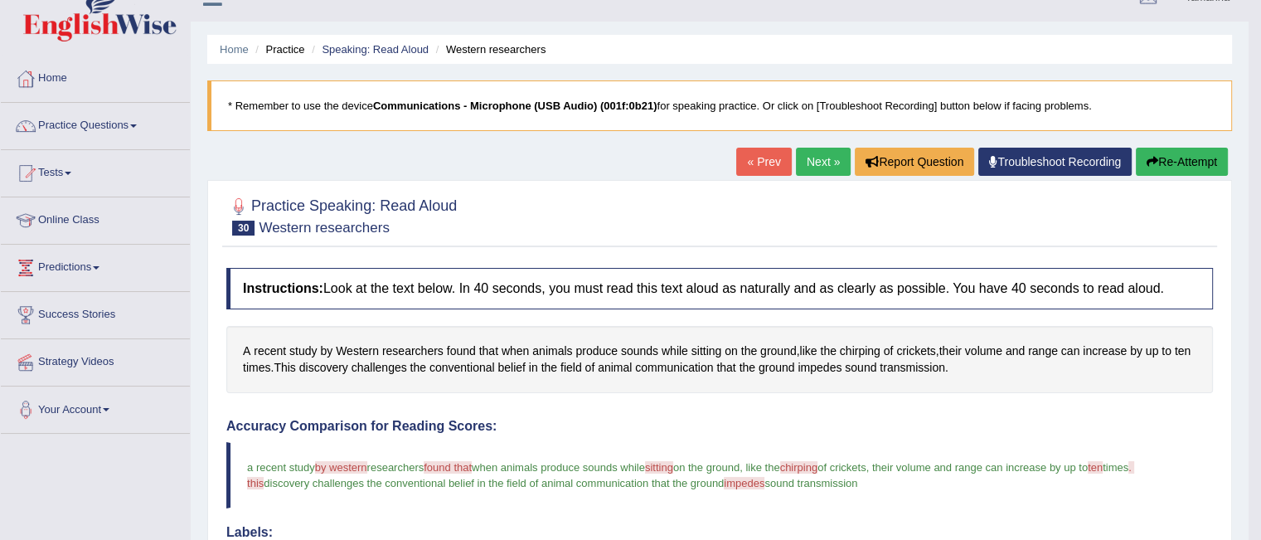
click at [804, 156] on link "Next »" at bounding box center [823, 162] width 55 height 28
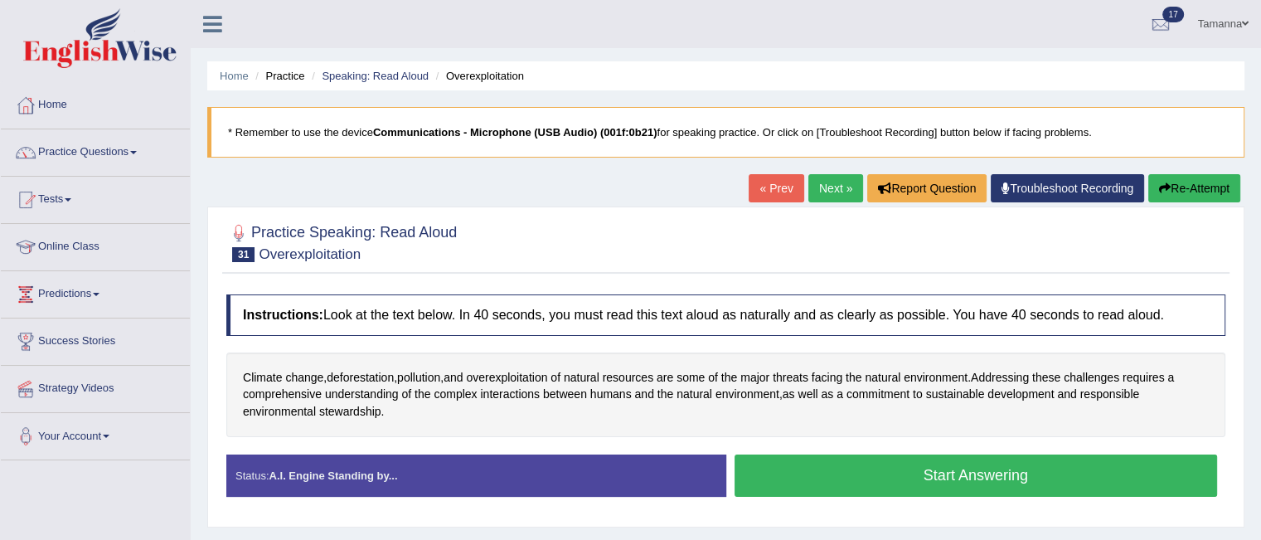
click at [812, 470] on button "Start Answering" at bounding box center [975, 475] width 483 height 42
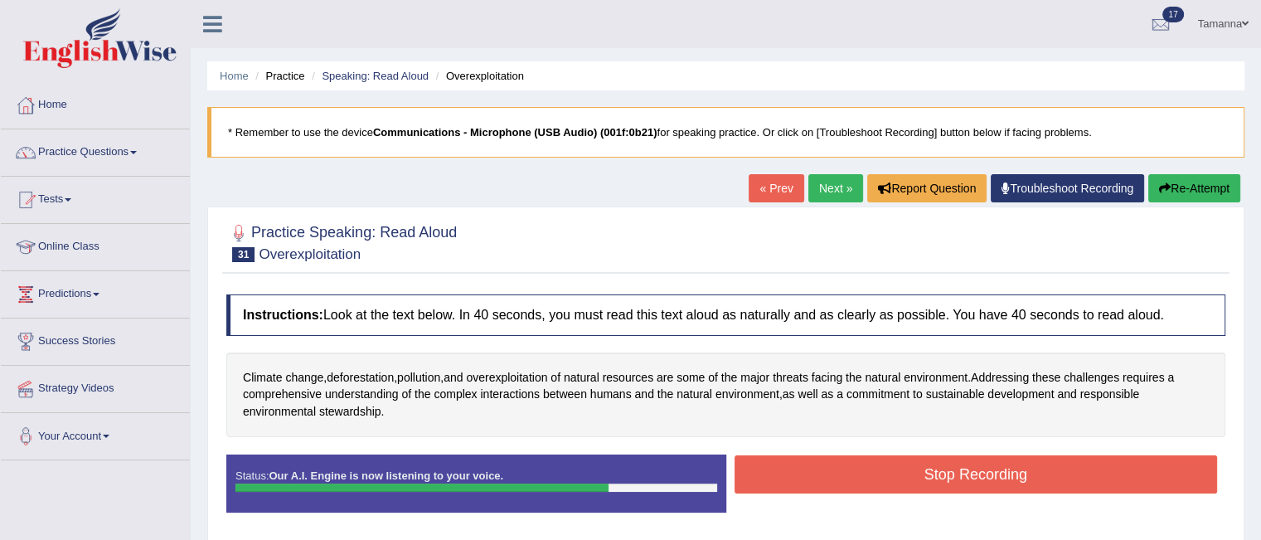
click at [812, 470] on button "Stop Recording" at bounding box center [975, 474] width 483 height 38
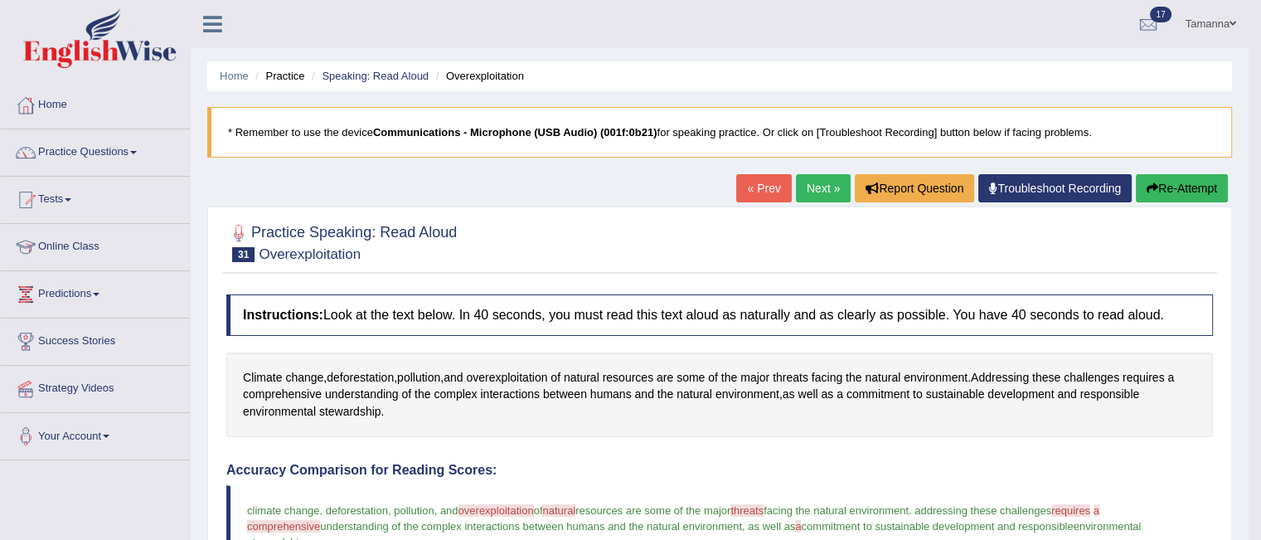
click at [810, 187] on link "Next »" at bounding box center [823, 188] width 55 height 28
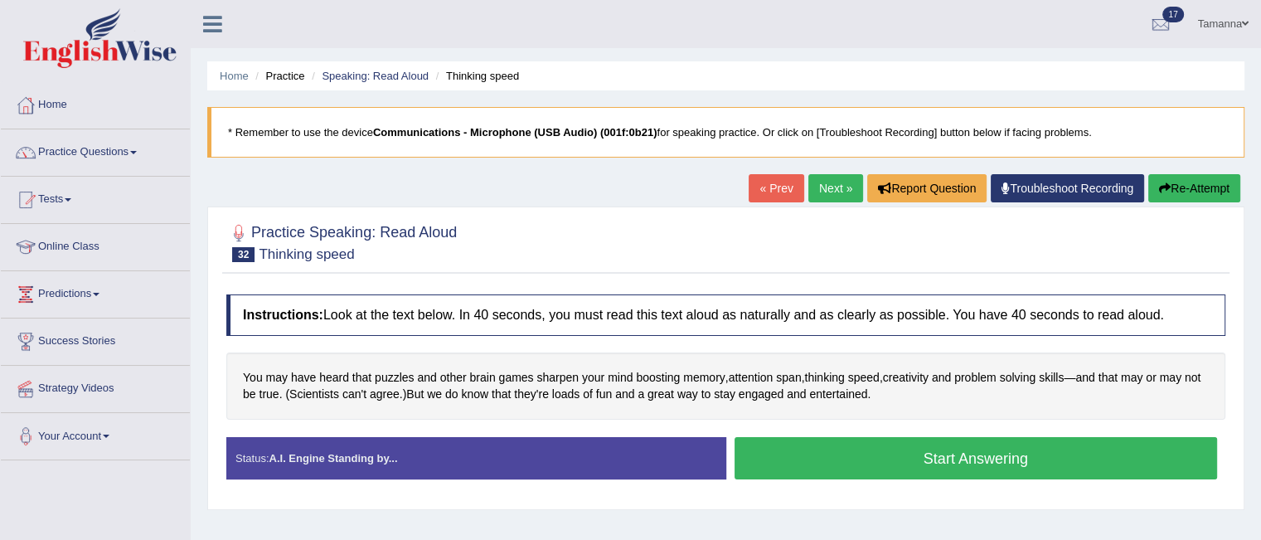
click at [773, 478] on div "Start Answering" at bounding box center [976, 460] width 500 height 46
click at [773, 449] on button "Start Answering" at bounding box center [975, 458] width 483 height 42
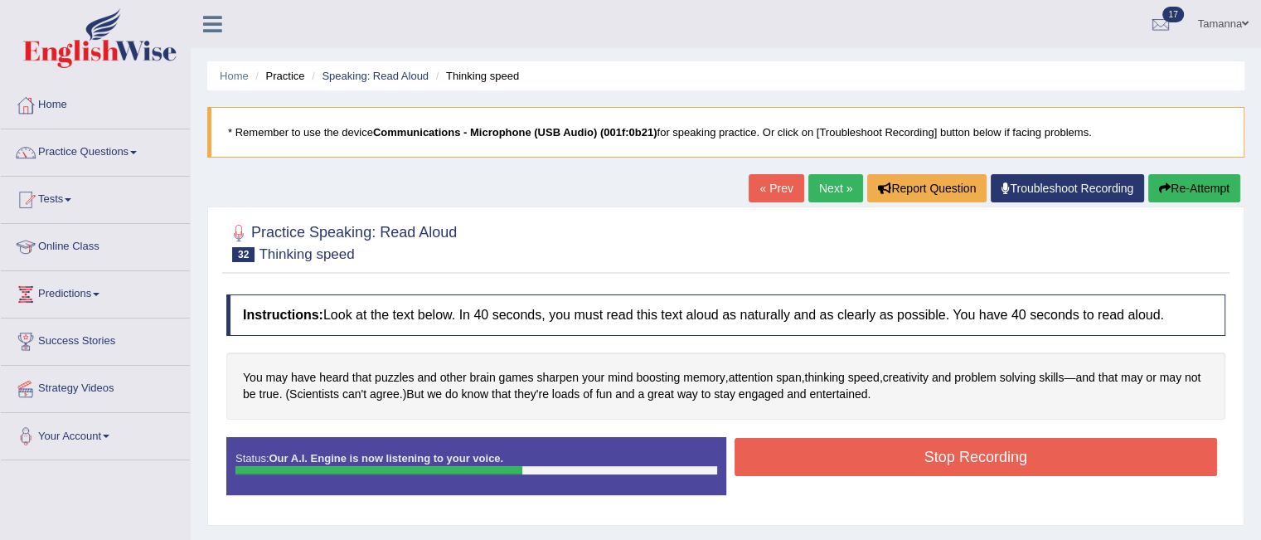
click at [773, 449] on button "Stop Recording" at bounding box center [975, 457] width 483 height 38
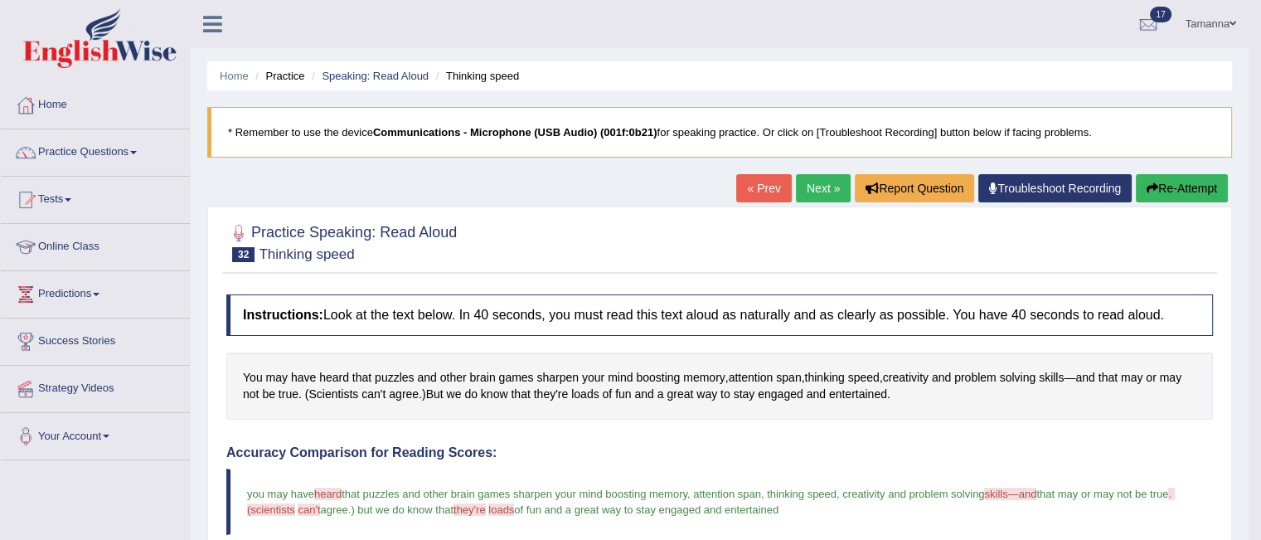
click at [806, 188] on link "Next »" at bounding box center [823, 188] width 55 height 28
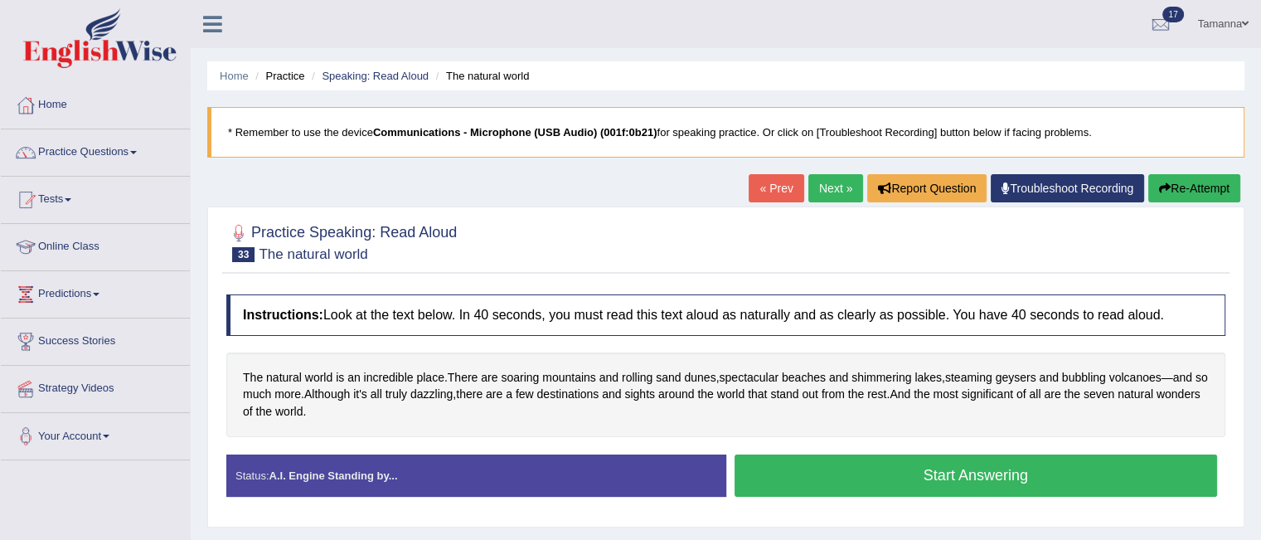
click at [781, 465] on button "Start Answering" at bounding box center [975, 475] width 483 height 42
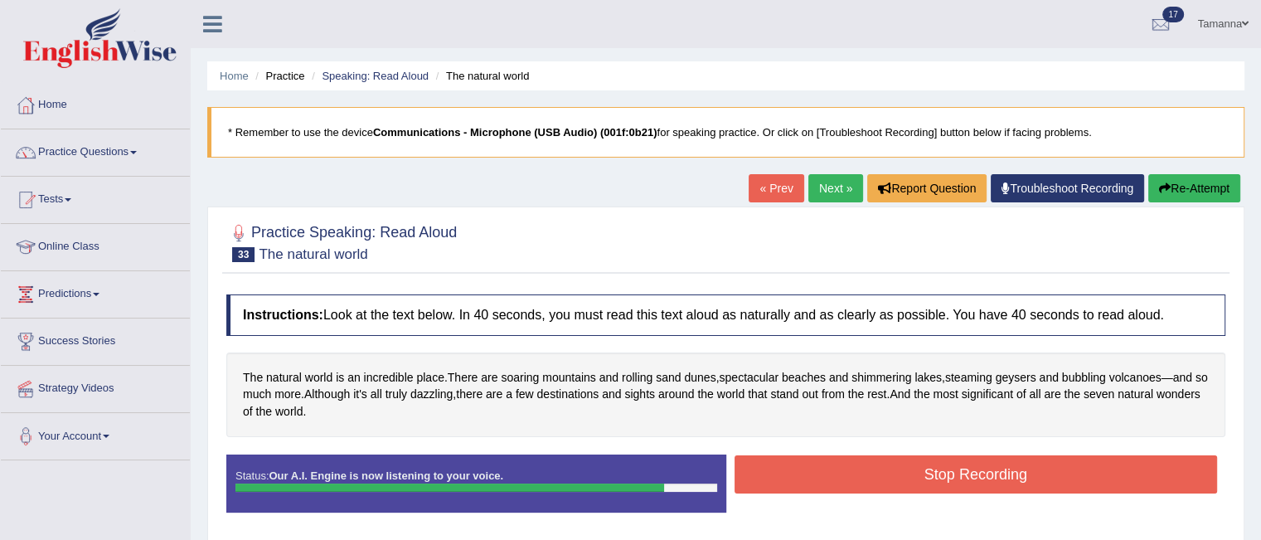
click at [781, 465] on button "Stop Recording" at bounding box center [975, 474] width 483 height 38
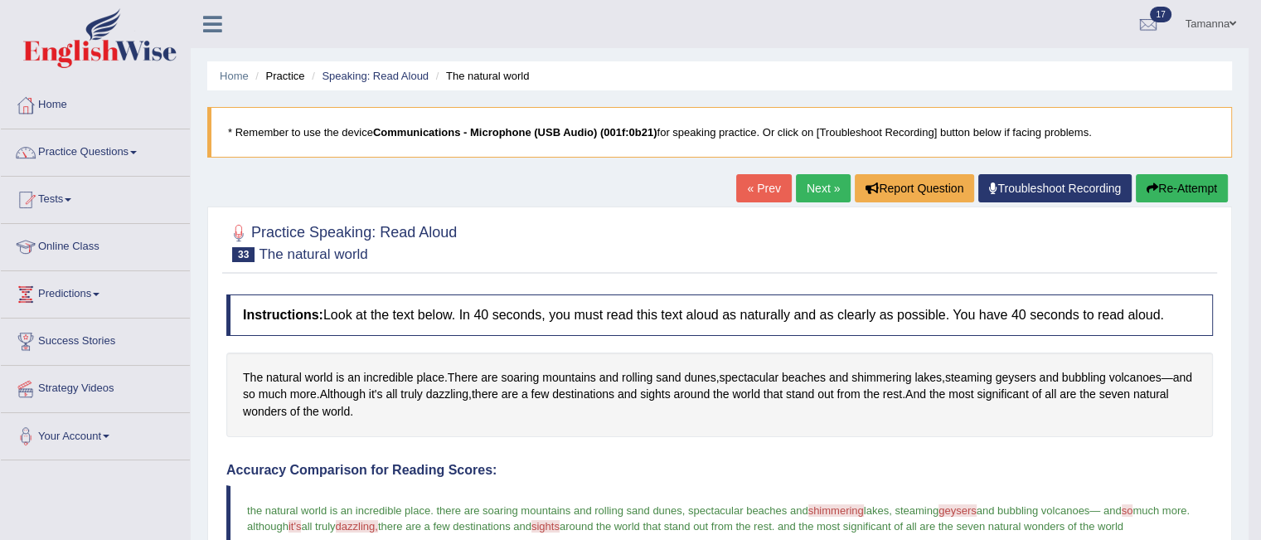
click at [807, 188] on link "Next »" at bounding box center [823, 188] width 55 height 28
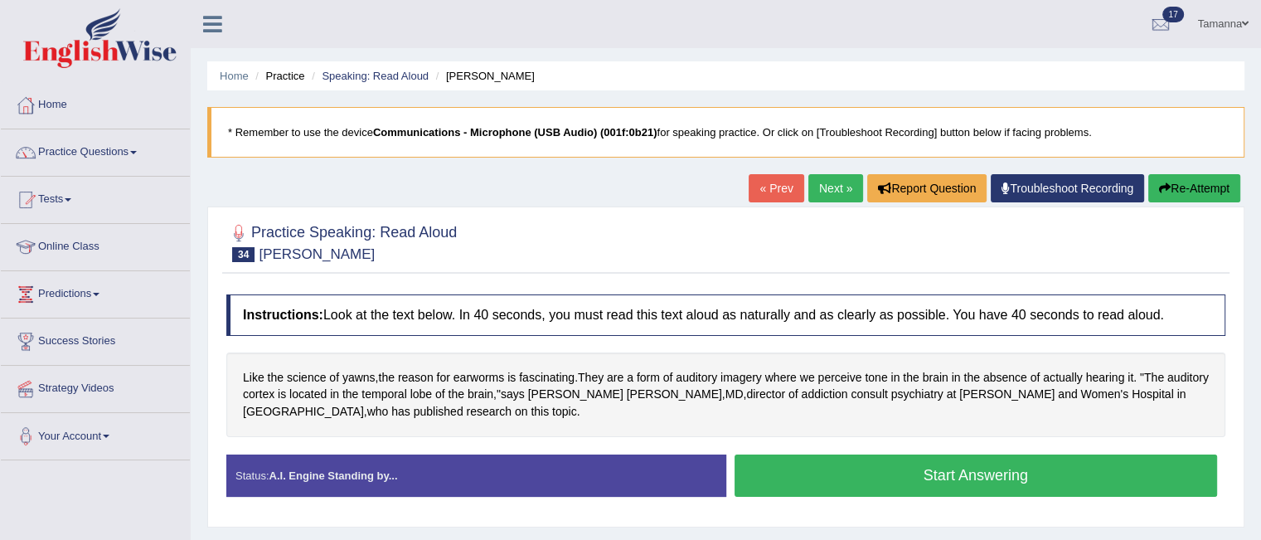
click at [807, 454] on button "Start Answering" at bounding box center [975, 475] width 483 height 42
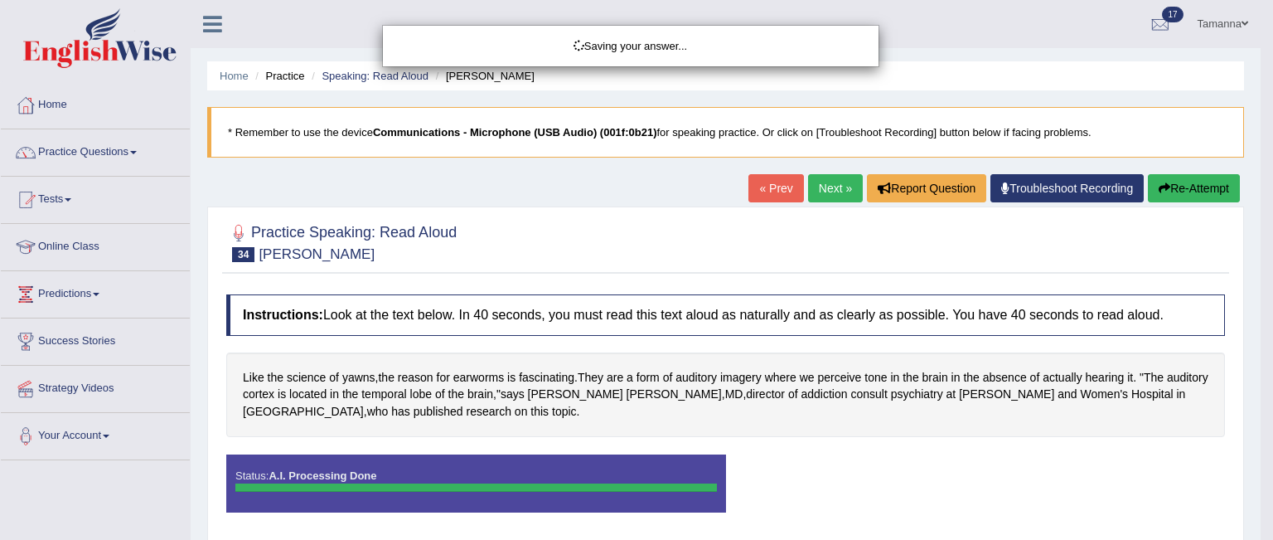
click at [812, 182] on div "Saving your answer..." at bounding box center [636, 270] width 1273 height 540
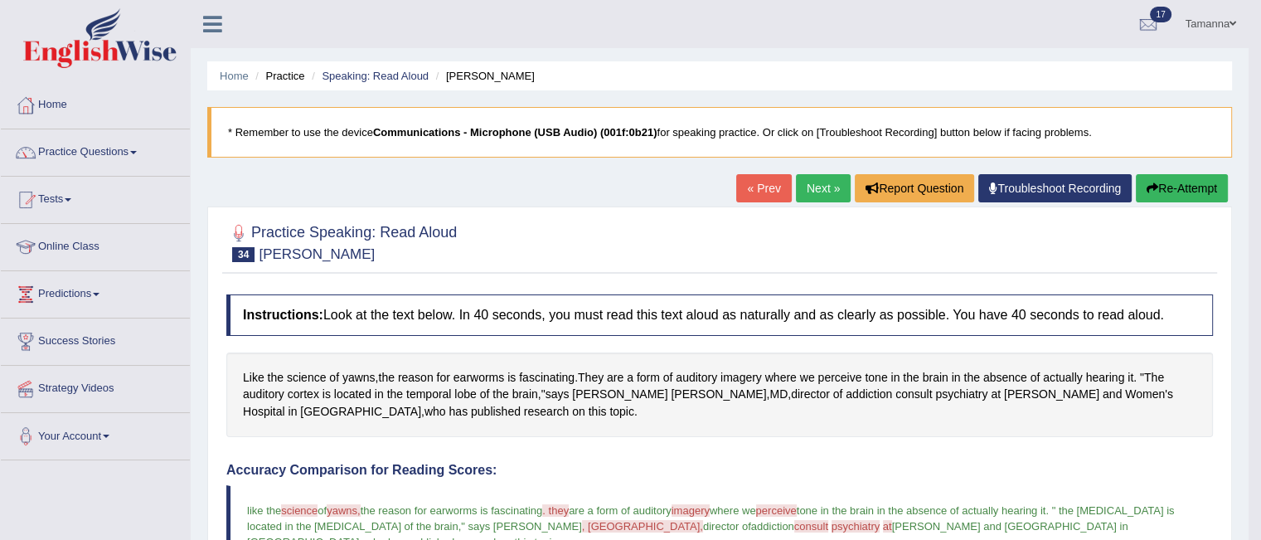
click at [821, 179] on link "Next »" at bounding box center [823, 188] width 55 height 28
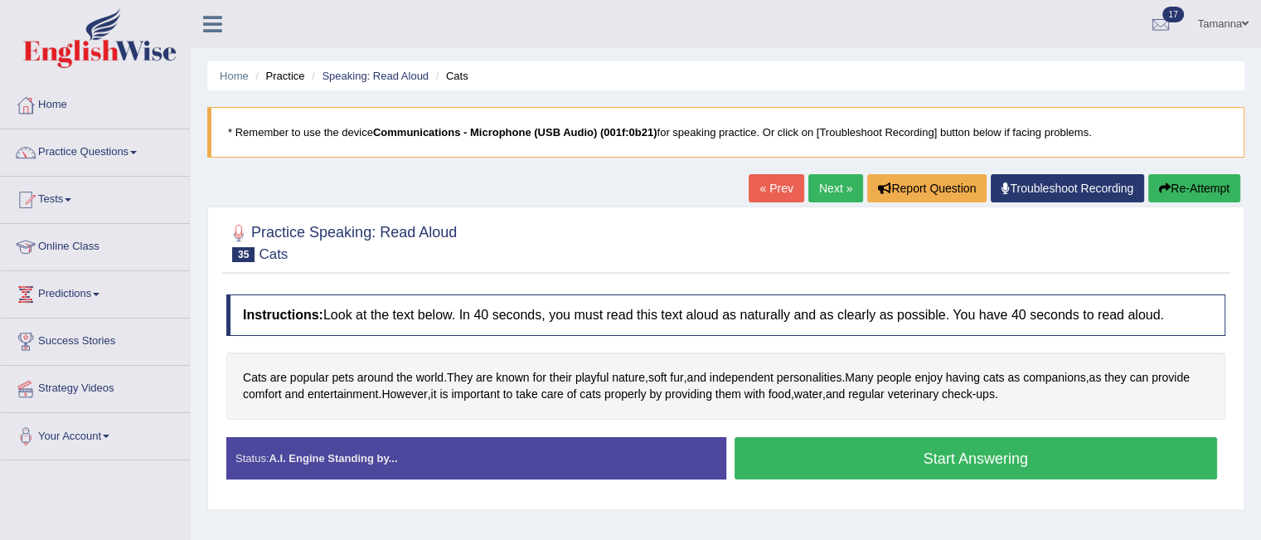
click at [837, 439] on button "Start Answering" at bounding box center [975, 458] width 483 height 42
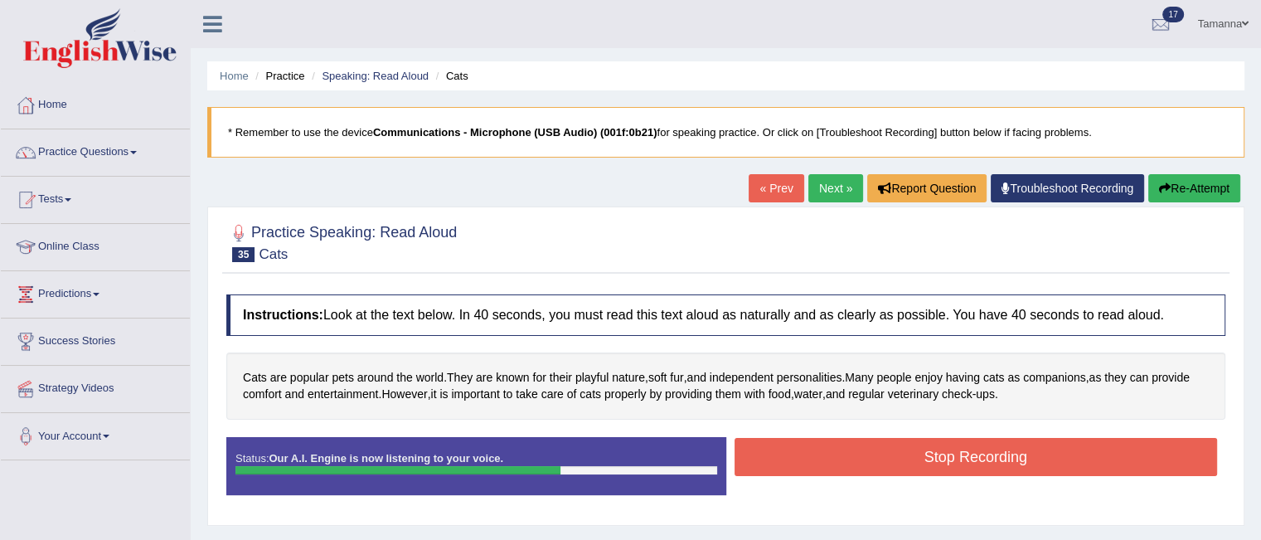
click at [837, 439] on button "Stop Recording" at bounding box center [975, 457] width 483 height 38
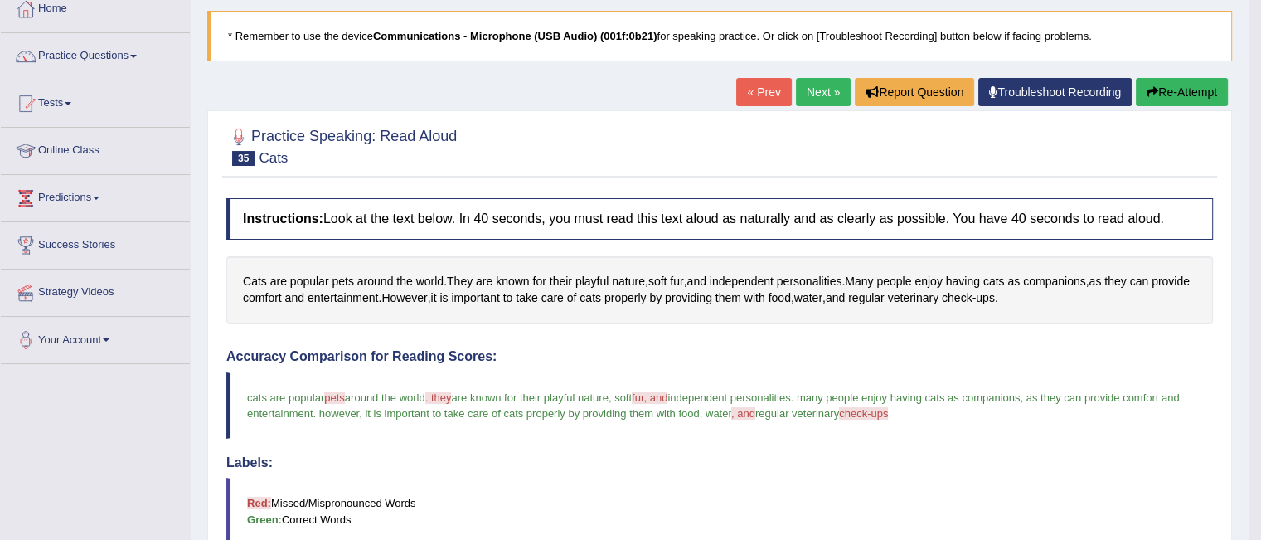
scroll to position [74, 0]
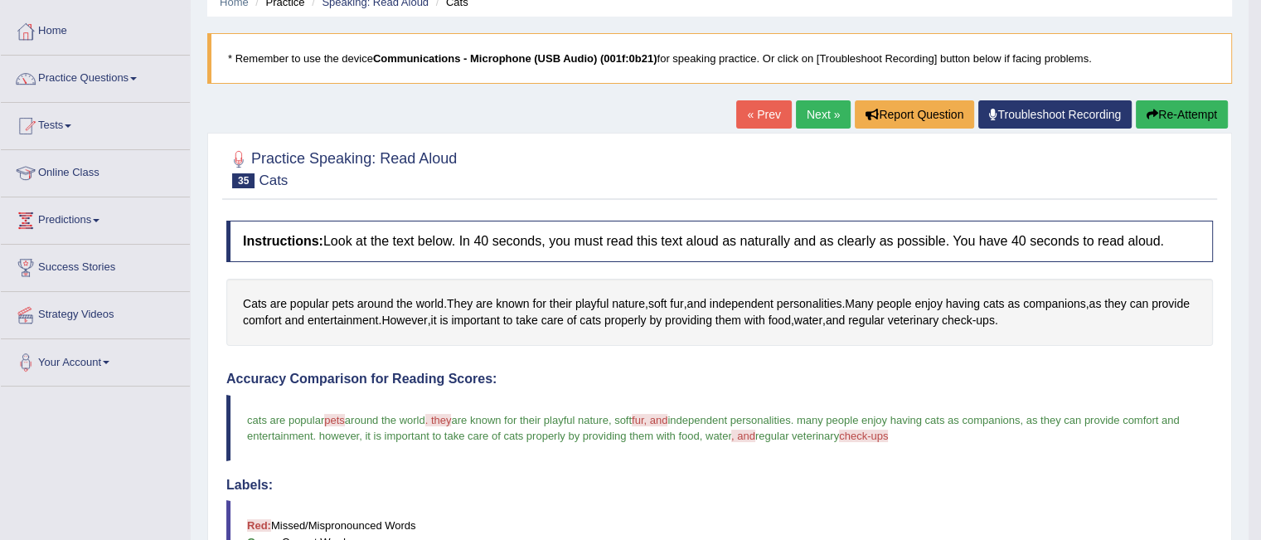
click at [823, 112] on link "Next »" at bounding box center [823, 114] width 55 height 28
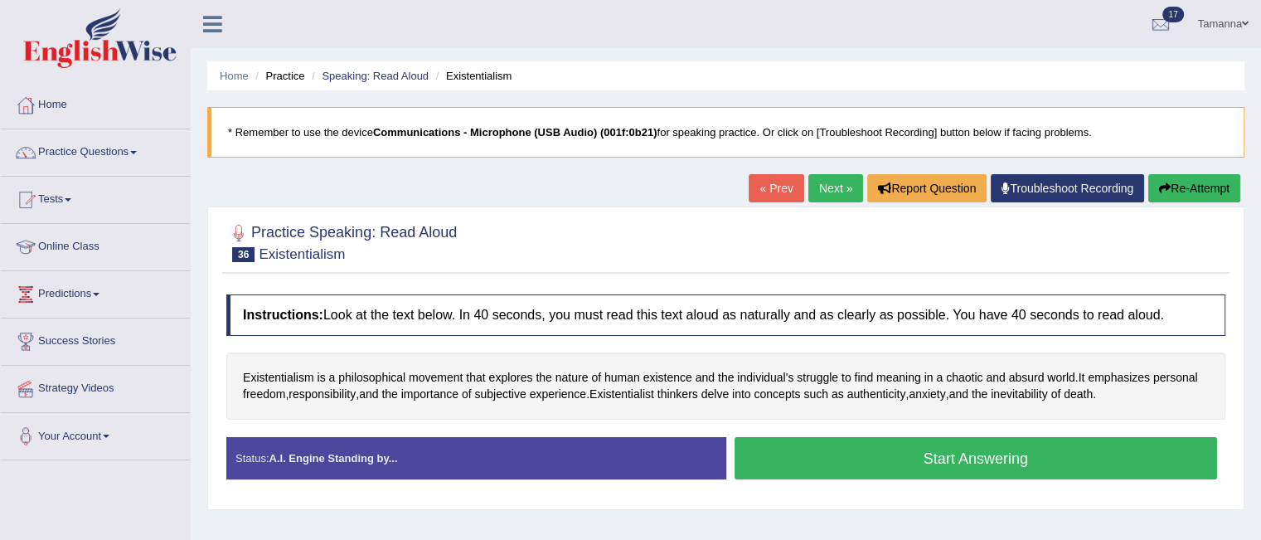
click at [853, 443] on button "Start Answering" at bounding box center [975, 458] width 483 height 42
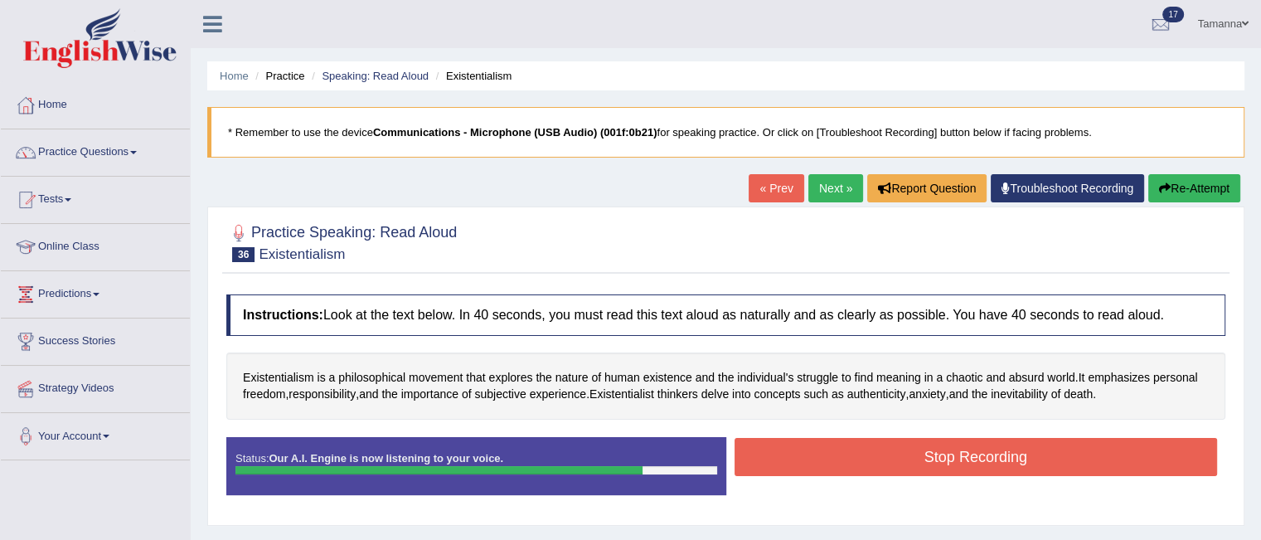
click at [853, 443] on button "Stop Recording" at bounding box center [975, 457] width 483 height 38
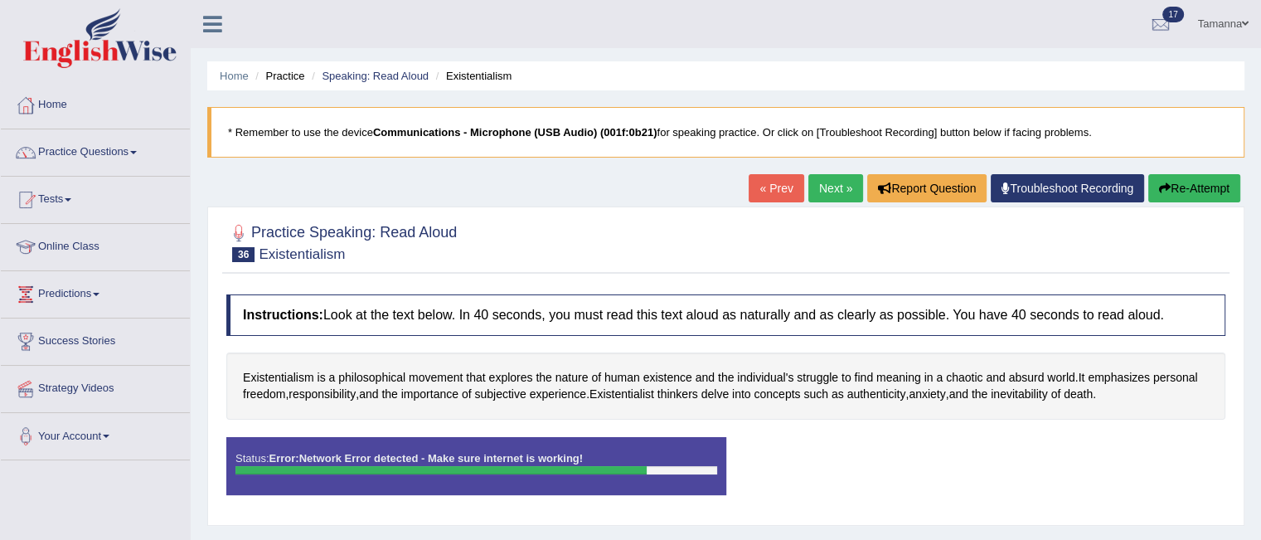
click at [827, 187] on link "Next »" at bounding box center [835, 188] width 55 height 28
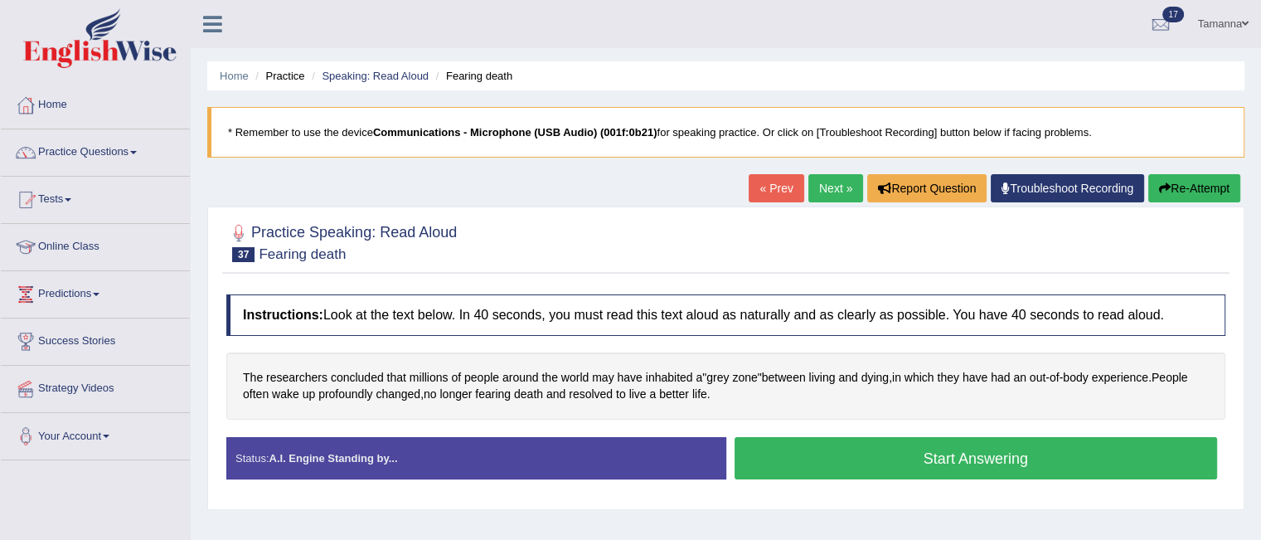
click at [844, 453] on button "Start Answering" at bounding box center [975, 458] width 483 height 42
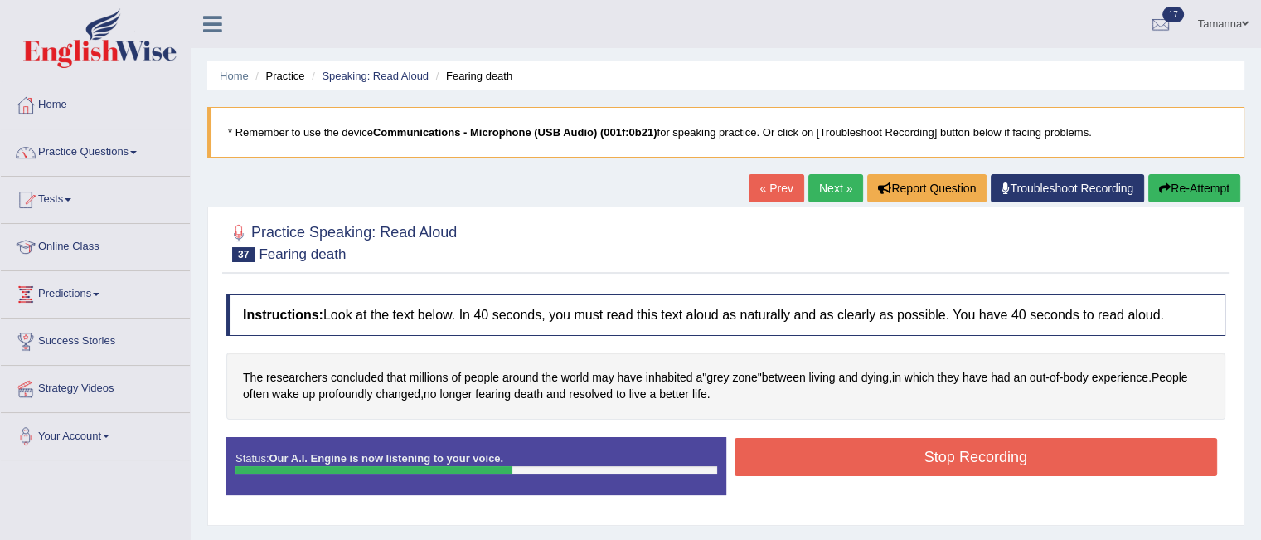
click at [844, 453] on button "Stop Recording" at bounding box center [975, 457] width 483 height 38
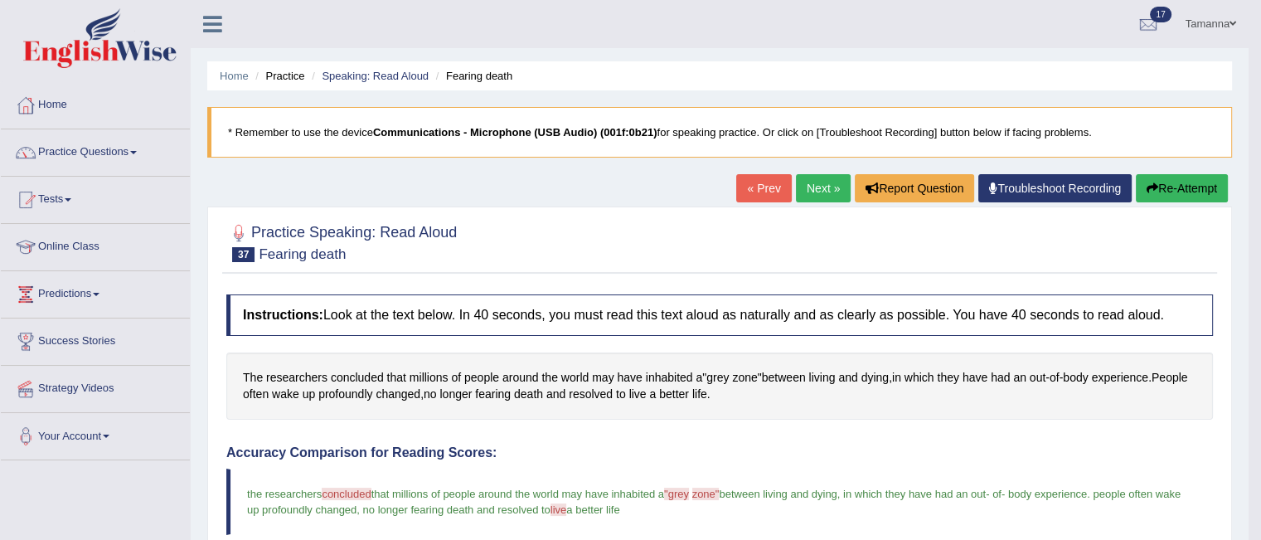
click at [826, 182] on link "Next »" at bounding box center [823, 188] width 55 height 28
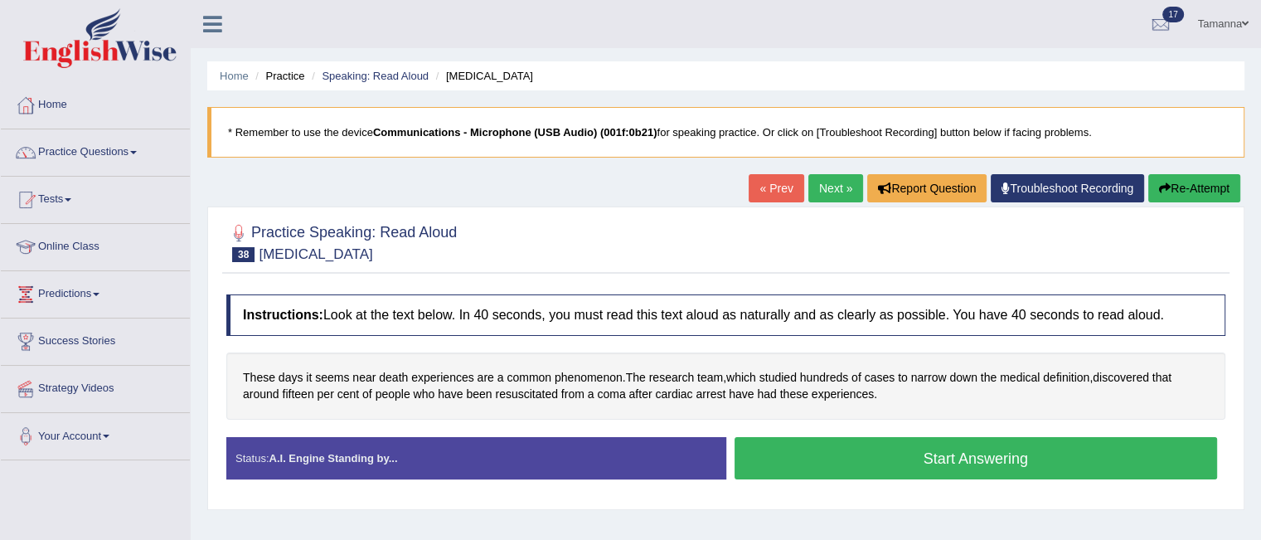
click at [770, 456] on button "Start Answering" at bounding box center [975, 458] width 483 height 42
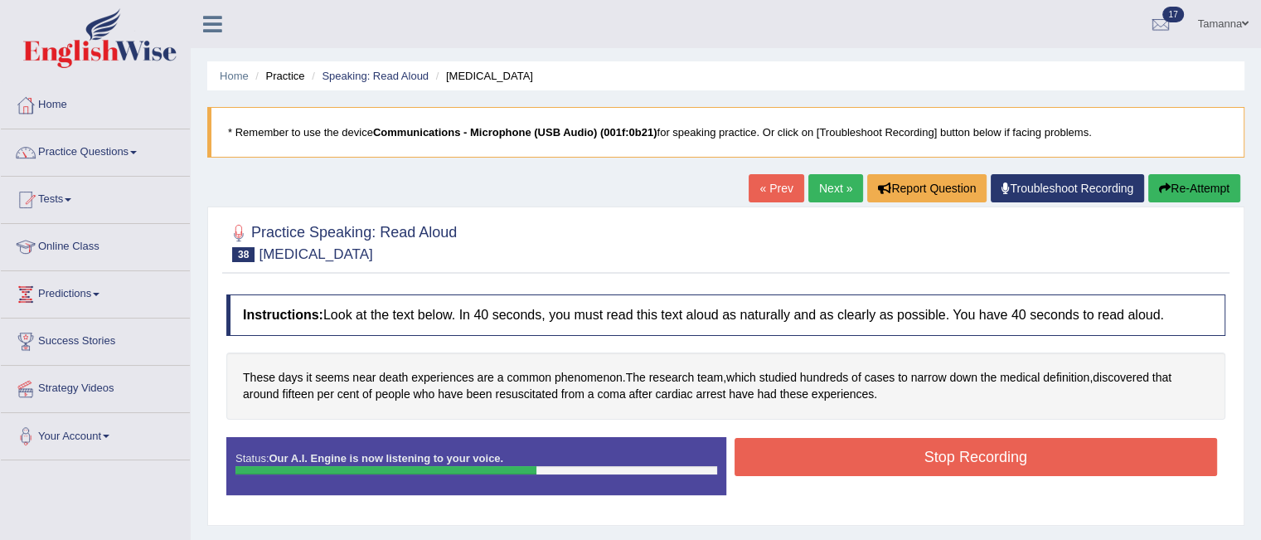
click at [770, 456] on button "Stop Recording" at bounding box center [975, 457] width 483 height 38
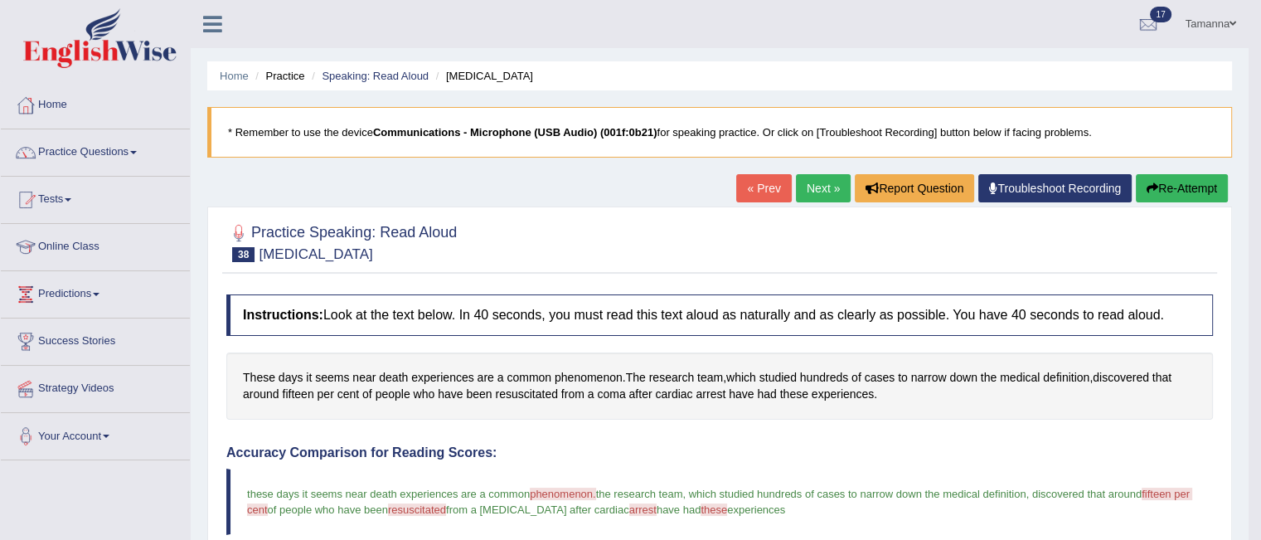
click at [818, 186] on link "Next »" at bounding box center [823, 188] width 55 height 28
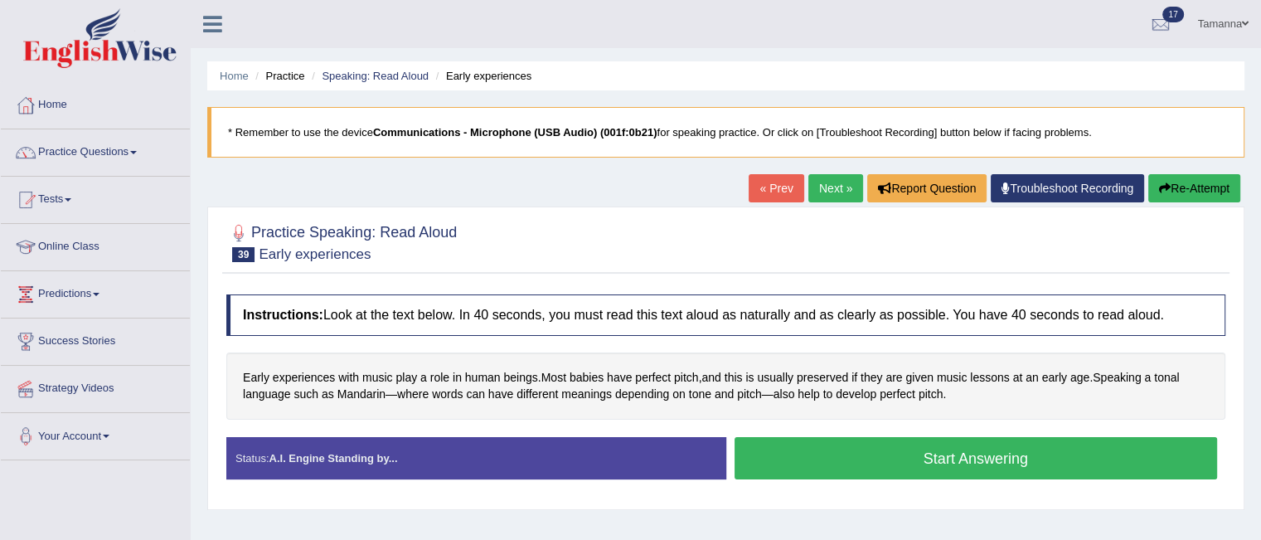
click at [826, 457] on button "Start Answering" at bounding box center [975, 458] width 483 height 42
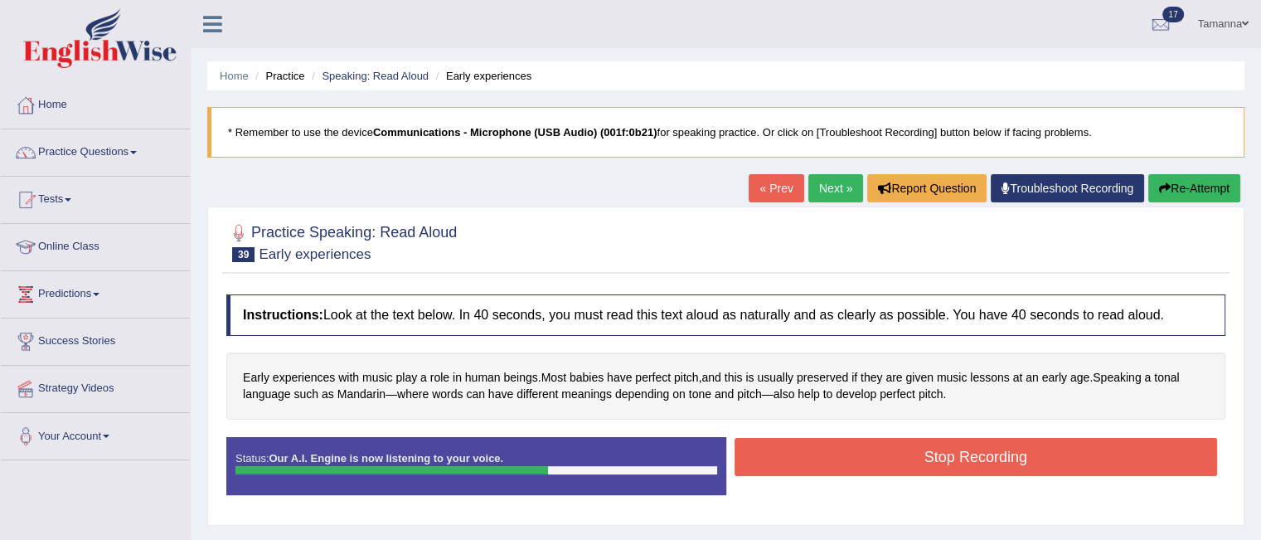
click at [826, 457] on button "Stop Recording" at bounding box center [975, 457] width 483 height 38
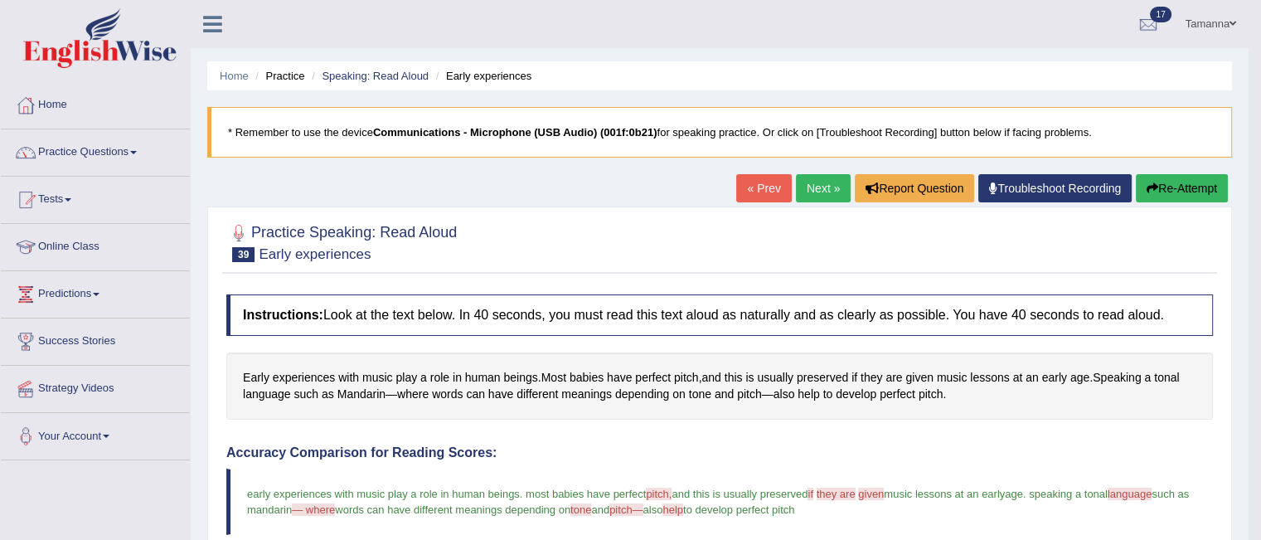
click at [807, 187] on link "Next »" at bounding box center [823, 188] width 55 height 28
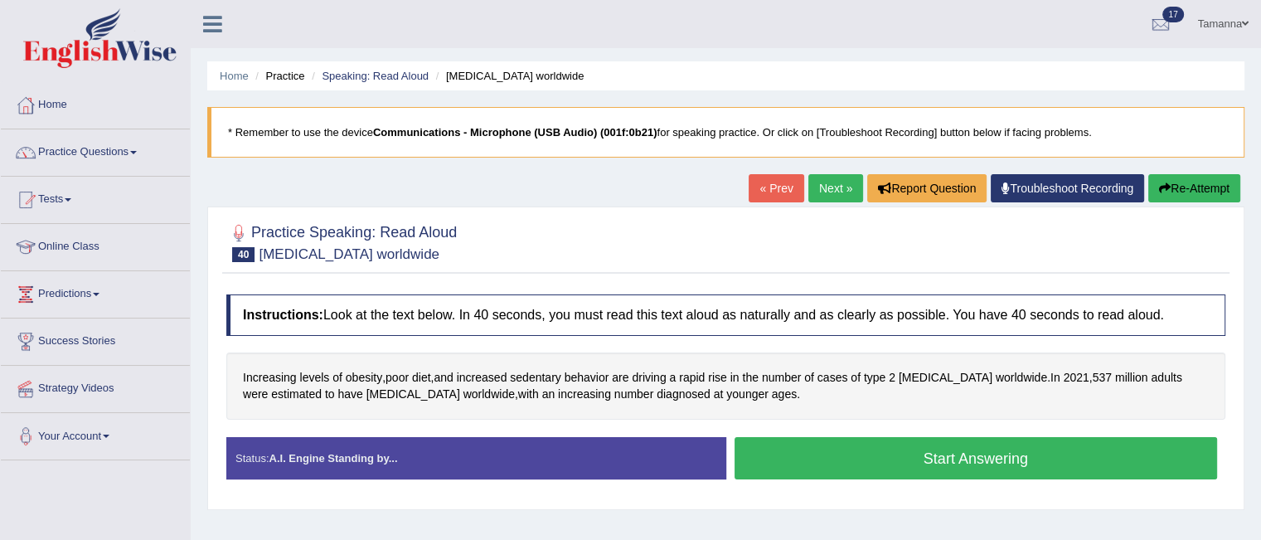
click at [724, 457] on div "Status: A.I. Engine Standing by..." at bounding box center [476, 458] width 500 height 42
click at [781, 438] on button "Start Answering" at bounding box center [975, 458] width 483 height 42
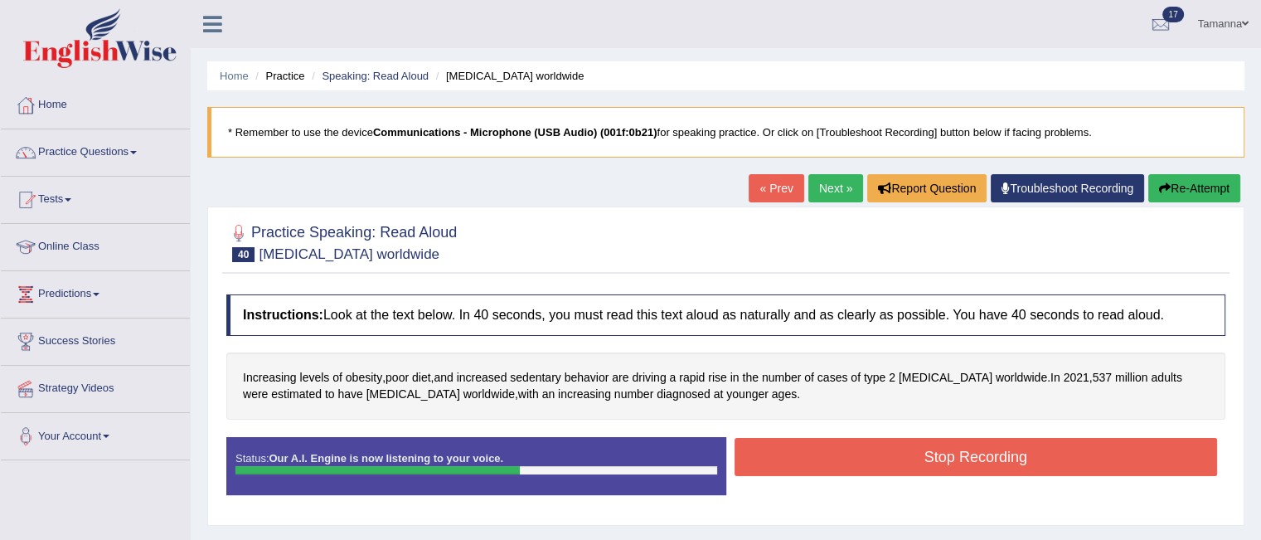
click at [781, 438] on button "Stop Recording" at bounding box center [975, 457] width 483 height 38
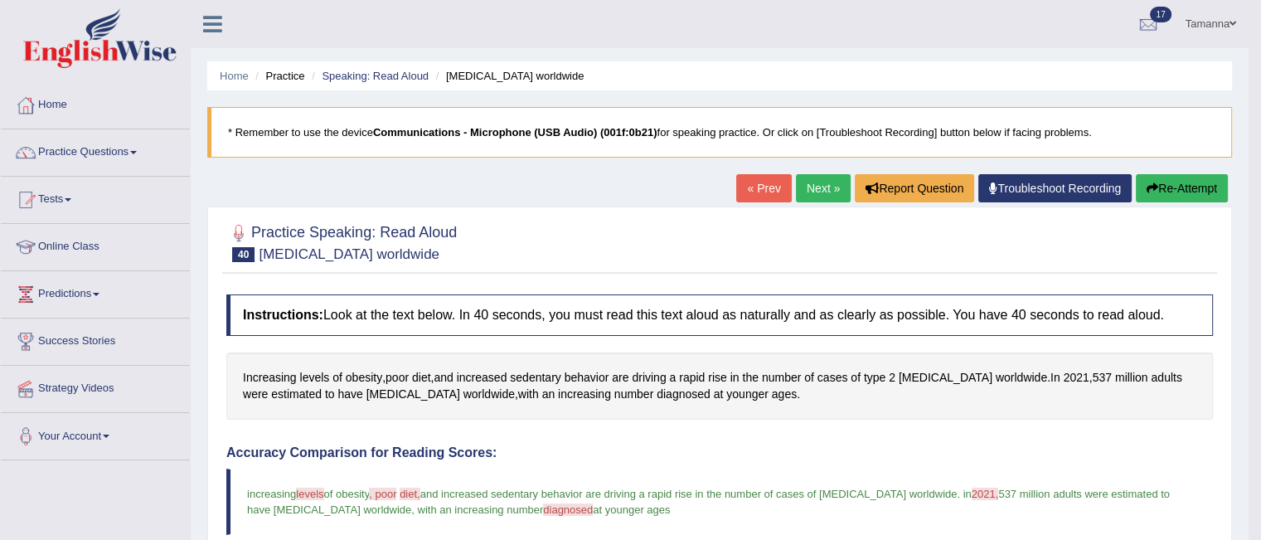
click at [822, 179] on link "Next »" at bounding box center [823, 188] width 55 height 28
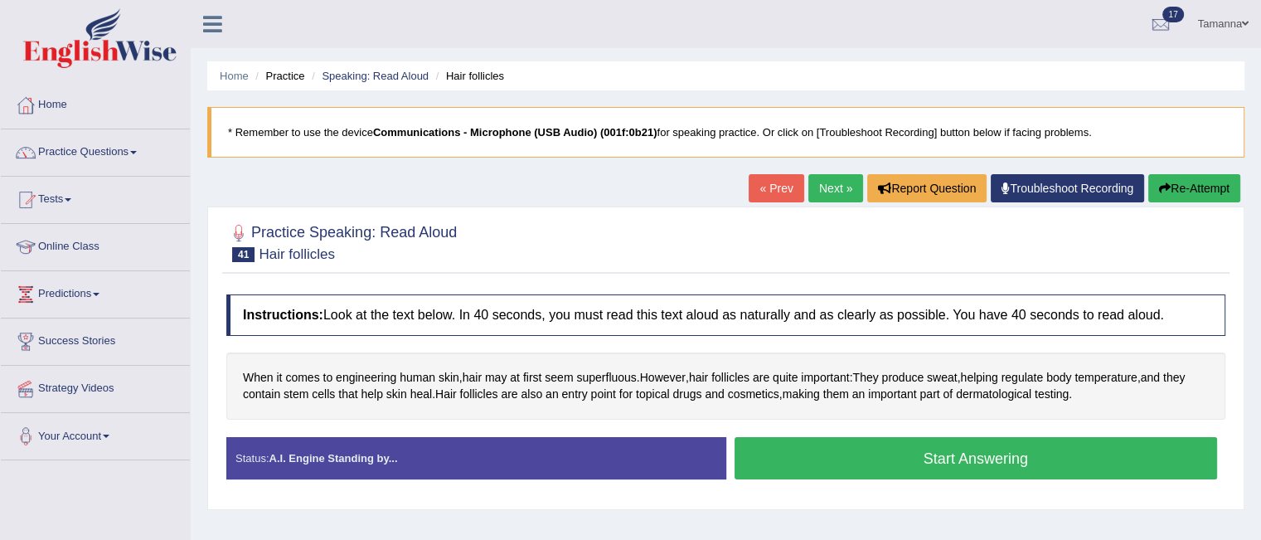
click at [816, 455] on button "Start Answering" at bounding box center [975, 458] width 483 height 42
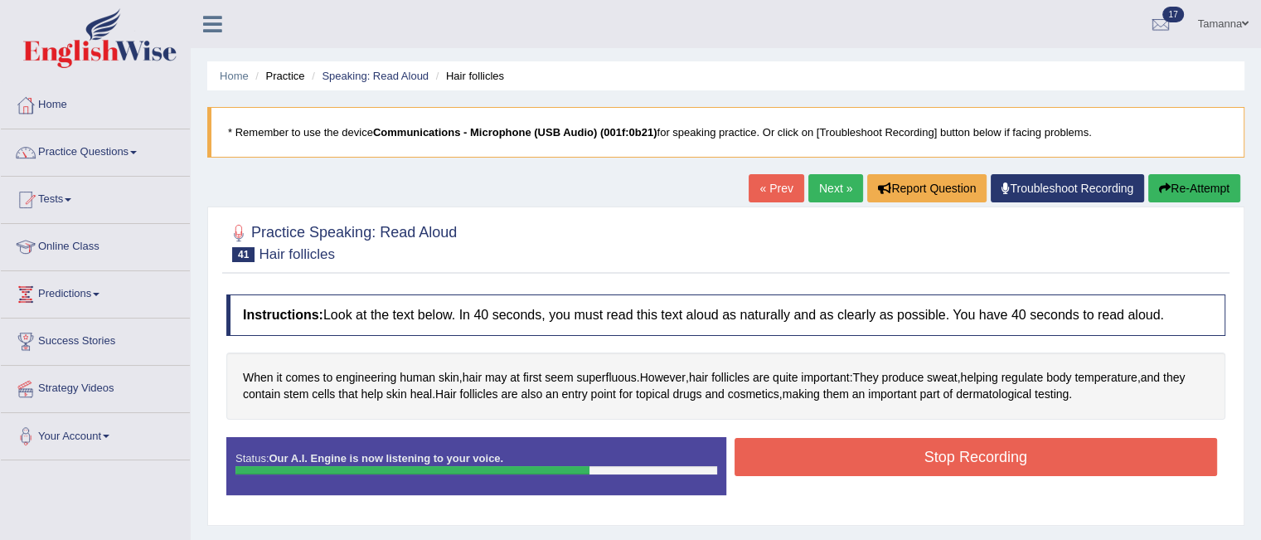
click at [816, 455] on button "Stop Recording" at bounding box center [975, 457] width 483 height 38
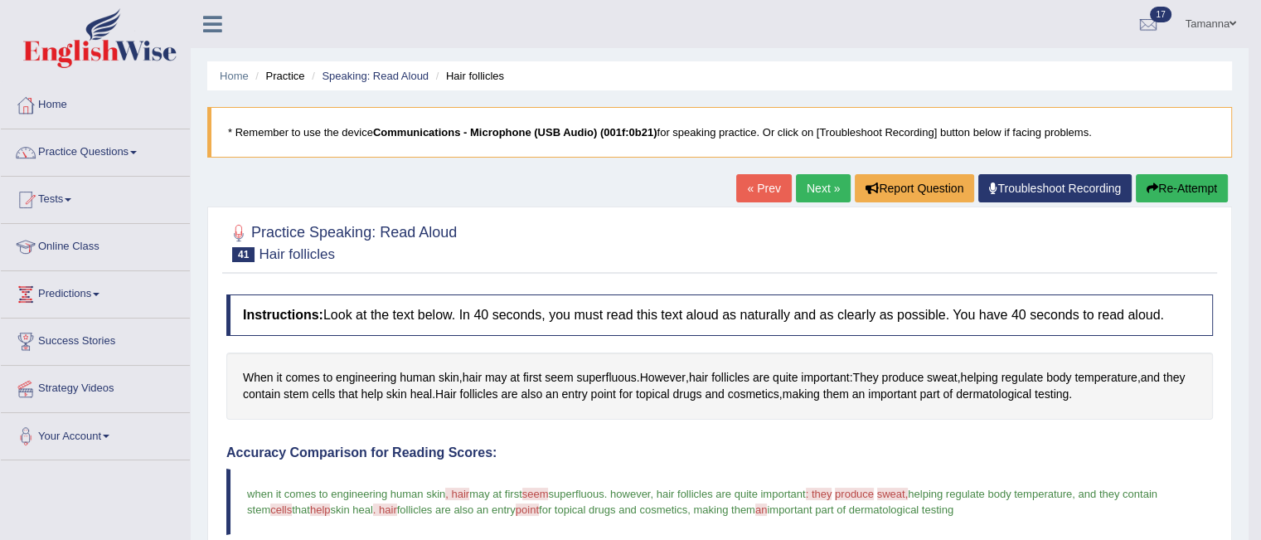
click at [812, 178] on link "Next »" at bounding box center [823, 188] width 55 height 28
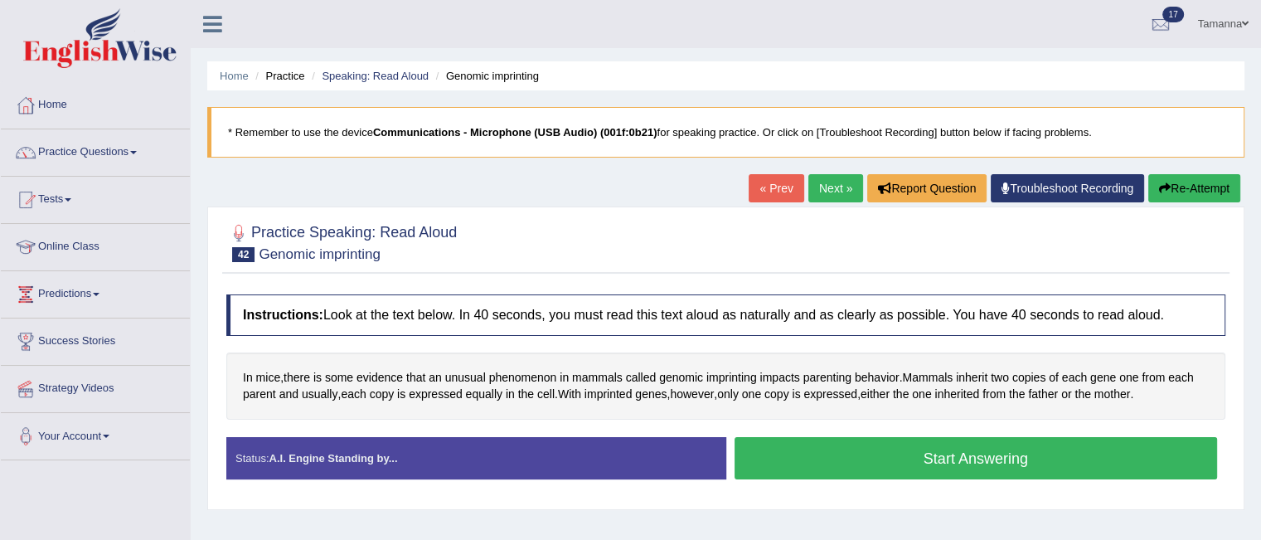
click at [842, 443] on button "Start Answering" at bounding box center [975, 458] width 483 height 42
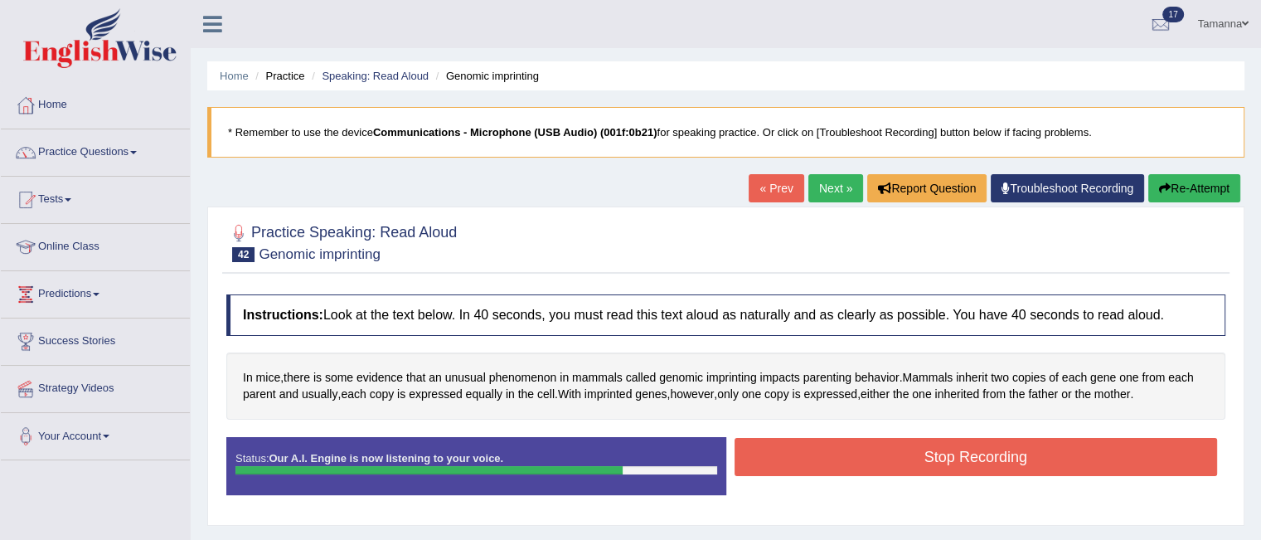
click at [842, 443] on button "Stop Recording" at bounding box center [975, 457] width 483 height 38
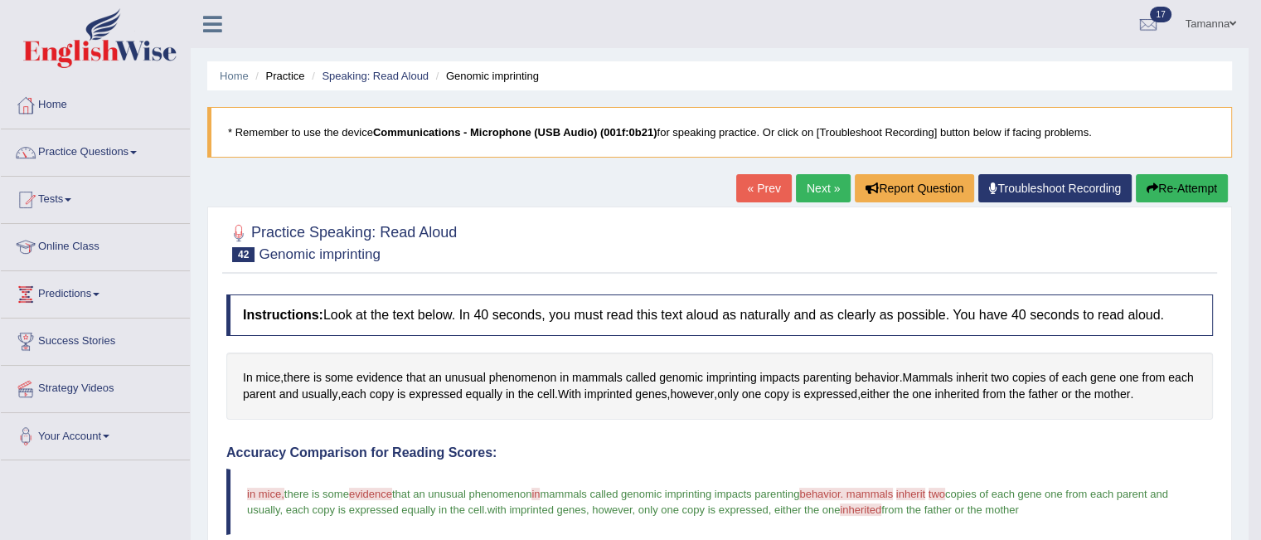
click at [820, 187] on link "Next »" at bounding box center [823, 188] width 55 height 28
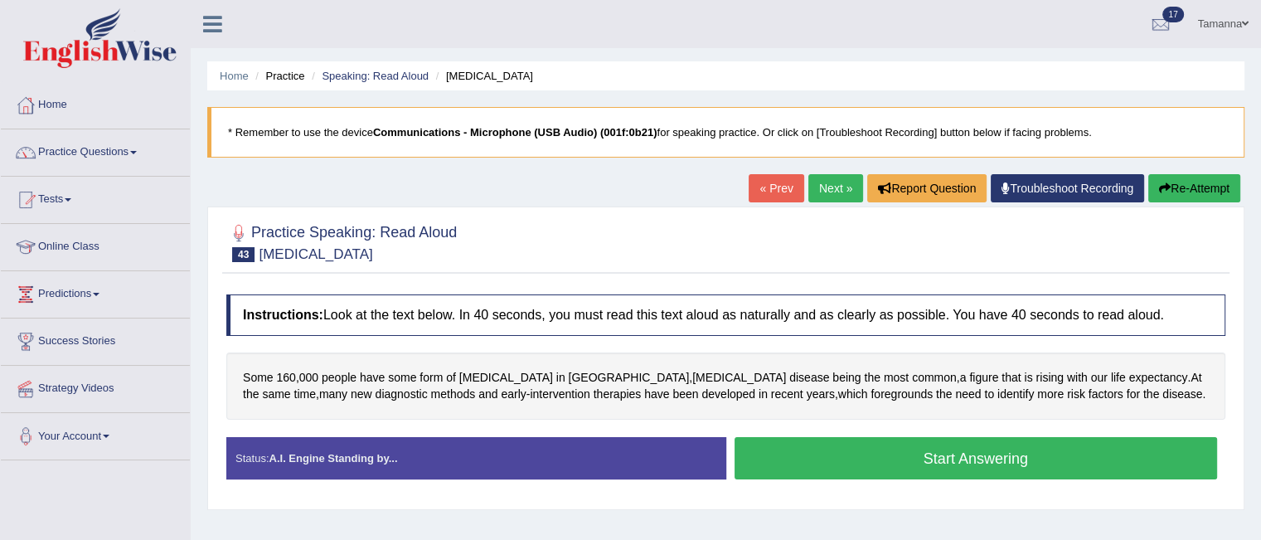
click at [797, 466] on button "Start Answering" at bounding box center [975, 458] width 483 height 42
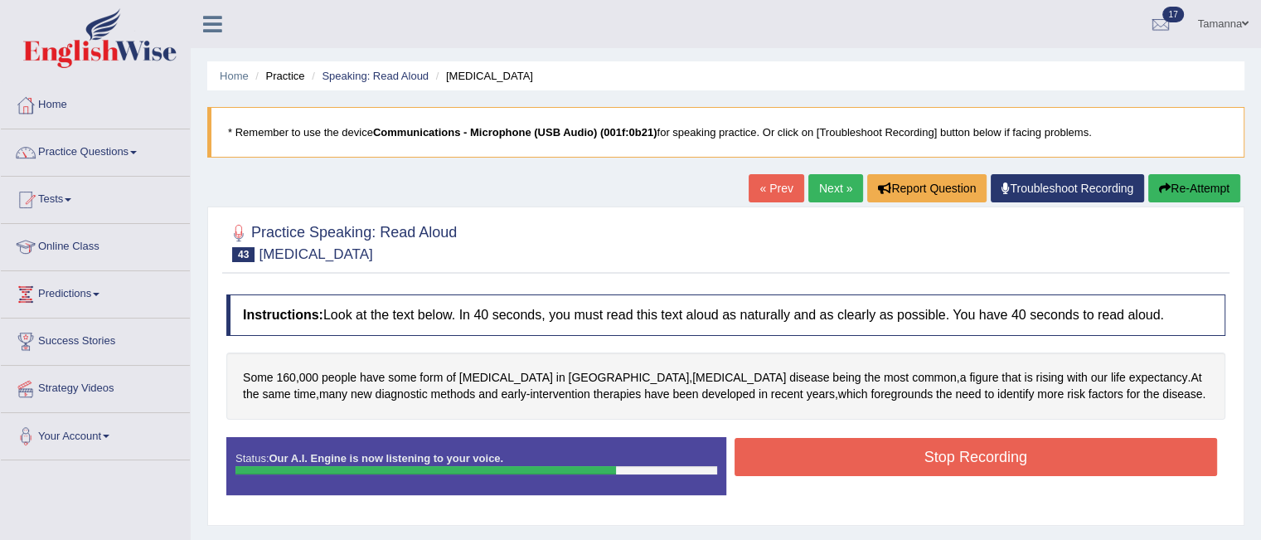
click at [797, 466] on button "Stop Recording" at bounding box center [975, 457] width 483 height 38
click at [797, 466] on div "Status: Our A.I. Engine is now listening to your voice. Start Answering Stop Re…" at bounding box center [725, 474] width 999 height 75
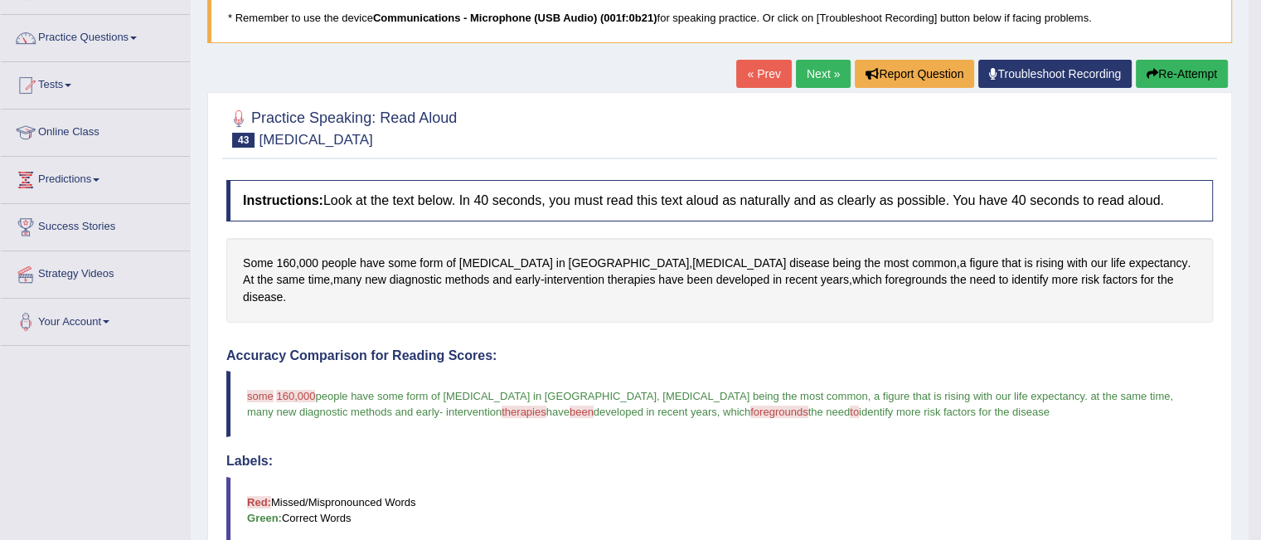
scroll to position [93, 0]
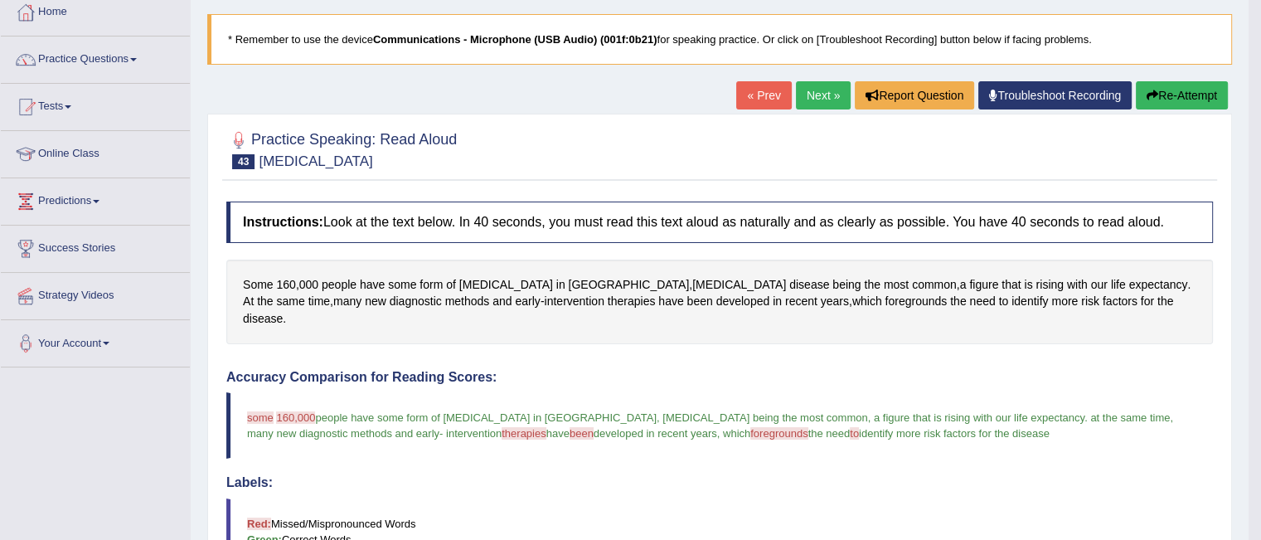
click at [812, 103] on link "Next »" at bounding box center [823, 95] width 55 height 28
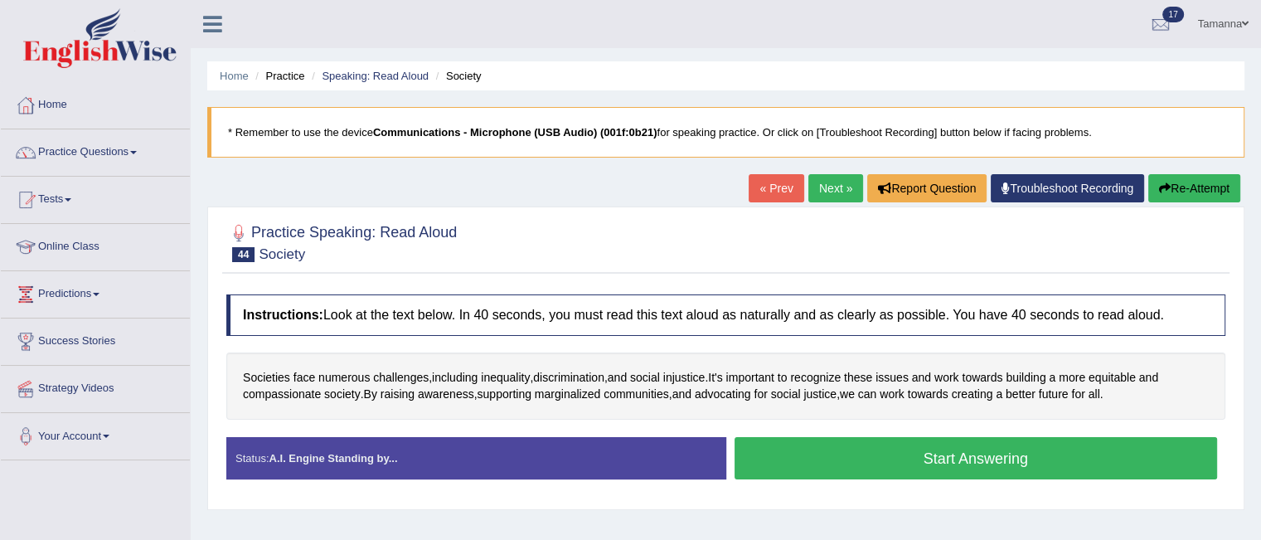
click at [773, 472] on button "Start Answering" at bounding box center [975, 458] width 483 height 42
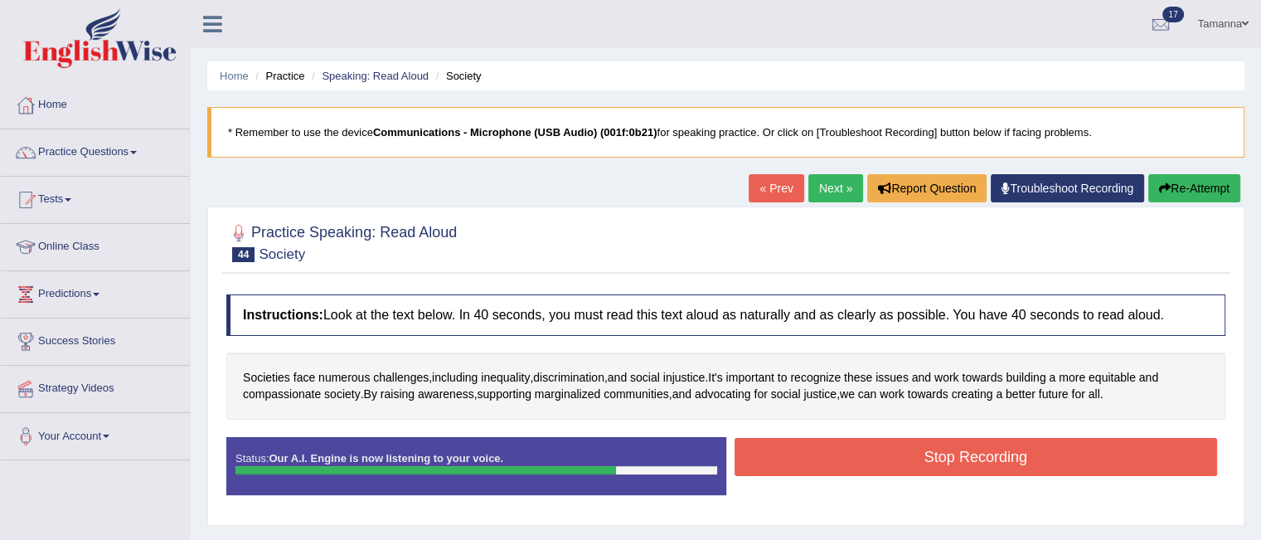
click at [773, 462] on button "Stop Recording" at bounding box center [975, 457] width 483 height 38
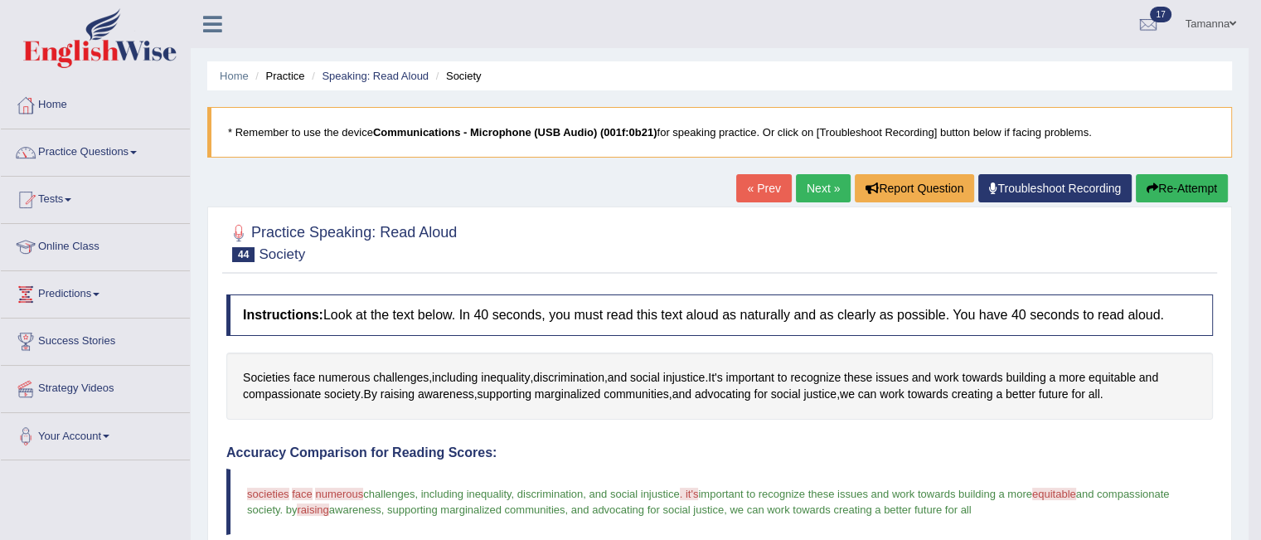
click at [802, 177] on link "Next »" at bounding box center [823, 188] width 55 height 28
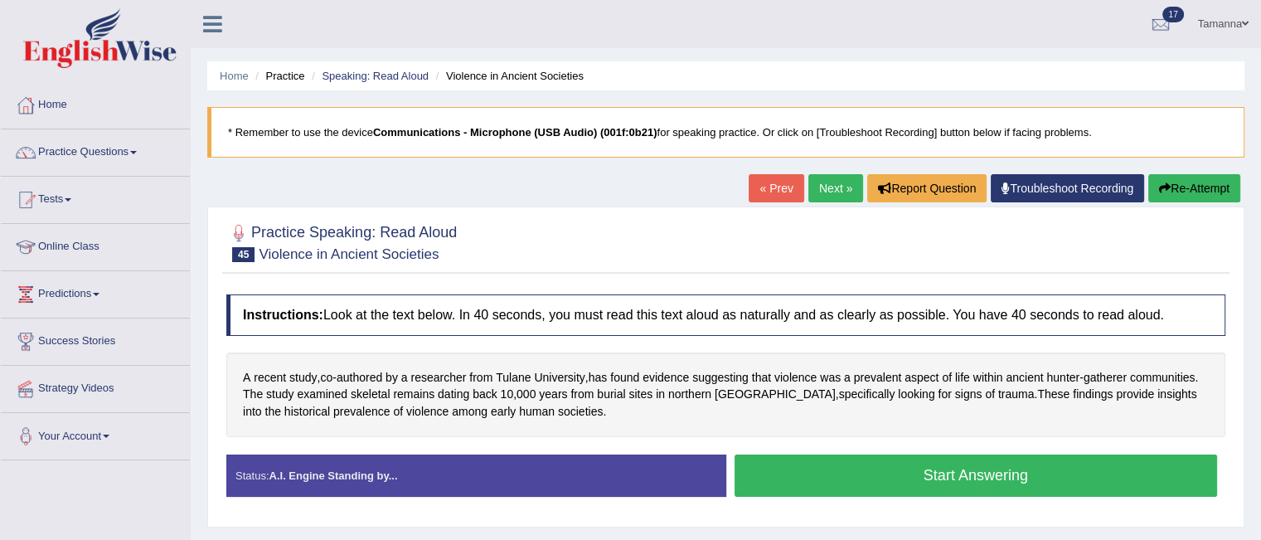
click at [819, 468] on button "Start Answering" at bounding box center [975, 475] width 483 height 42
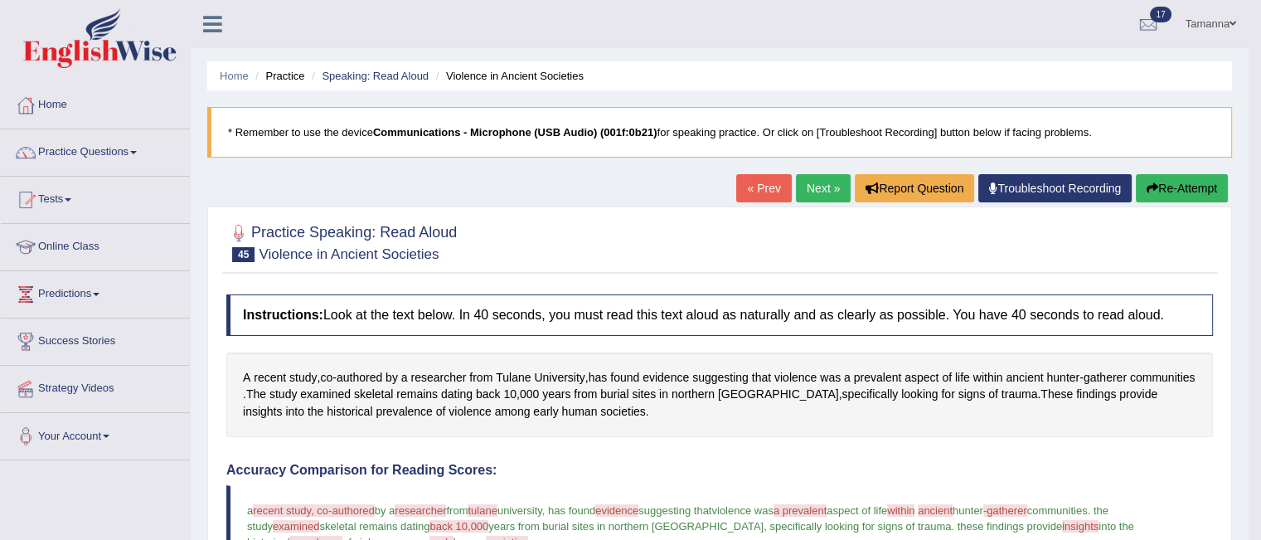
click at [809, 191] on link "Next »" at bounding box center [823, 188] width 55 height 28
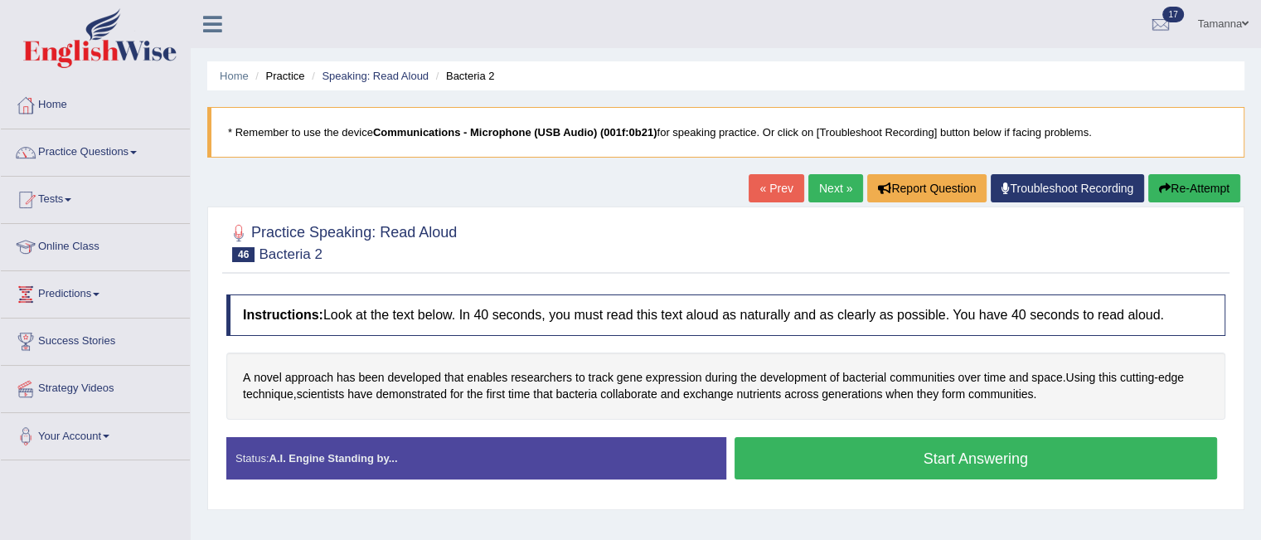
click at [858, 448] on button "Start Answering" at bounding box center [975, 458] width 483 height 42
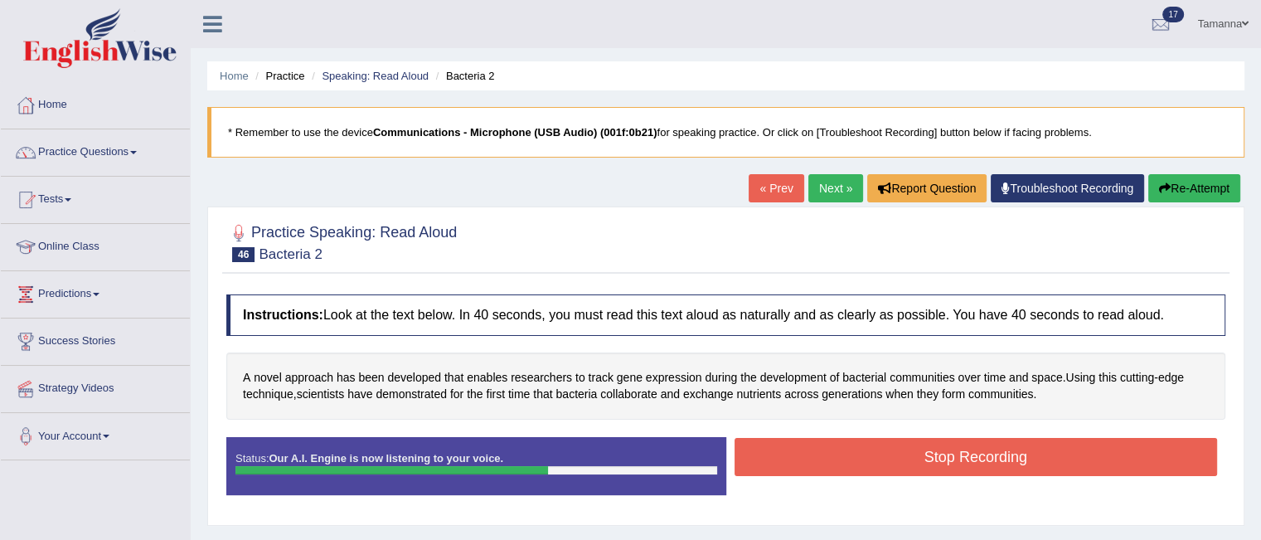
click at [858, 448] on button "Stop Recording" at bounding box center [975, 457] width 483 height 38
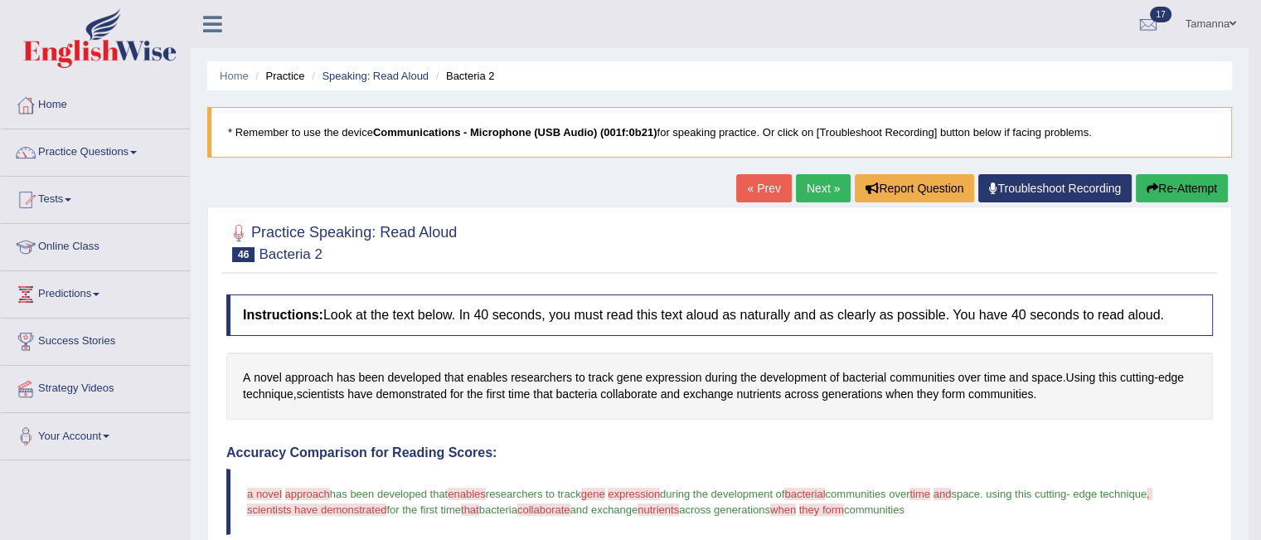
click at [822, 201] on link "Next »" at bounding box center [823, 188] width 55 height 28
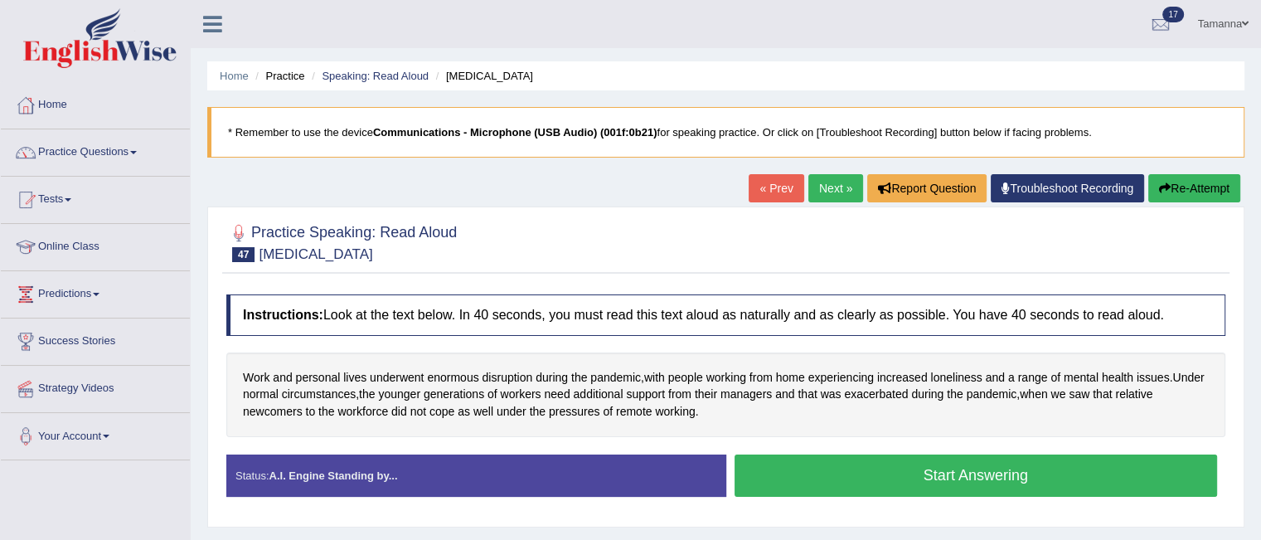
click at [762, 464] on button "Start Answering" at bounding box center [975, 475] width 483 height 42
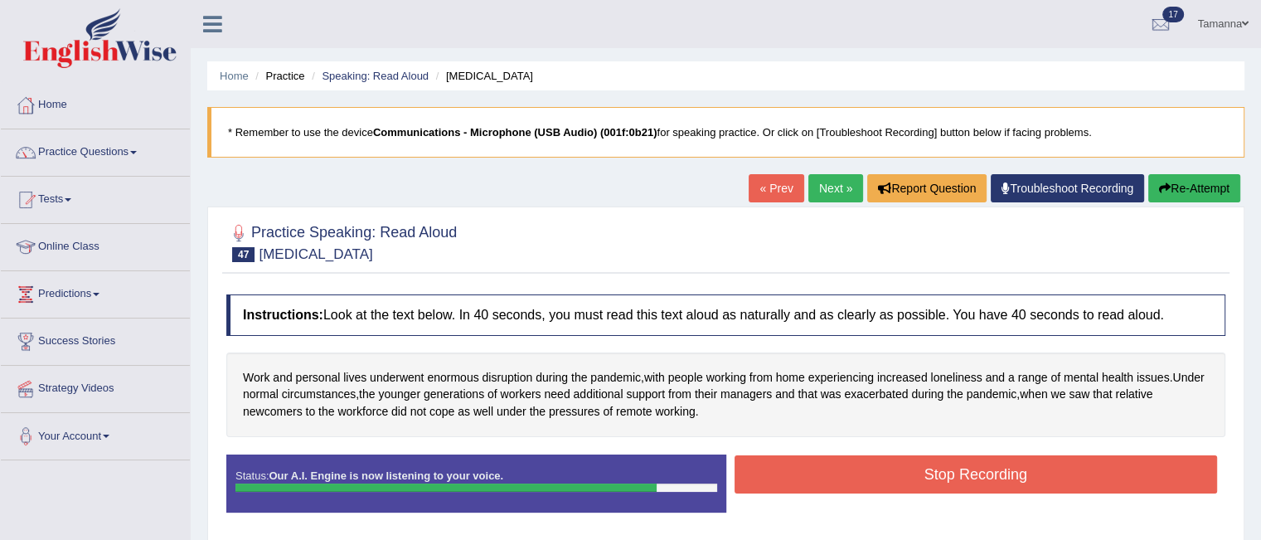
click at [762, 464] on button "Stop Recording" at bounding box center [975, 474] width 483 height 38
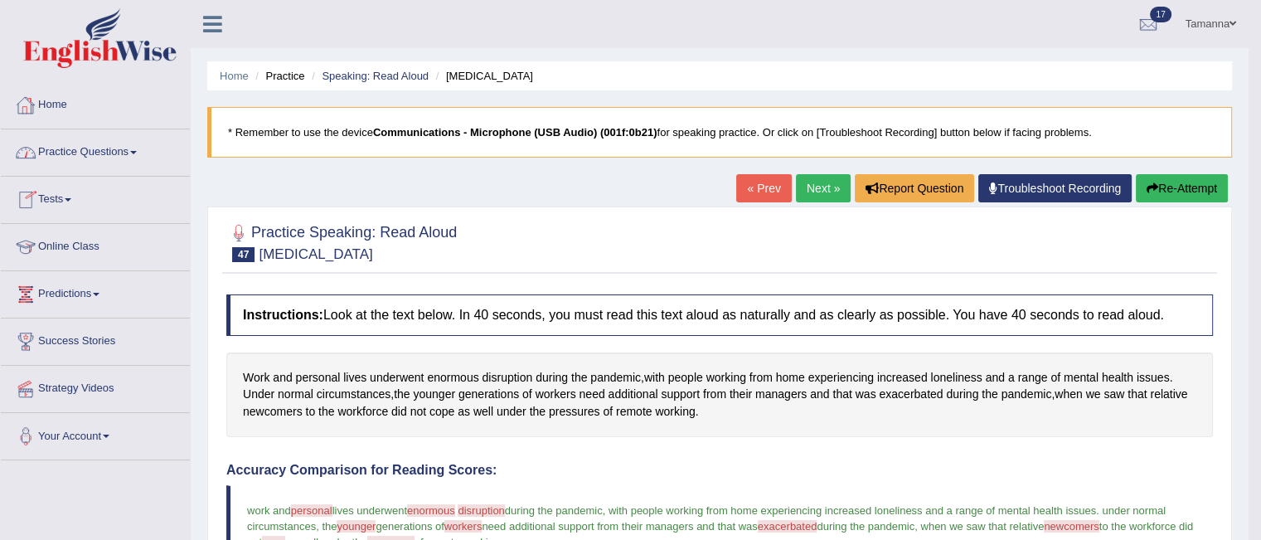
click at [142, 144] on link "Practice Questions" at bounding box center [95, 149] width 189 height 41
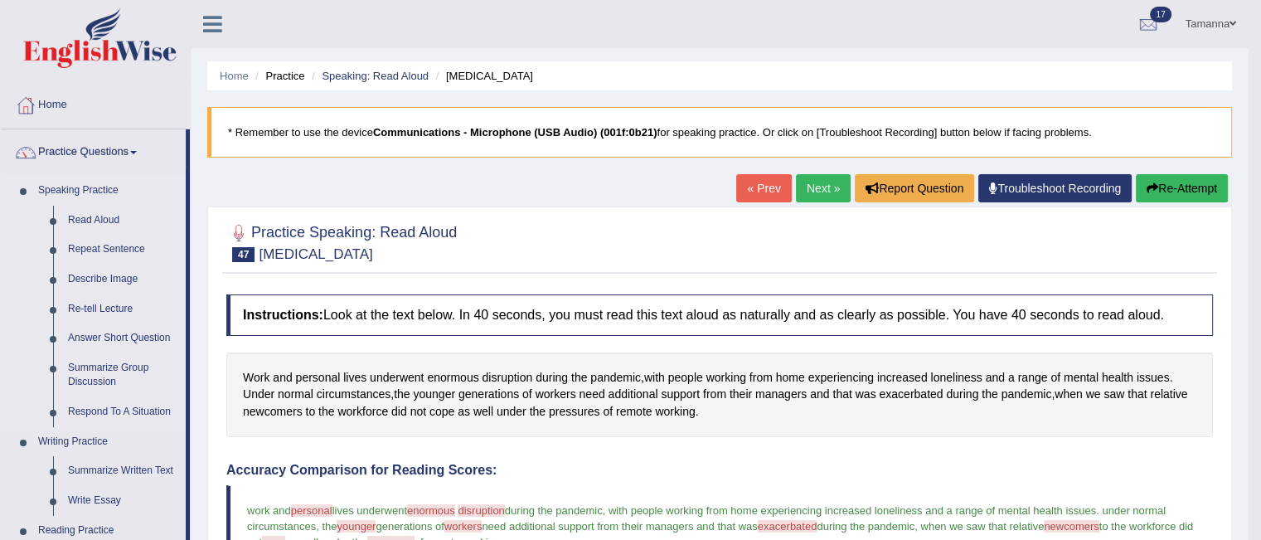
click at [113, 245] on link "Repeat Sentence" at bounding box center [123, 250] width 125 height 30
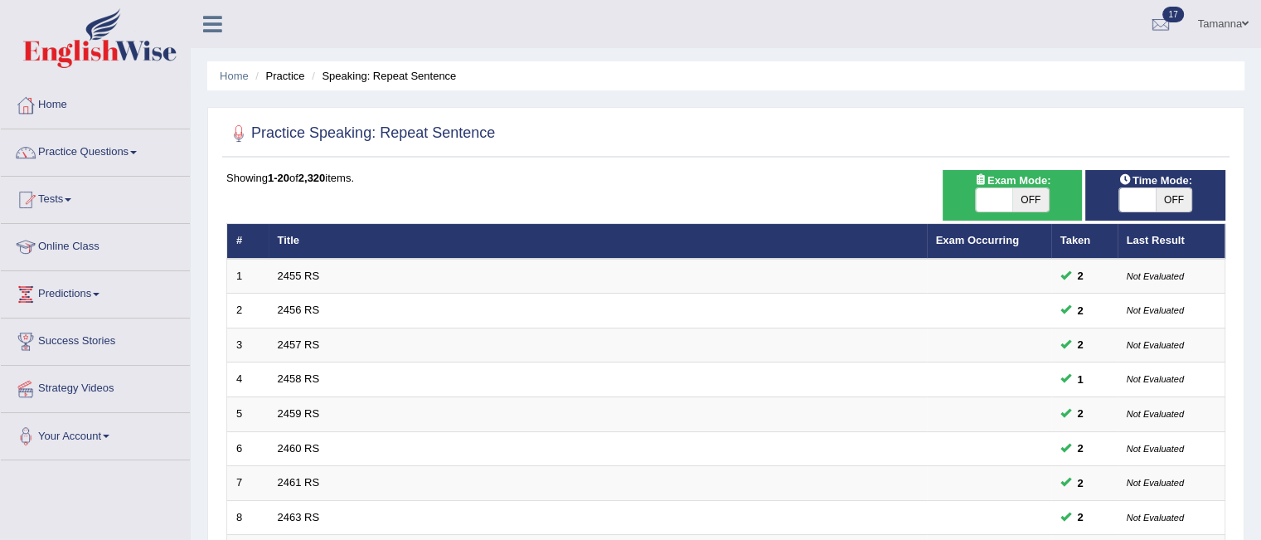
click at [300, 259] on td "2455 RS" at bounding box center [598, 276] width 658 height 35
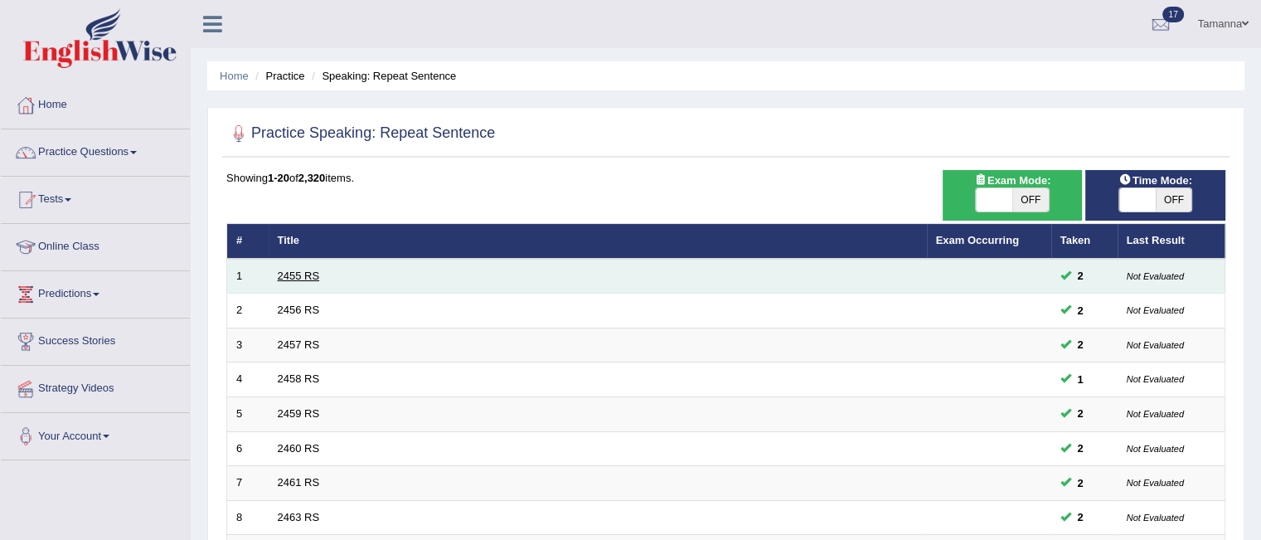
click at [295, 276] on link "2455 RS" at bounding box center [299, 275] width 42 height 12
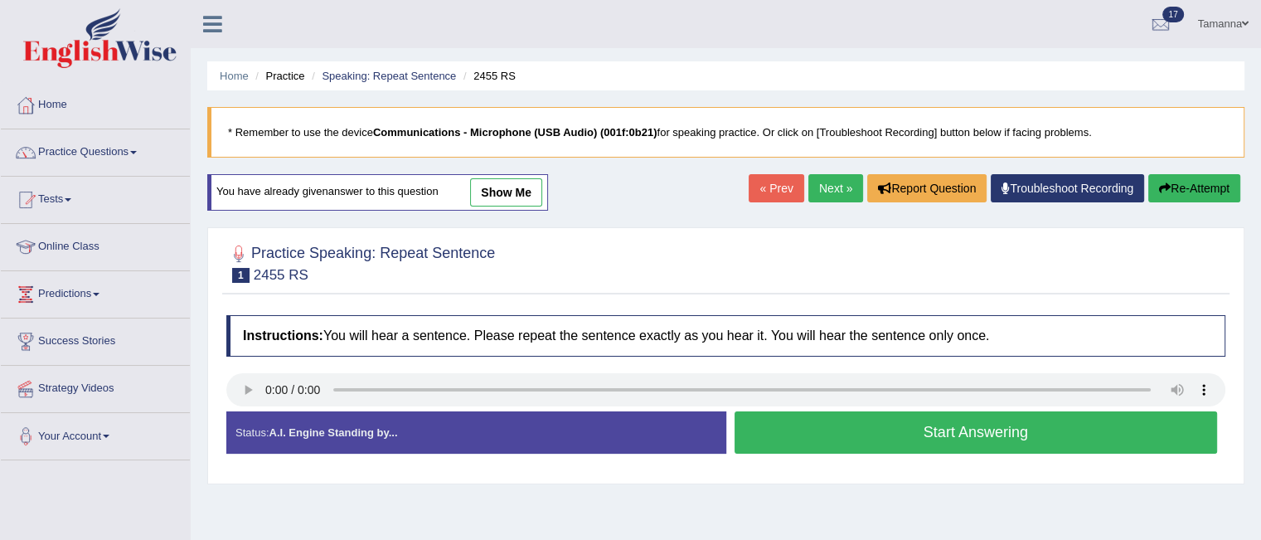
click at [816, 427] on button "Start Answering" at bounding box center [975, 432] width 483 height 42
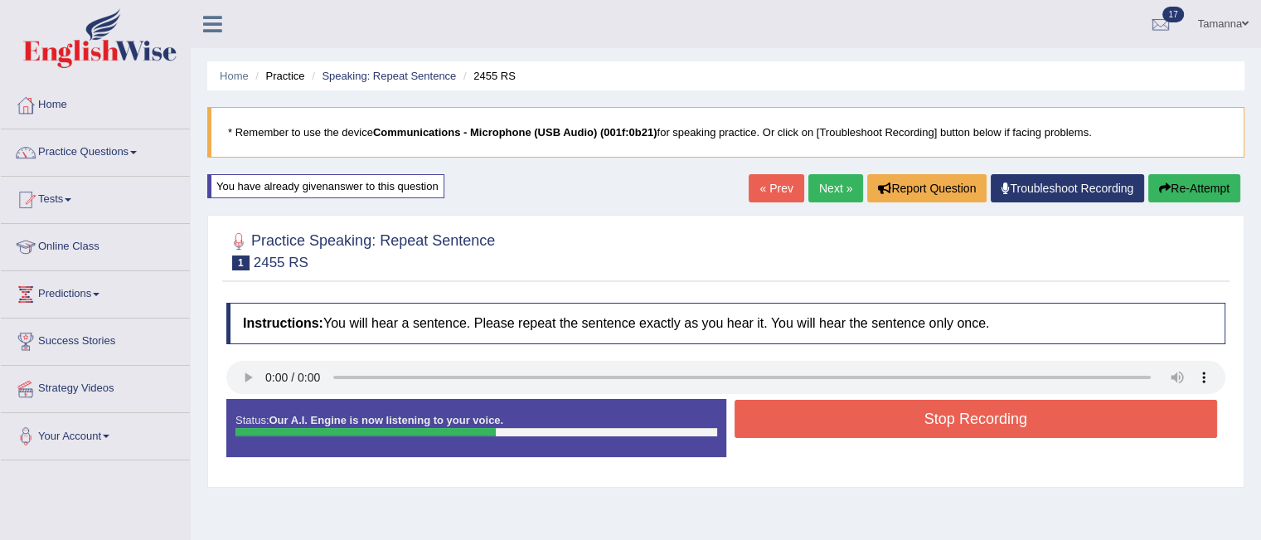
click at [816, 427] on button "Stop Recording" at bounding box center [975, 419] width 483 height 38
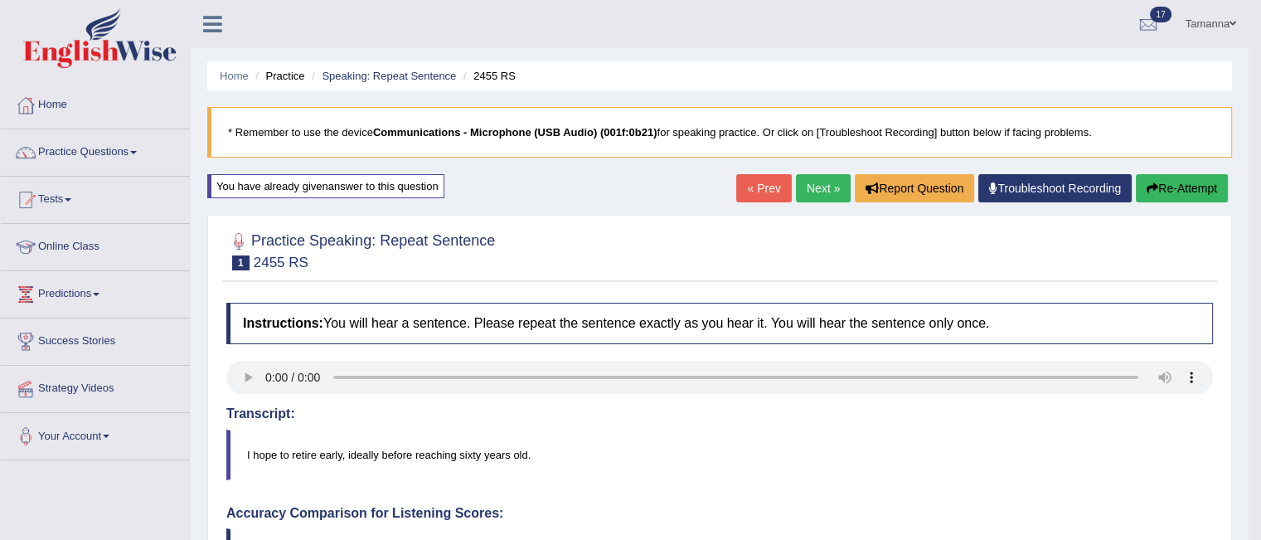
click at [812, 199] on link "Next »" at bounding box center [823, 188] width 55 height 28
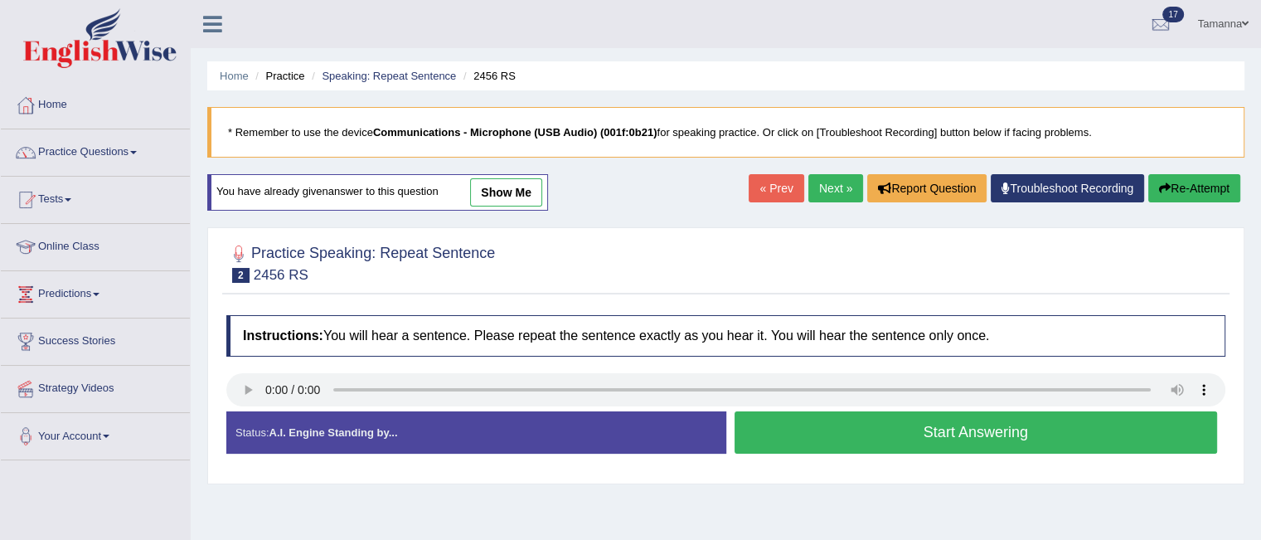
click at [766, 430] on button "Start Answering" at bounding box center [975, 432] width 483 height 42
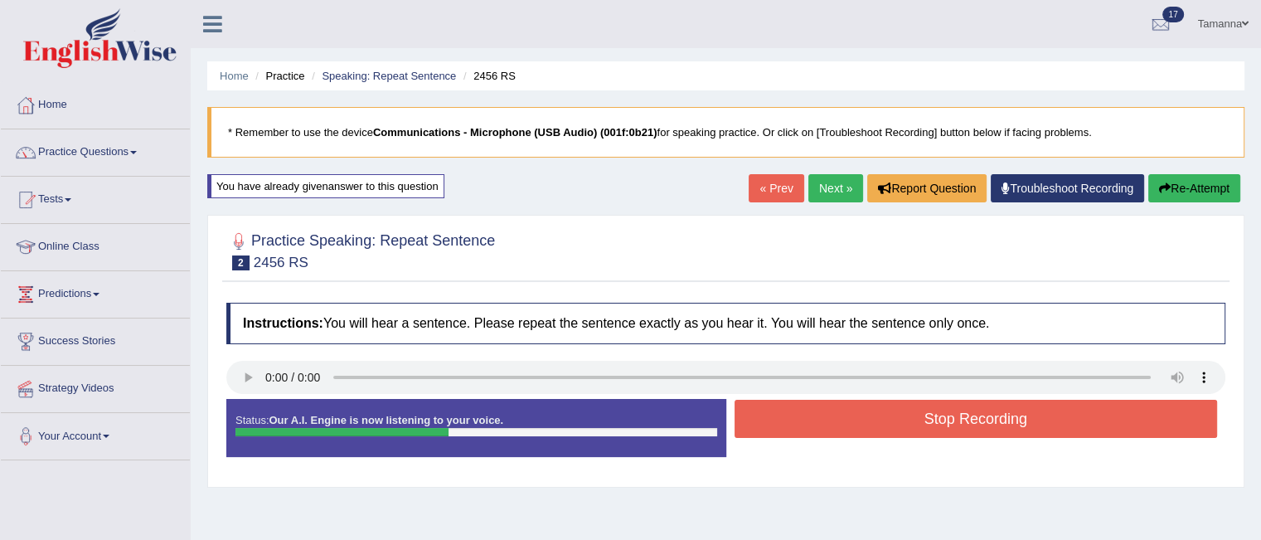
click at [766, 430] on button "Stop Recording" at bounding box center [975, 419] width 483 height 38
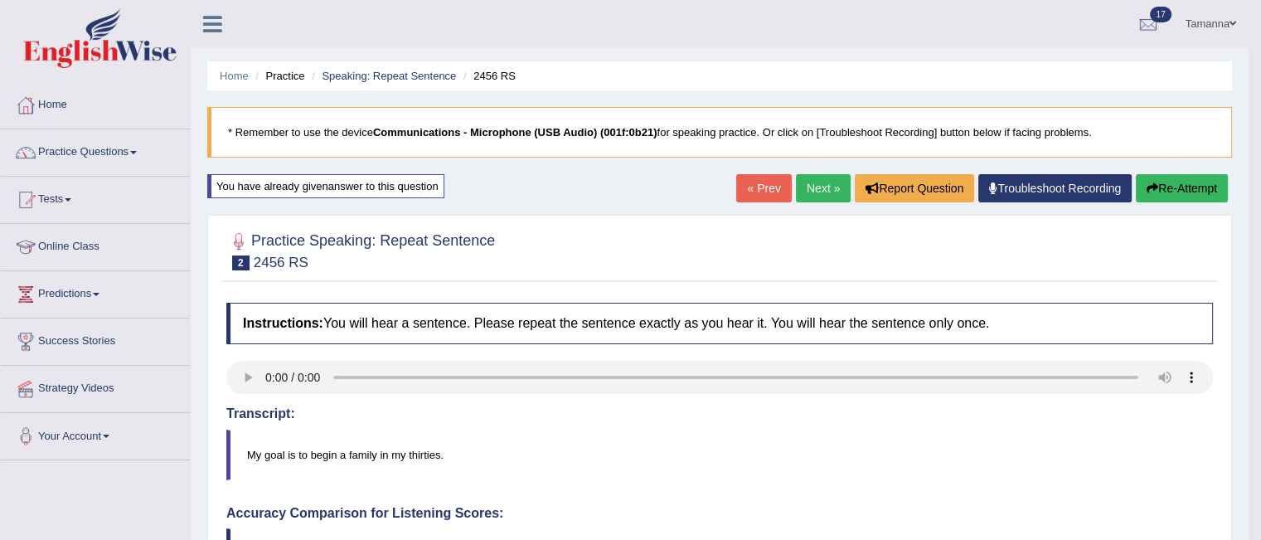
click at [819, 187] on link "Next »" at bounding box center [823, 188] width 55 height 28
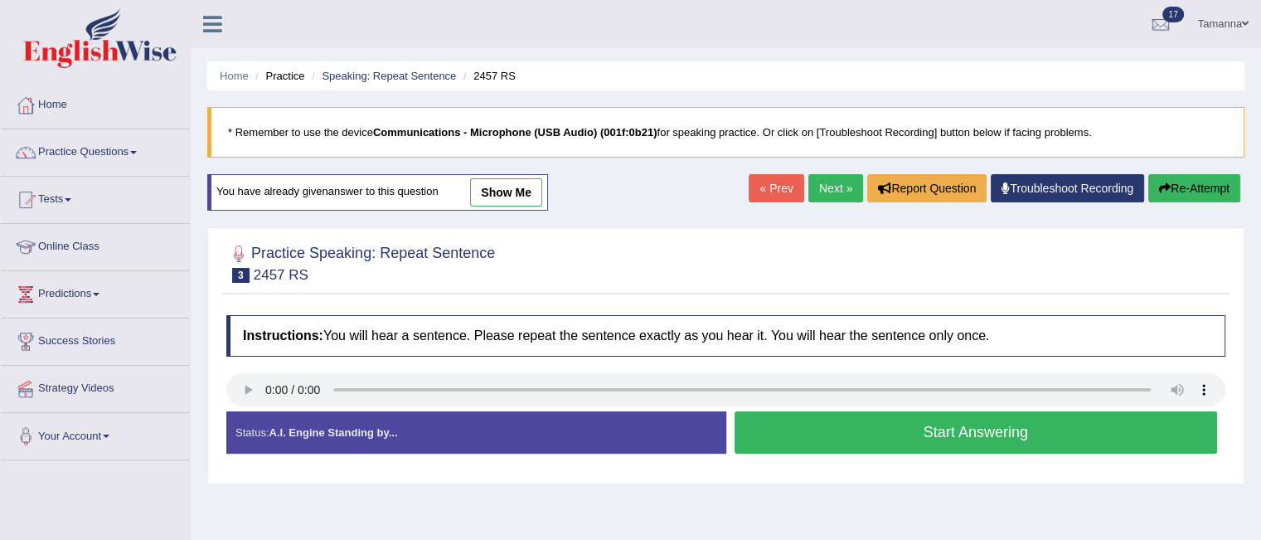
click at [778, 424] on button "Start Answering" at bounding box center [975, 432] width 483 height 42
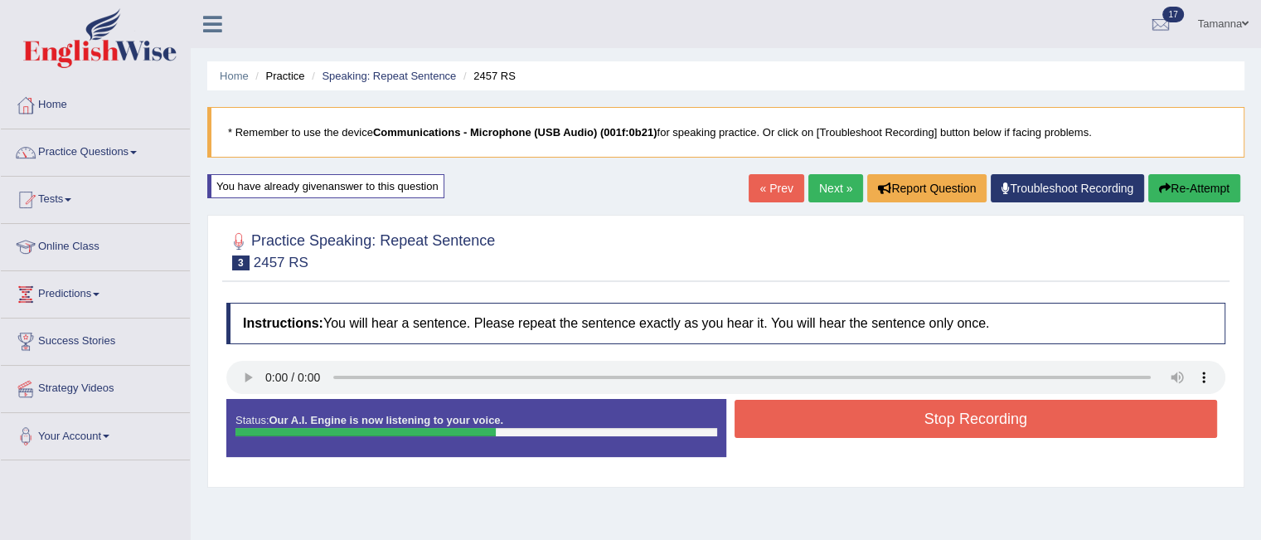
click at [778, 424] on button "Stop Recording" at bounding box center [975, 419] width 483 height 38
